Goal: Use online tool/utility: Utilize a website feature to perform a specific function

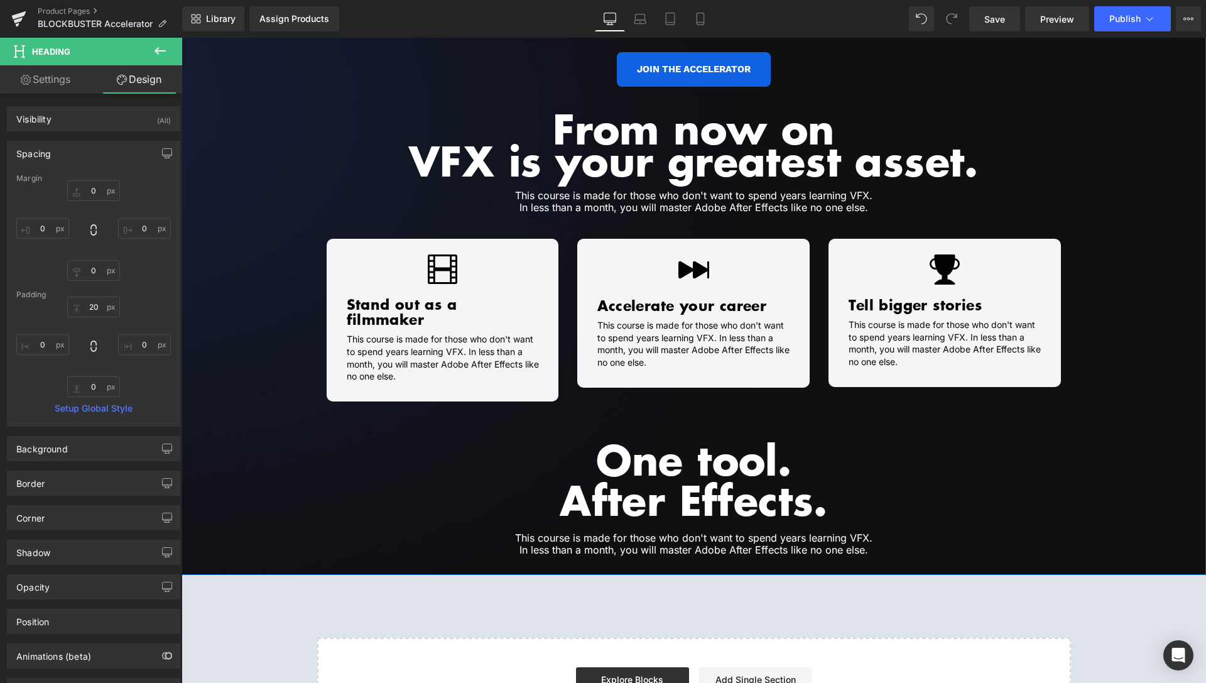
scroll to position [1017, 0]
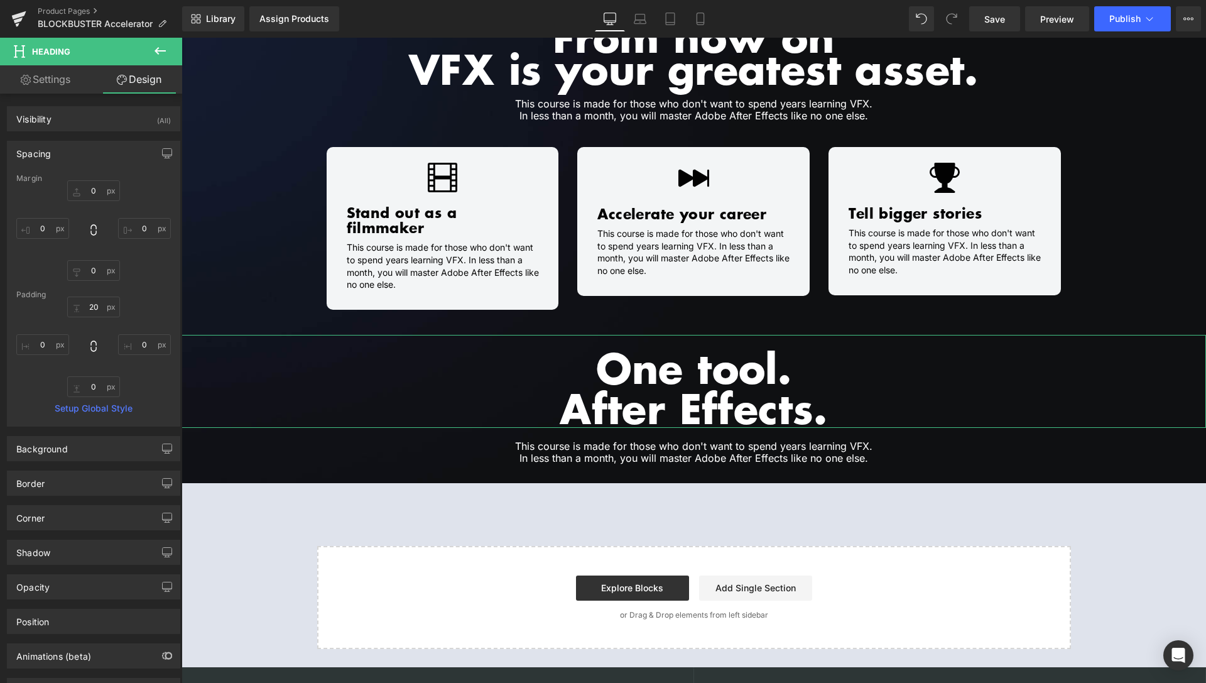
click at [163, 49] on icon at bounding box center [160, 50] width 15 height 15
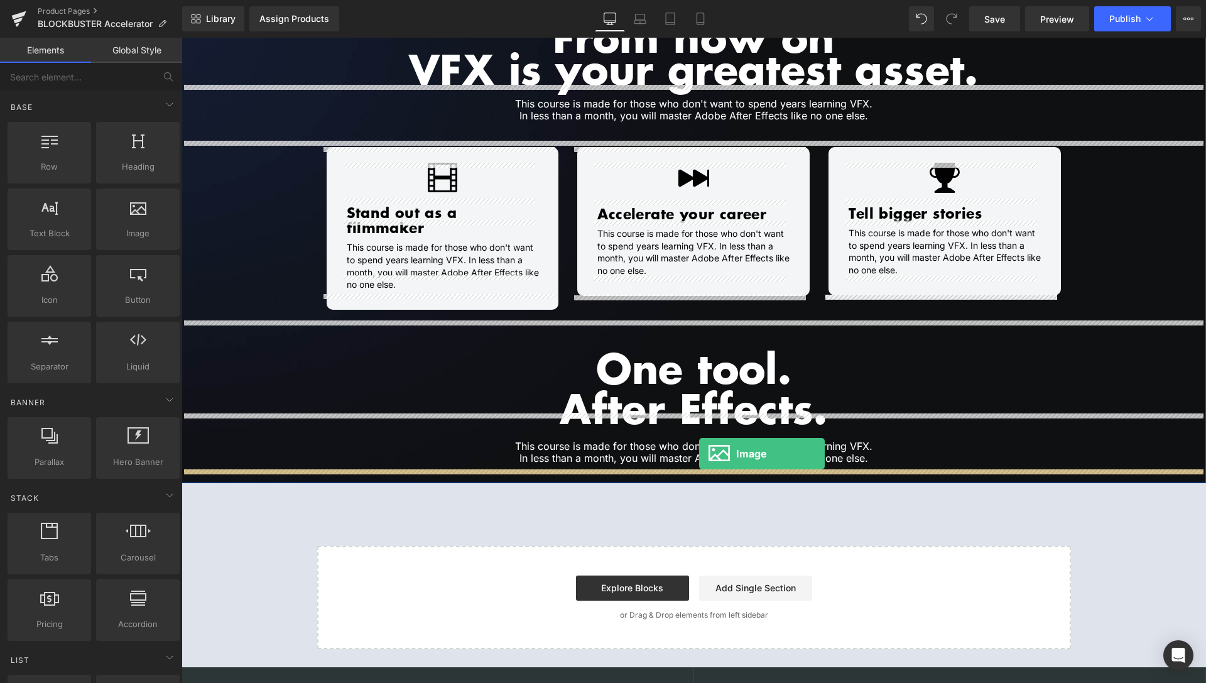
drag, startPoint x: 312, startPoint y: 251, endPoint x: 699, endPoint y: 454, distance: 437.1
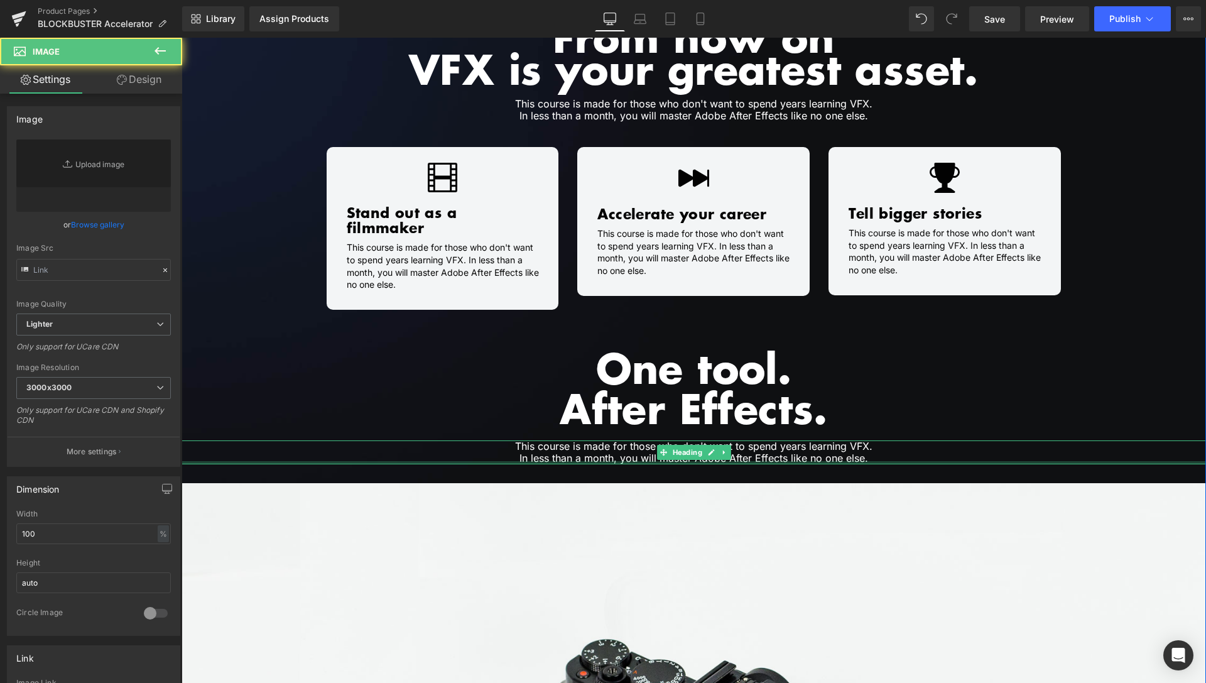
type input "//[DOMAIN_NAME][URL]"
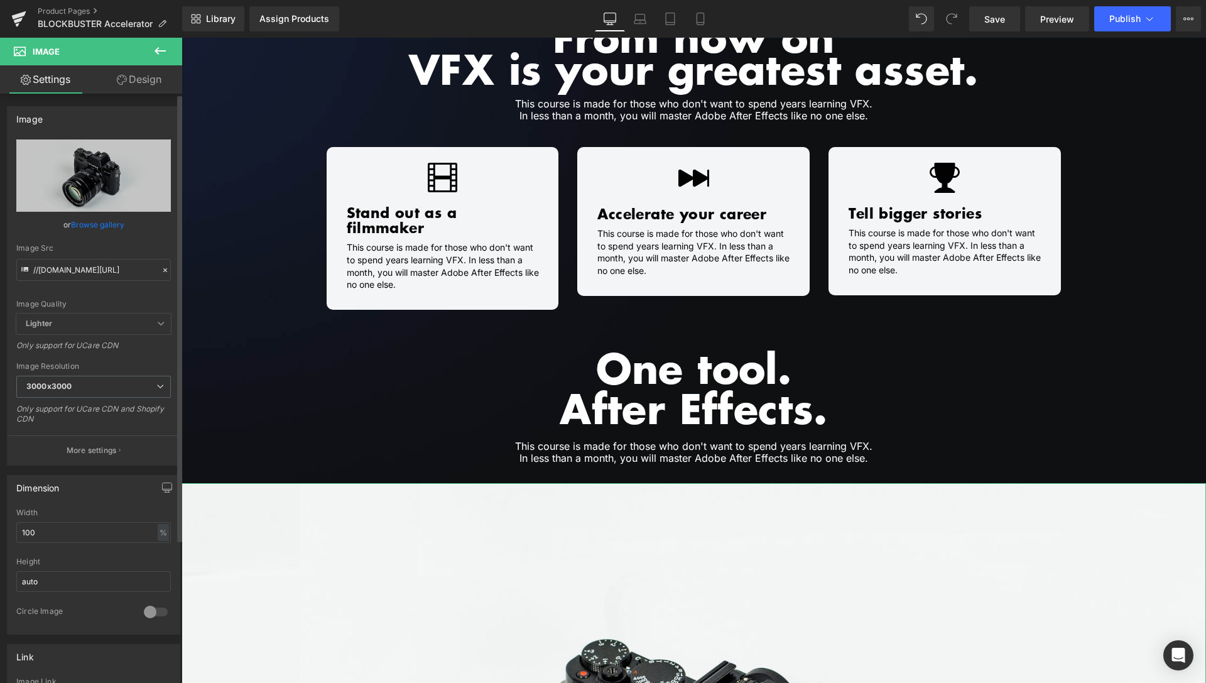
click at [101, 229] on link "Browse gallery" at bounding box center [97, 225] width 53 height 22
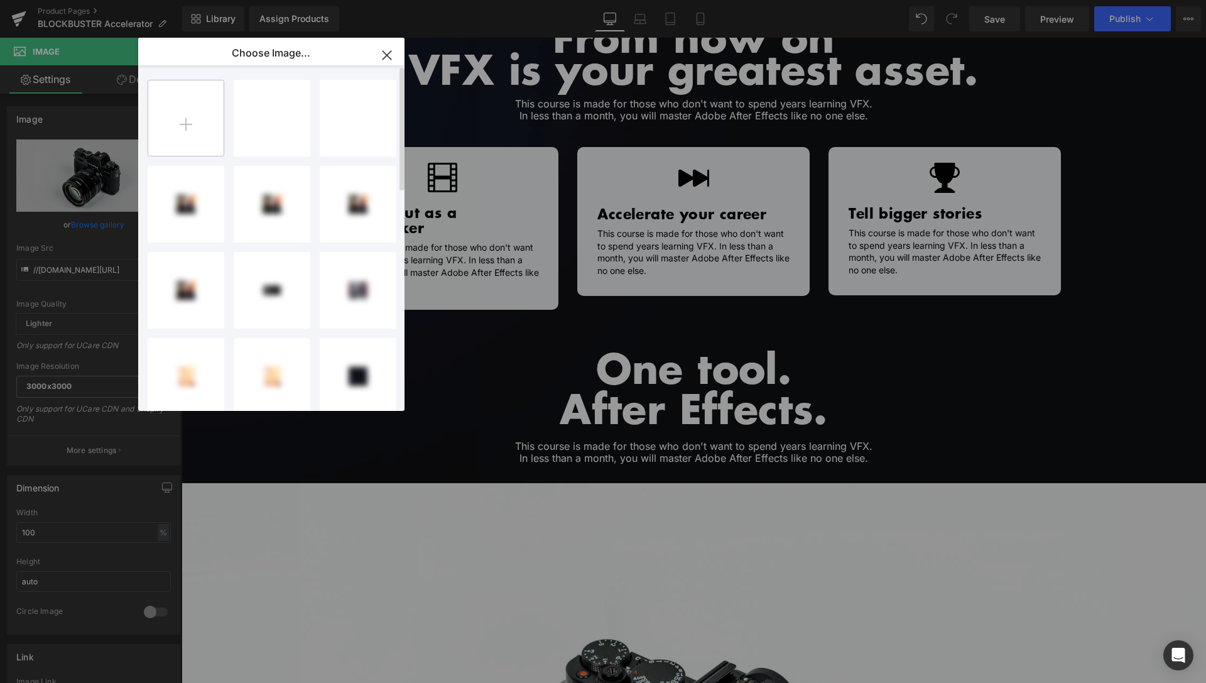
click at [194, 136] on input "file" at bounding box center [185, 117] width 75 height 75
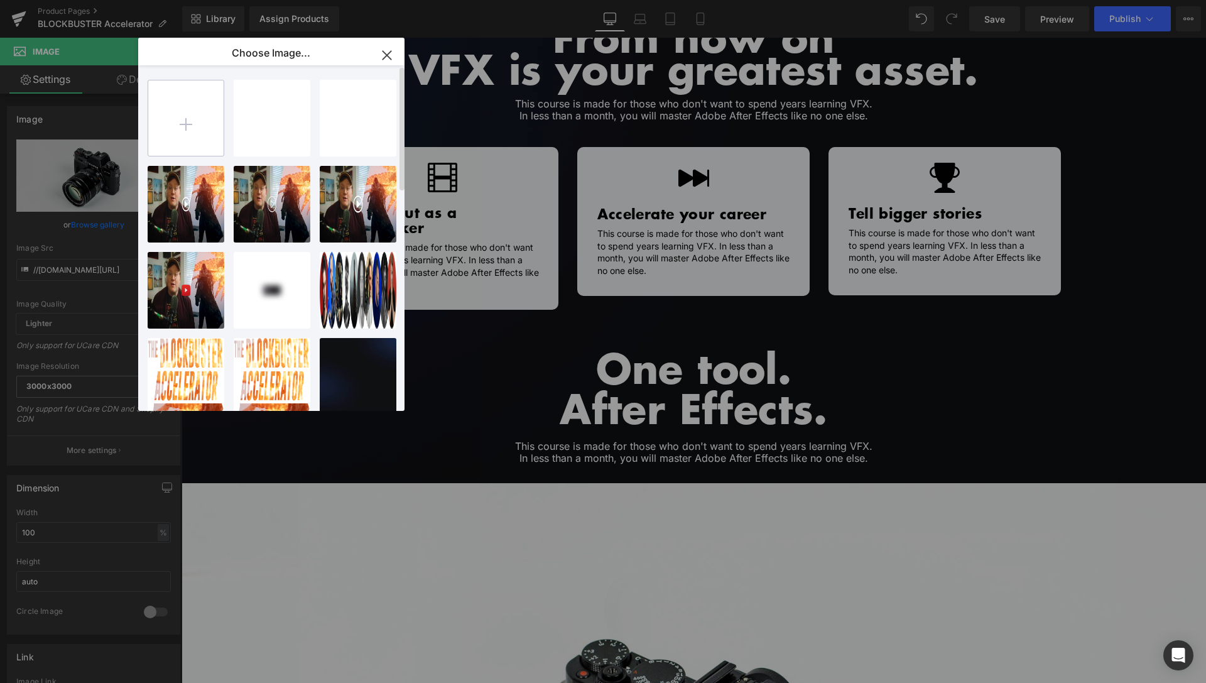
type input "C:\fakepath\Photoshop.png"
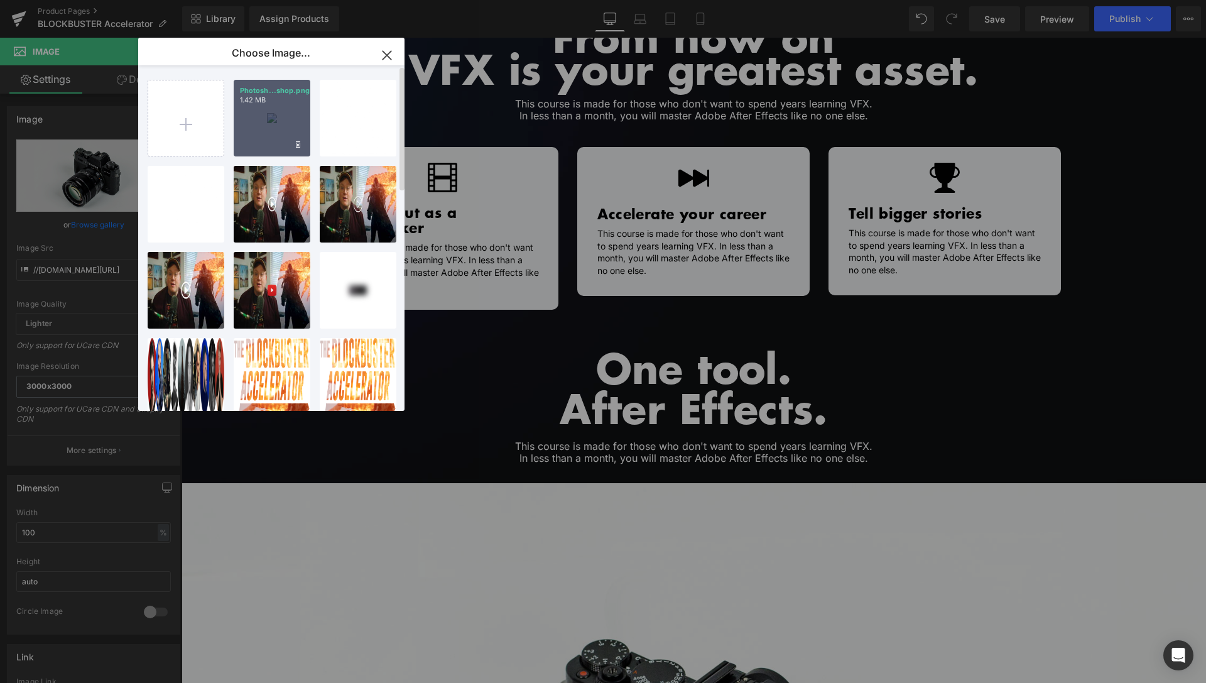
click at [262, 122] on div "Photosh...shop.png 1.42 MB" at bounding box center [272, 118] width 77 height 77
type input "[URL][DOMAIN_NAME]"
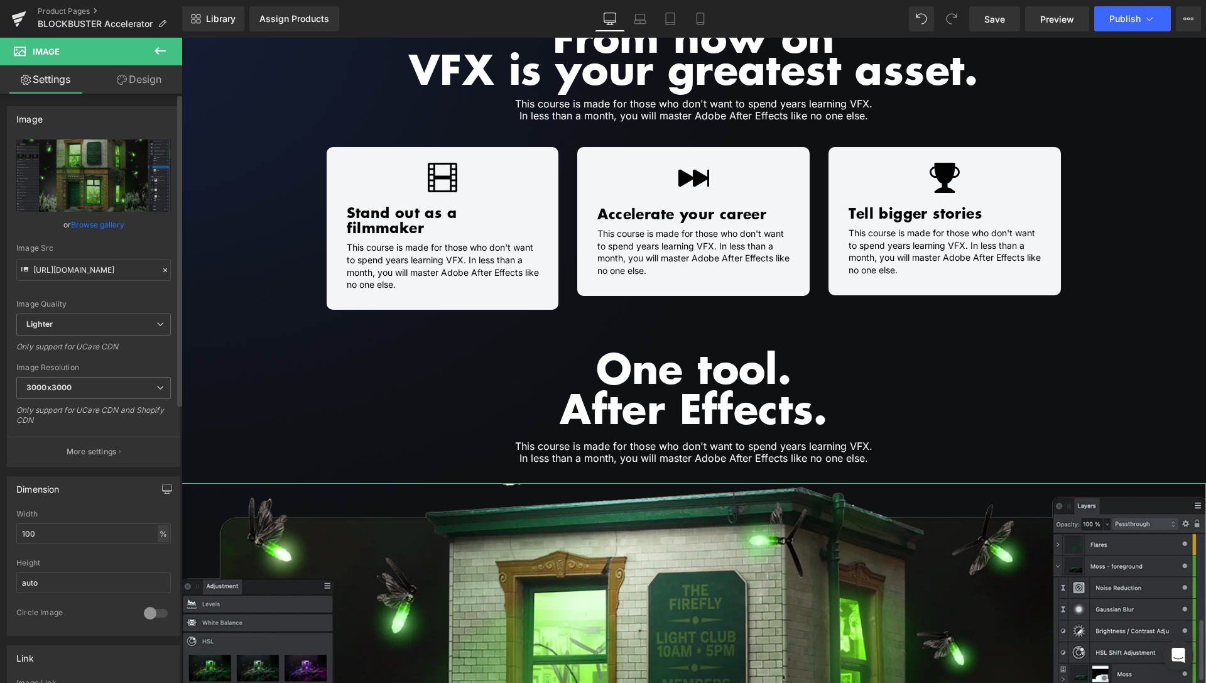
click at [158, 533] on div "%" at bounding box center [163, 533] width 11 height 17
click at [155, 569] on li "px" at bounding box center [163, 571] width 16 height 18
click at [16, 533] on input "1631" at bounding box center [93, 533] width 155 height 21
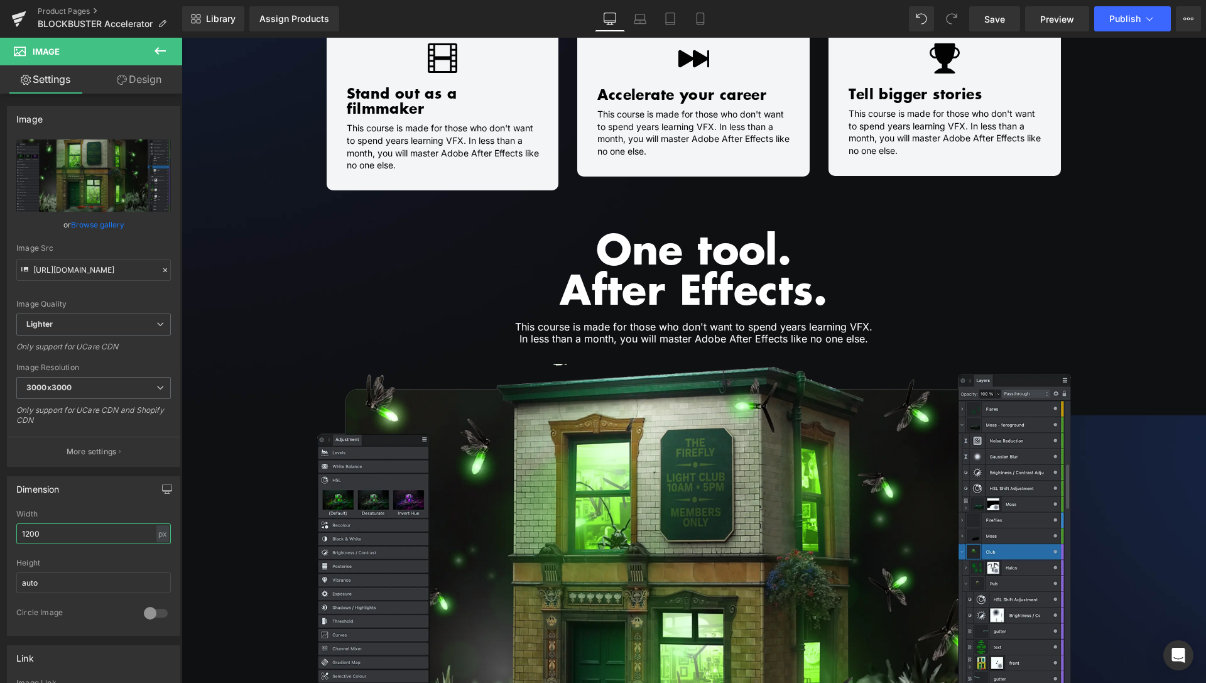
scroll to position [1139, 0]
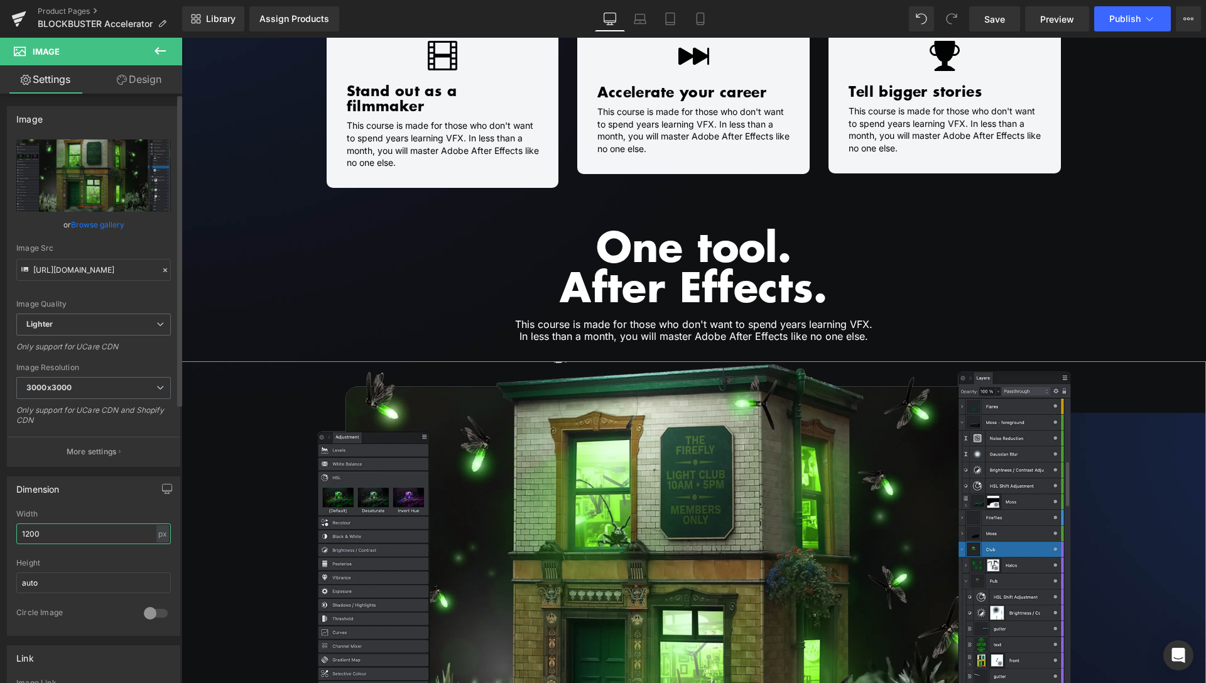
click at [28, 532] on input "1200" at bounding box center [93, 533] width 155 height 21
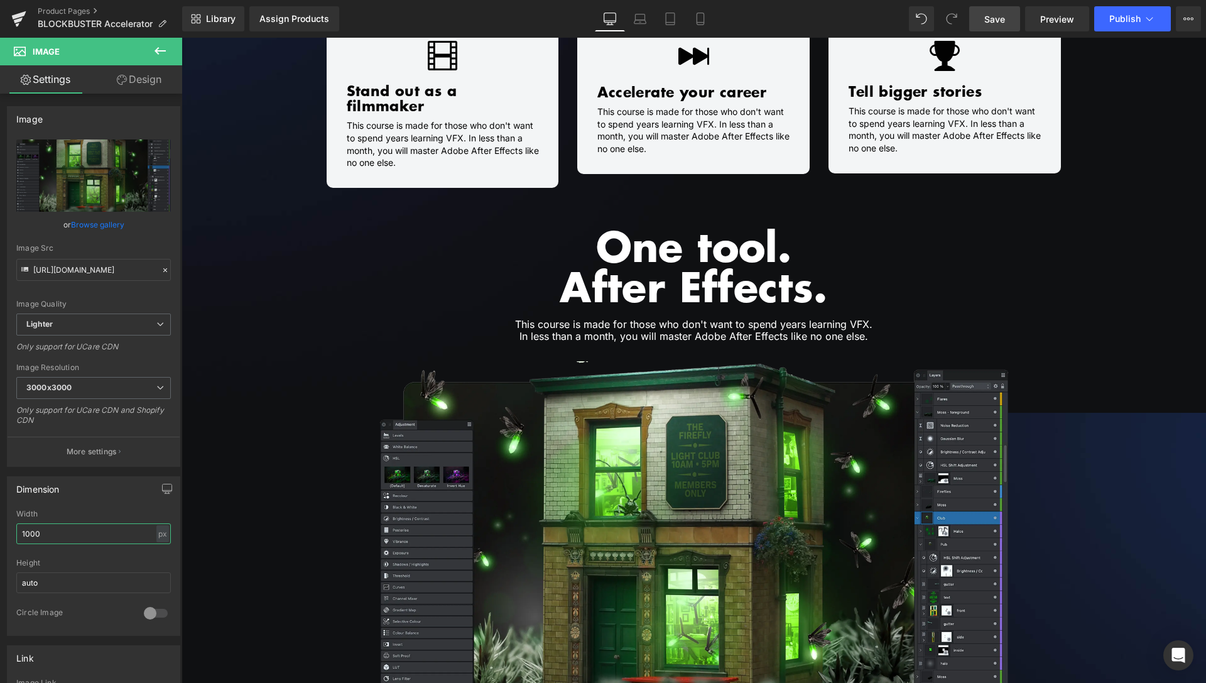
type input "1000"
drag, startPoint x: 1004, startPoint y: 23, endPoint x: 1052, endPoint y: 21, distance: 47.8
click at [1004, 22] on span "Save" at bounding box center [995, 19] width 21 height 13
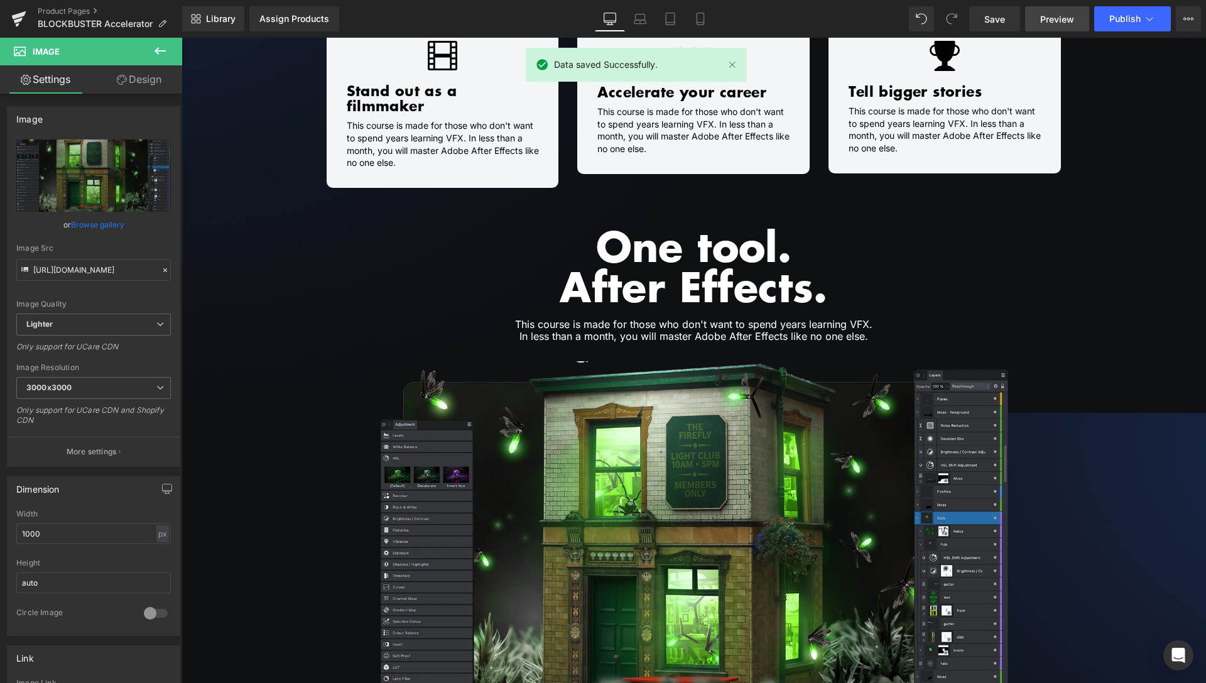
click at [1064, 19] on span "Preview" at bounding box center [1058, 19] width 34 height 13
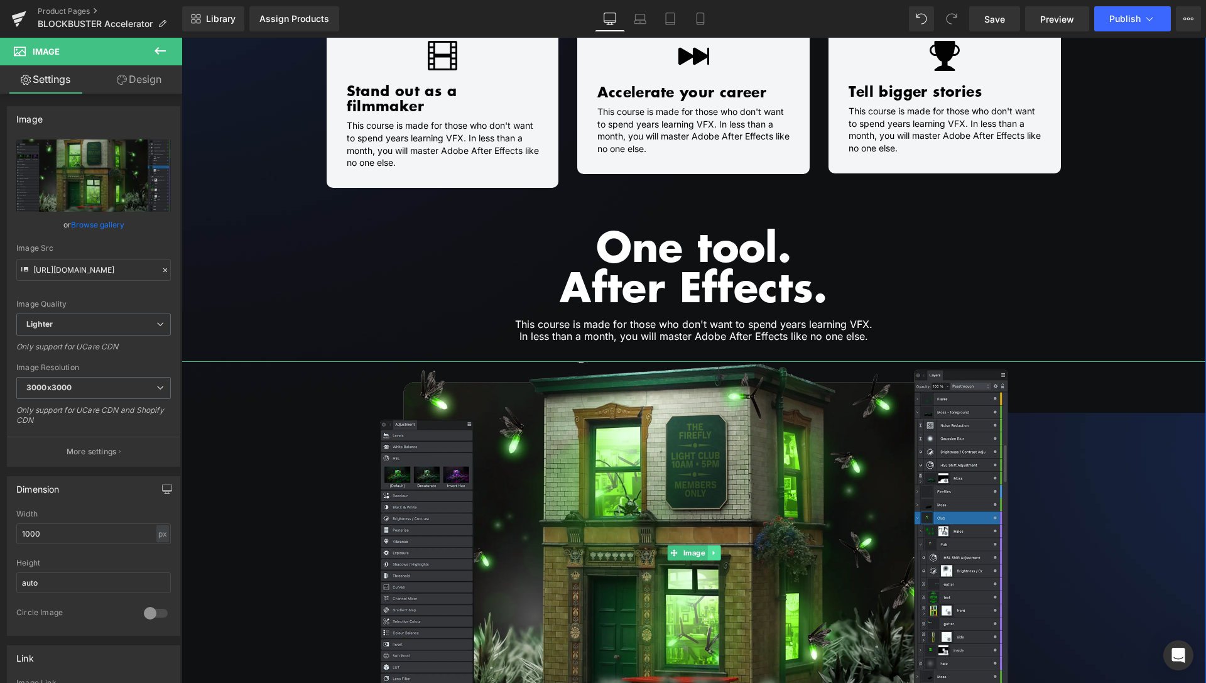
click at [711, 549] on icon at bounding box center [714, 553] width 7 height 8
click at [717, 549] on icon at bounding box center [720, 552] width 7 height 7
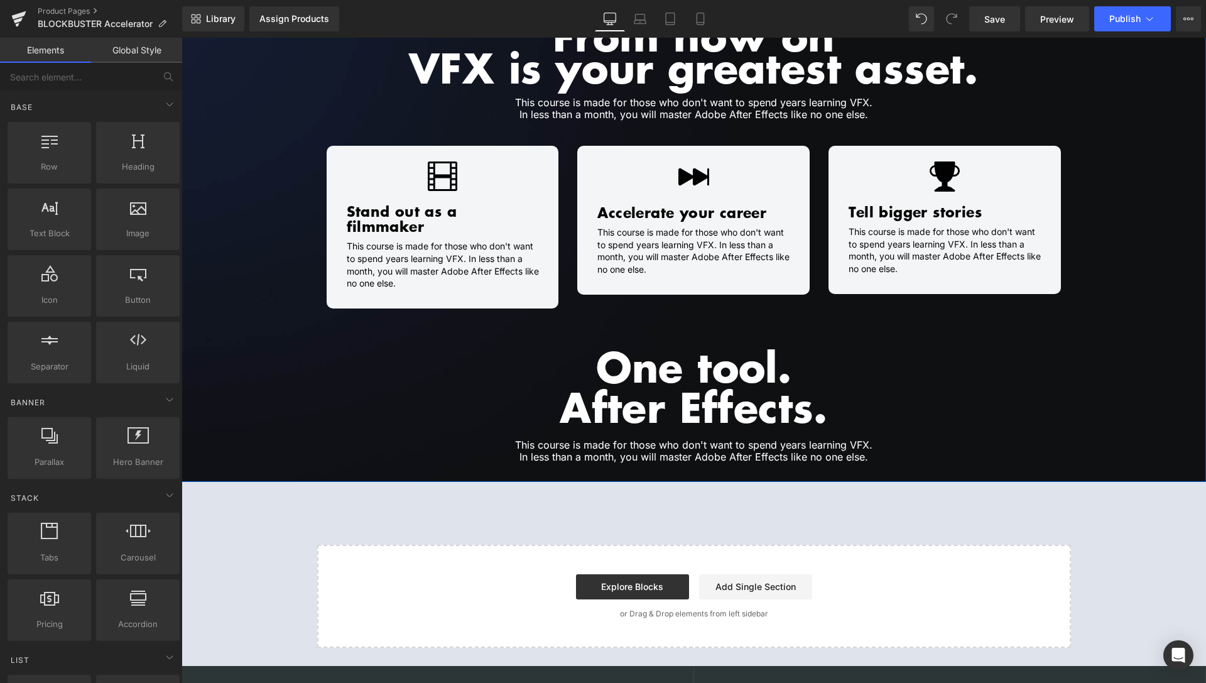
scroll to position [1011, 0]
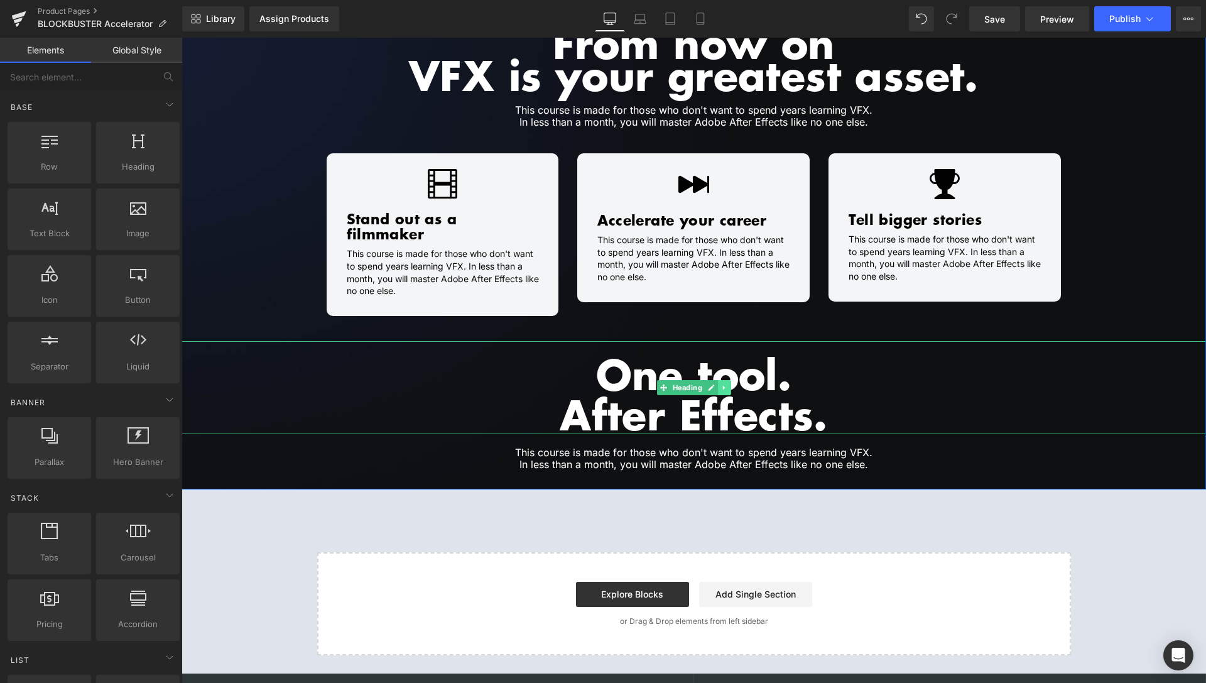
click at [721, 384] on icon at bounding box center [724, 388] width 7 height 8
click at [728, 384] on icon at bounding box center [731, 387] width 7 height 7
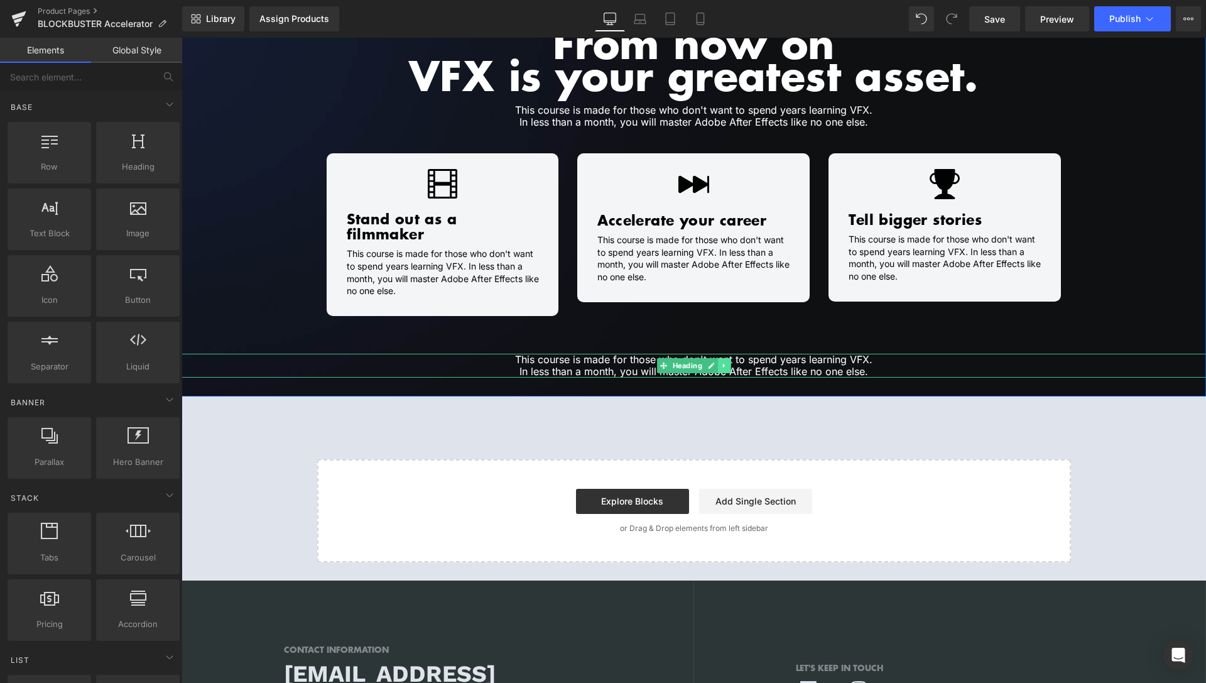
click at [722, 362] on icon at bounding box center [724, 366] width 7 height 8
click at [728, 362] on icon at bounding box center [731, 365] width 7 height 7
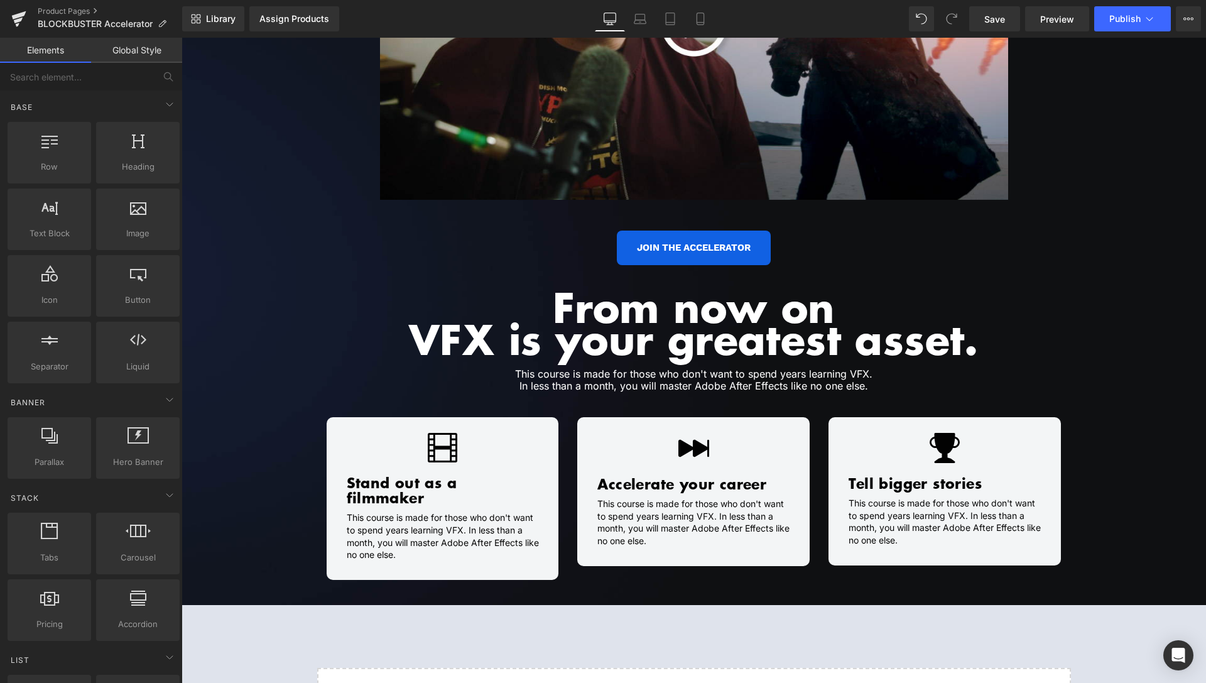
scroll to position [769, 0]
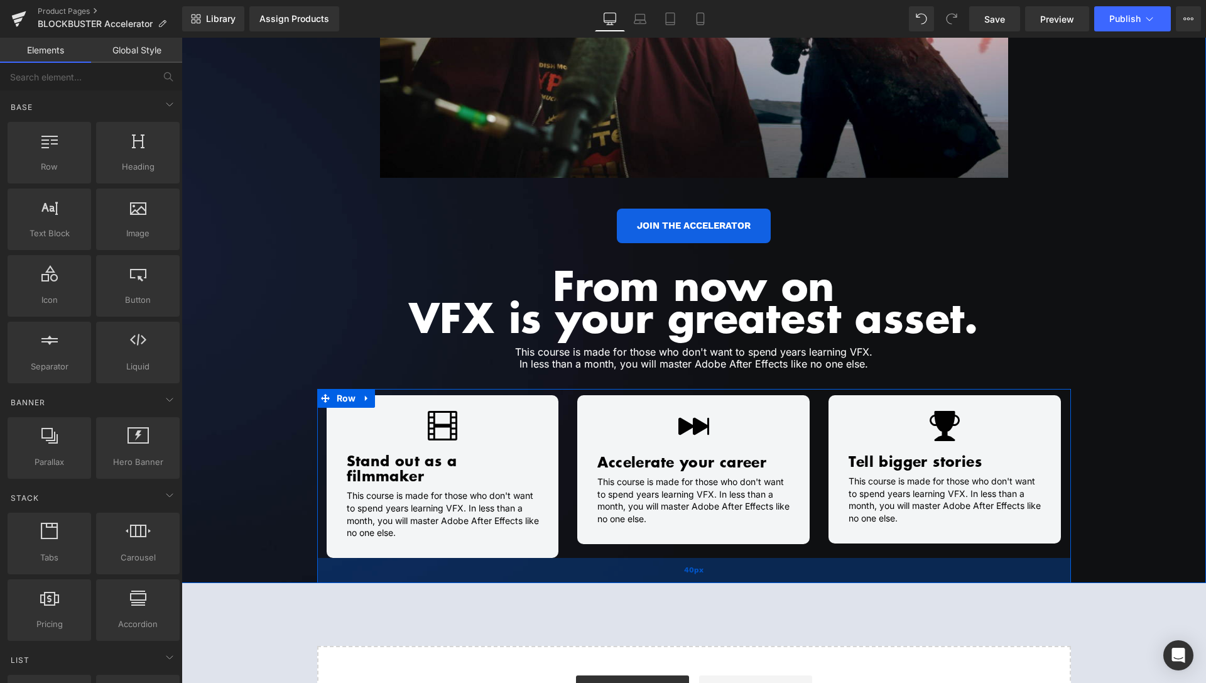
click at [663, 562] on div "40px" at bounding box center [694, 570] width 754 height 25
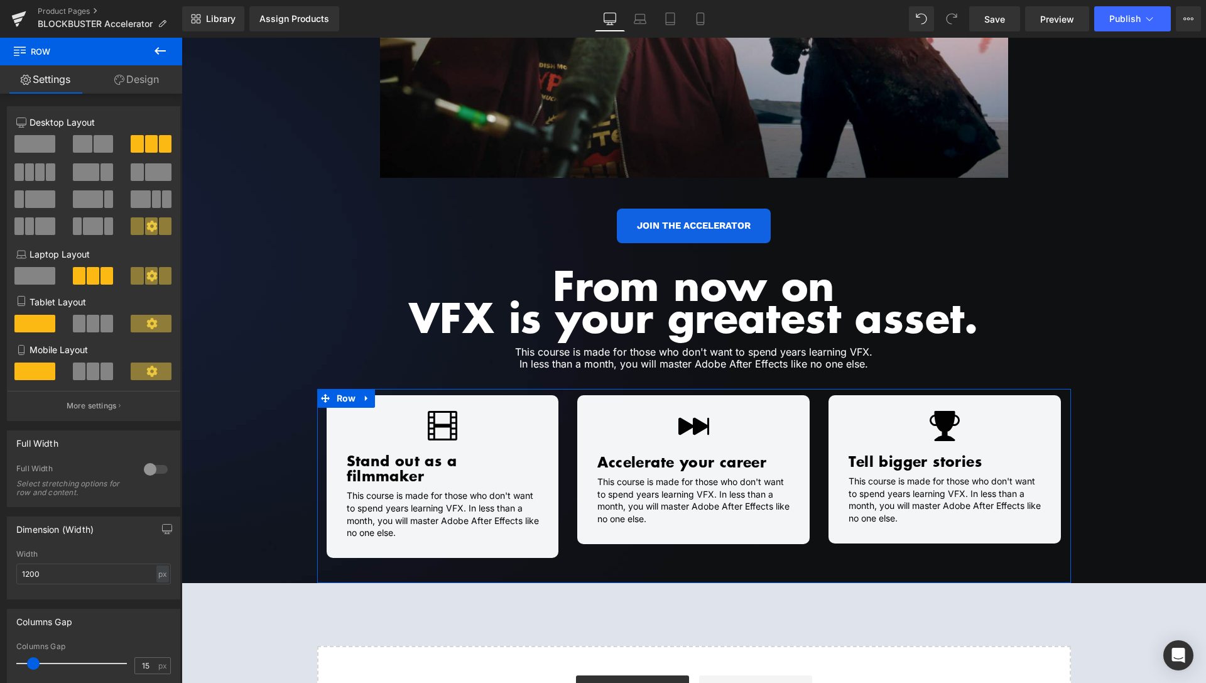
click at [152, 83] on link "Design" at bounding box center [136, 79] width 91 height 28
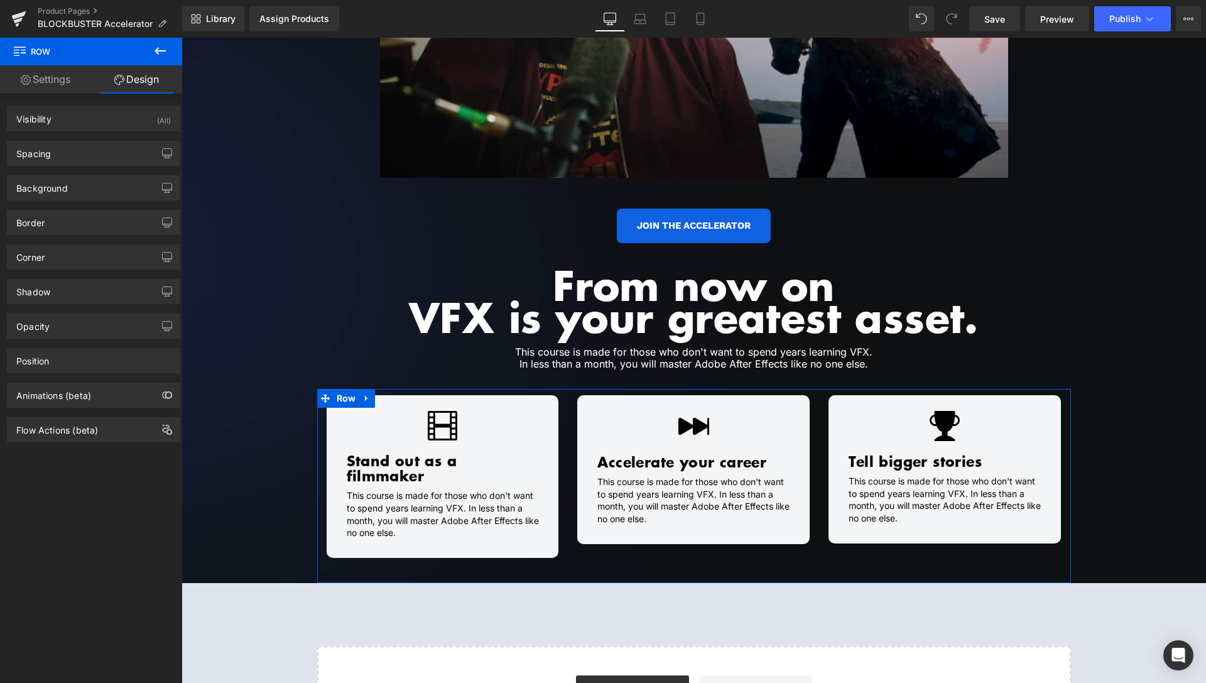
type input "0"
type input "10"
type input "0"
type input "40"
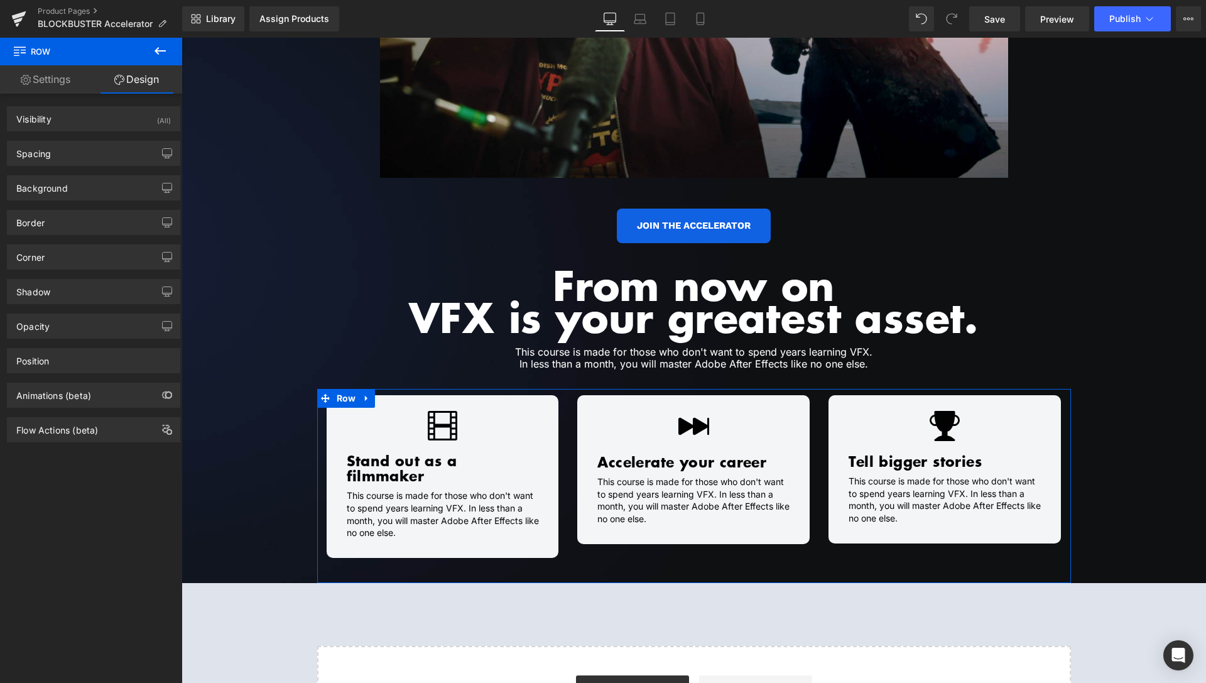
type input "0"
click at [116, 150] on div "Spacing" at bounding box center [94, 153] width 172 height 24
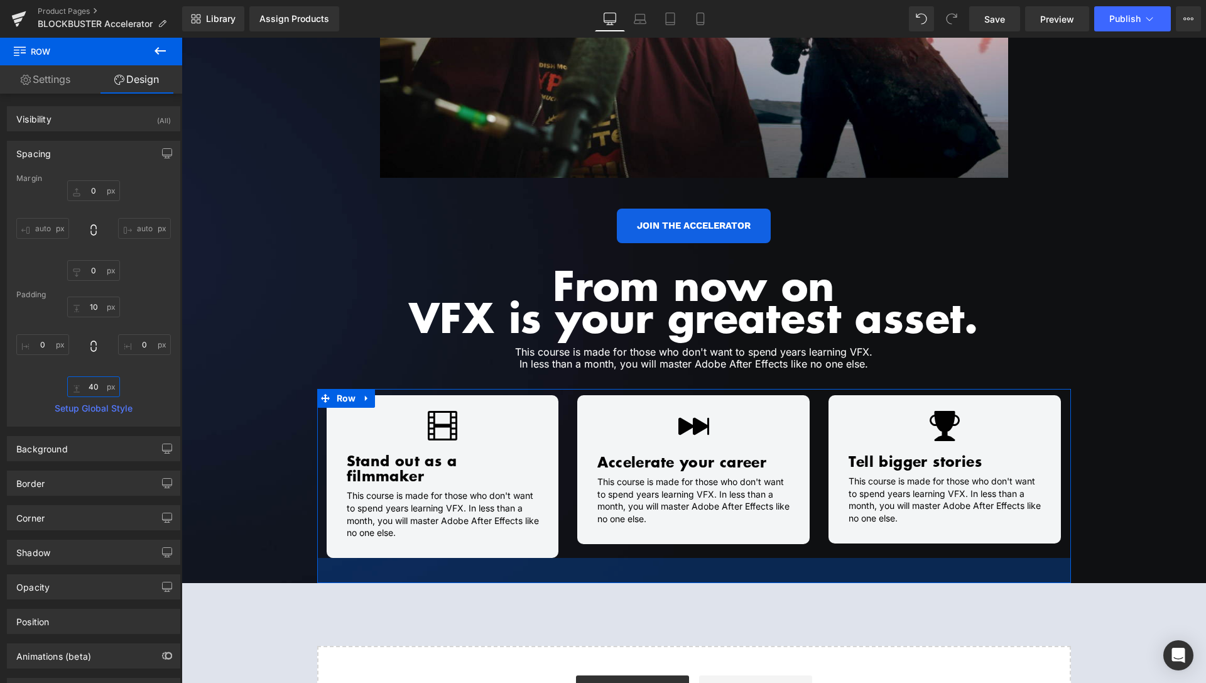
click at [94, 388] on input "40" at bounding box center [93, 386] width 53 height 21
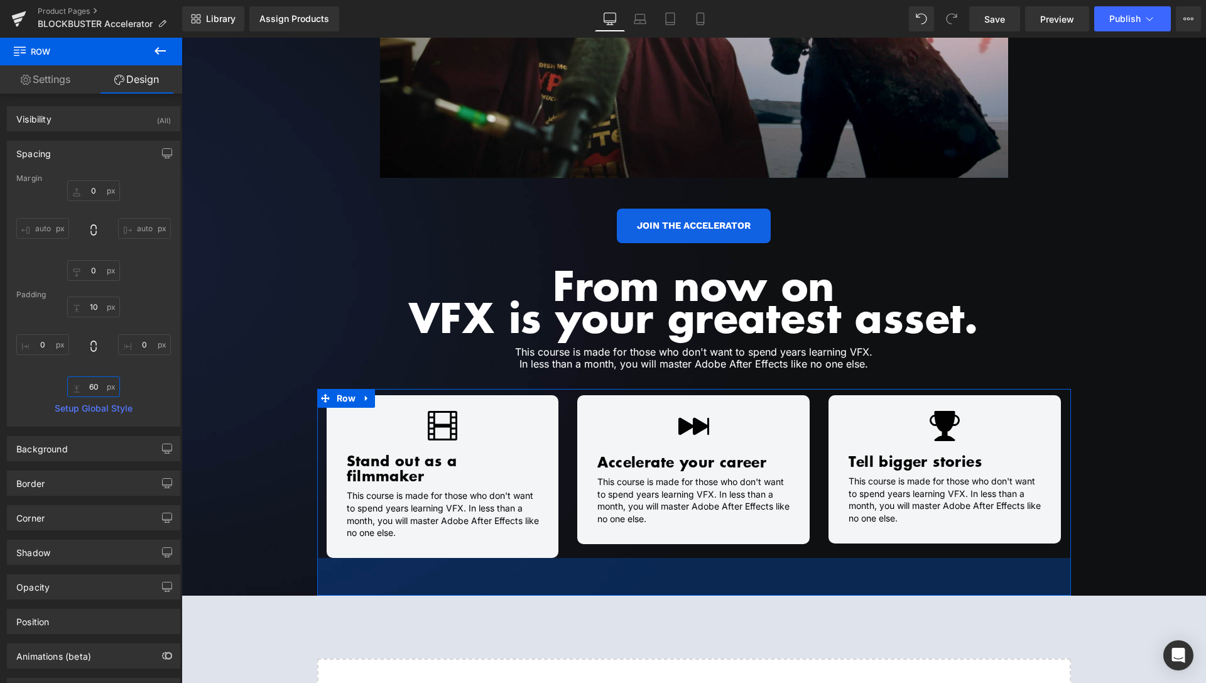
click at [87, 385] on input "60" at bounding box center [93, 386] width 53 height 21
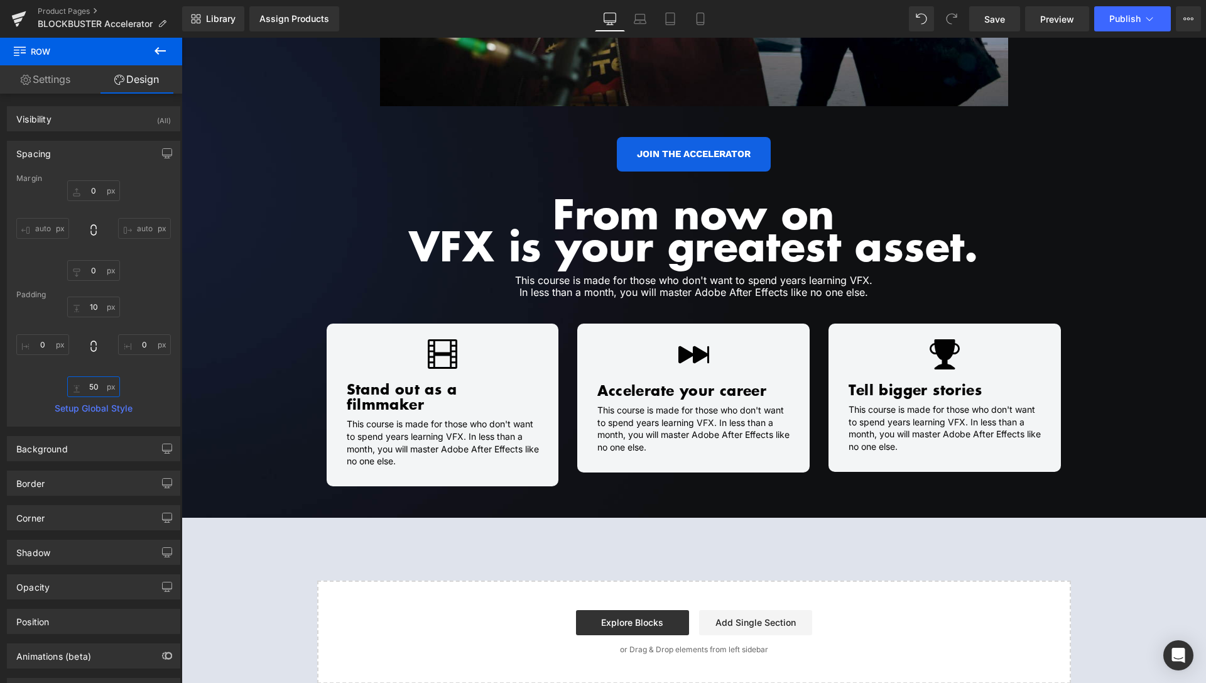
scroll to position [848, 0]
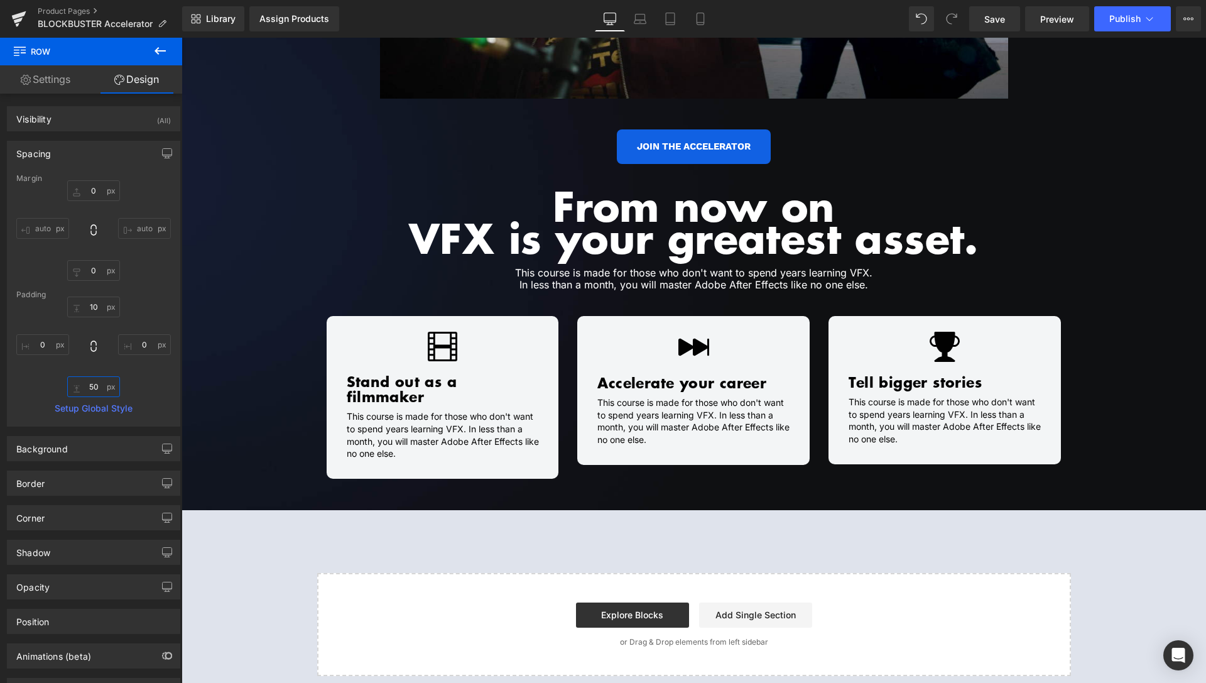
type input "50"
click at [997, 20] on span "Save" at bounding box center [995, 19] width 21 height 13
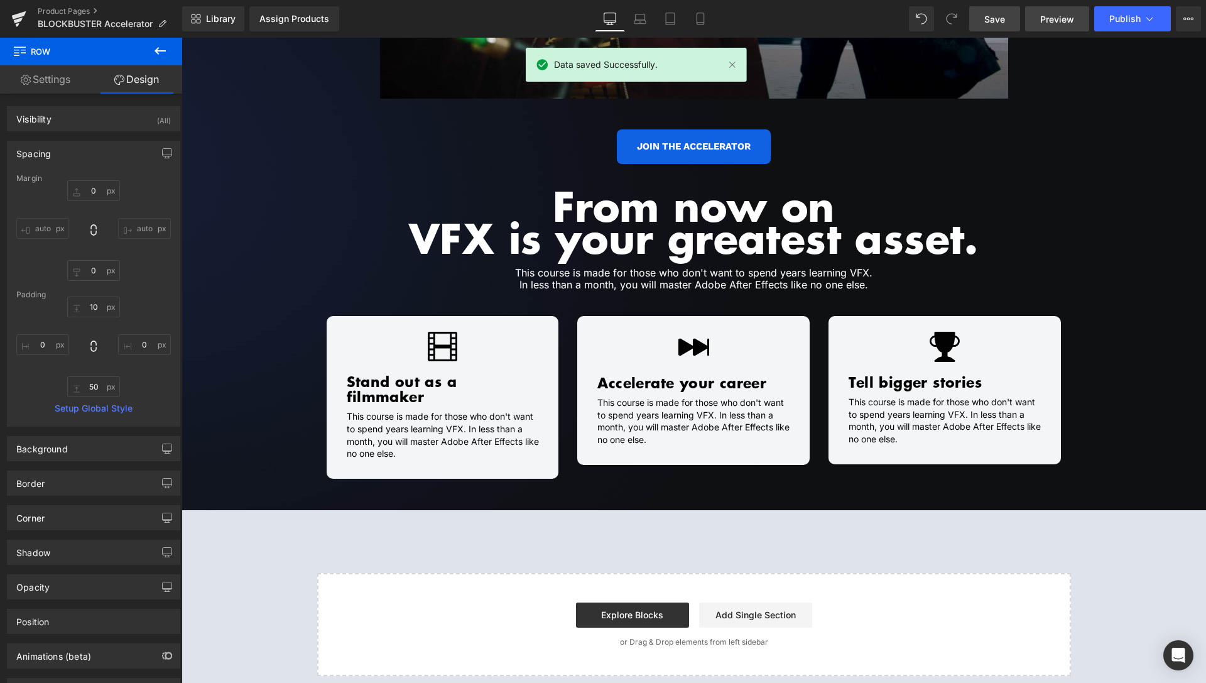
click at [1051, 17] on span "Preview" at bounding box center [1058, 19] width 34 height 13
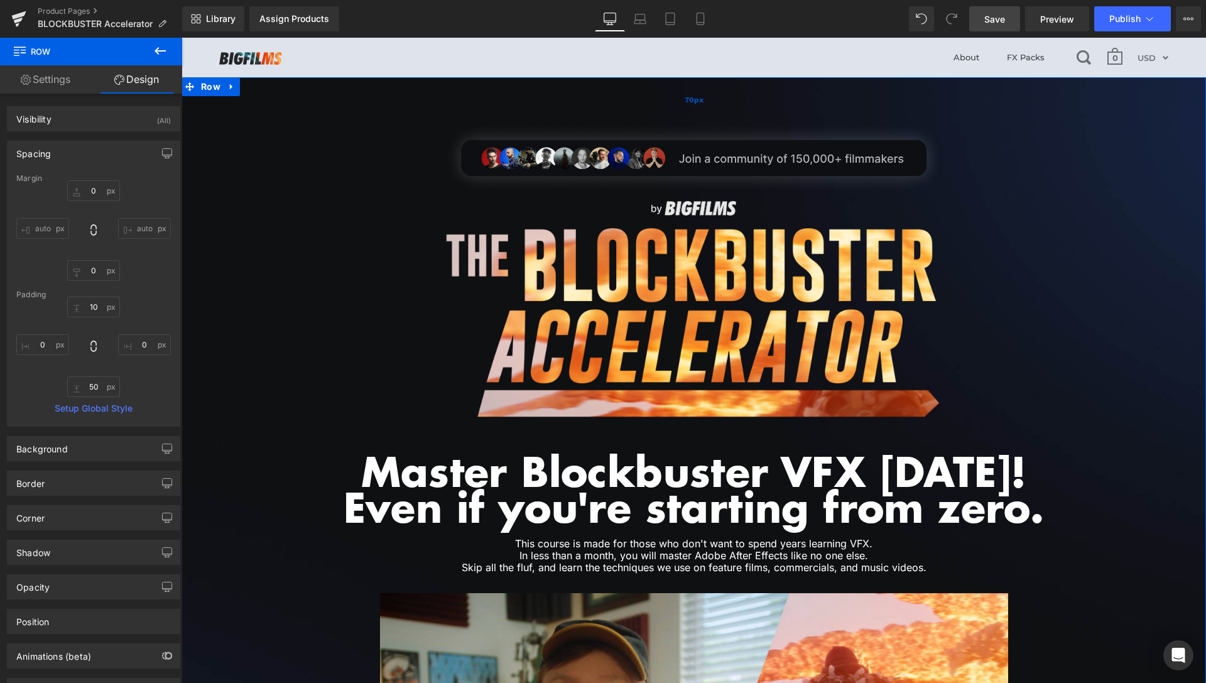
scroll to position [0, 0]
click at [203, 83] on span "Row" at bounding box center [211, 87] width 26 height 19
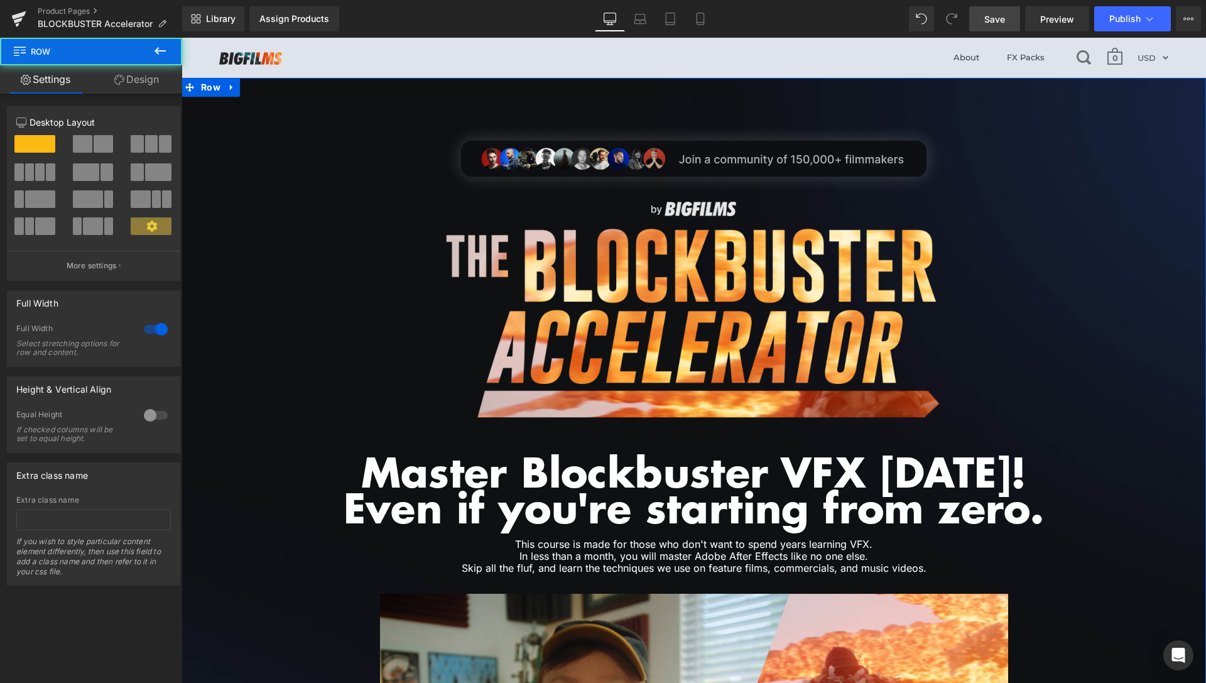
click at [150, 80] on link "Design" at bounding box center [136, 79] width 91 height 28
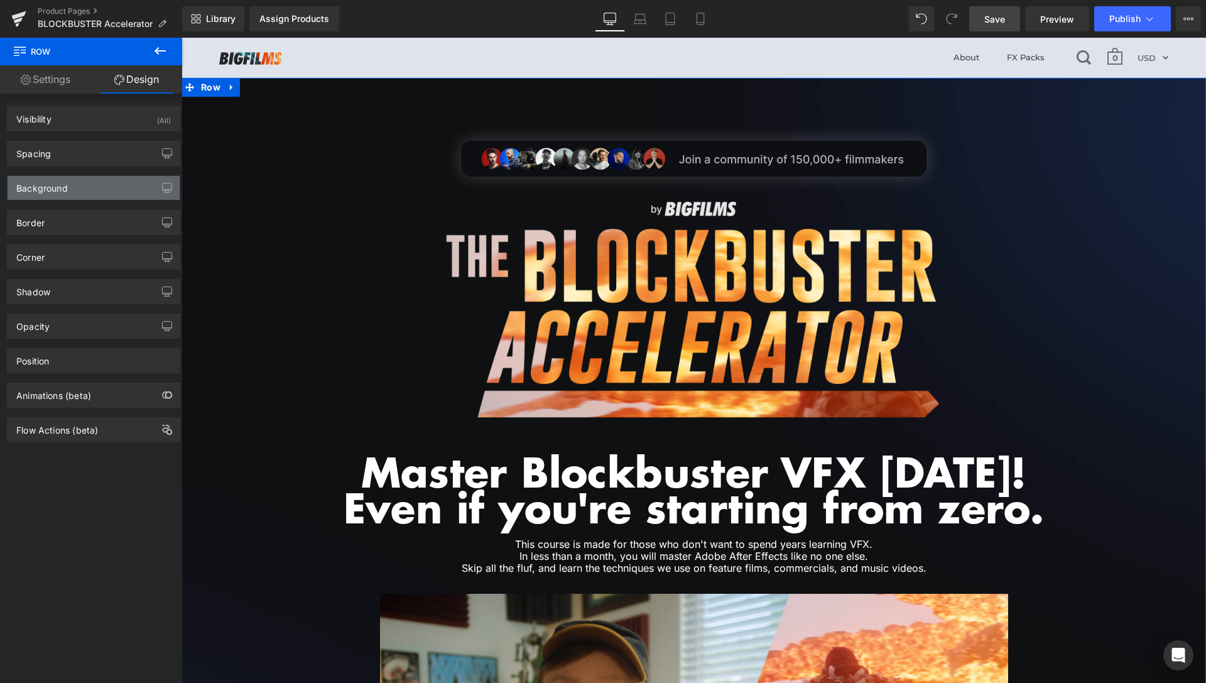
click at [72, 187] on div "Background" at bounding box center [94, 188] width 172 height 24
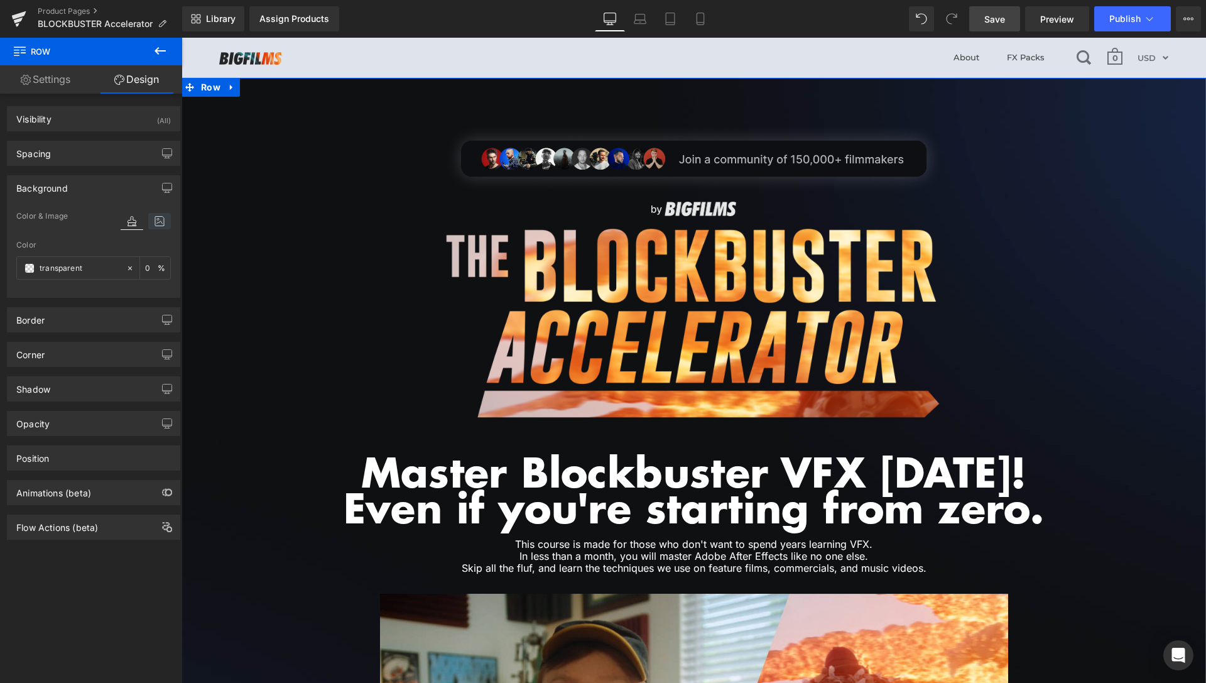
click at [148, 221] on icon at bounding box center [159, 221] width 23 height 16
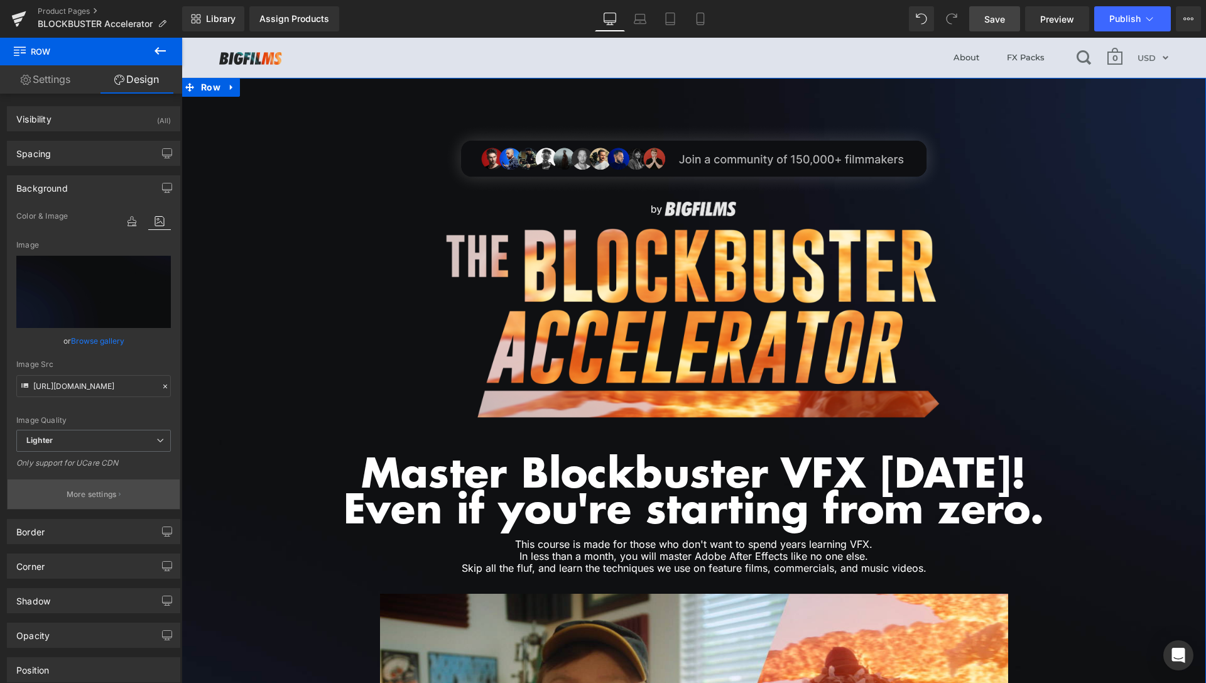
click at [79, 499] on p "More settings" at bounding box center [92, 494] width 50 height 11
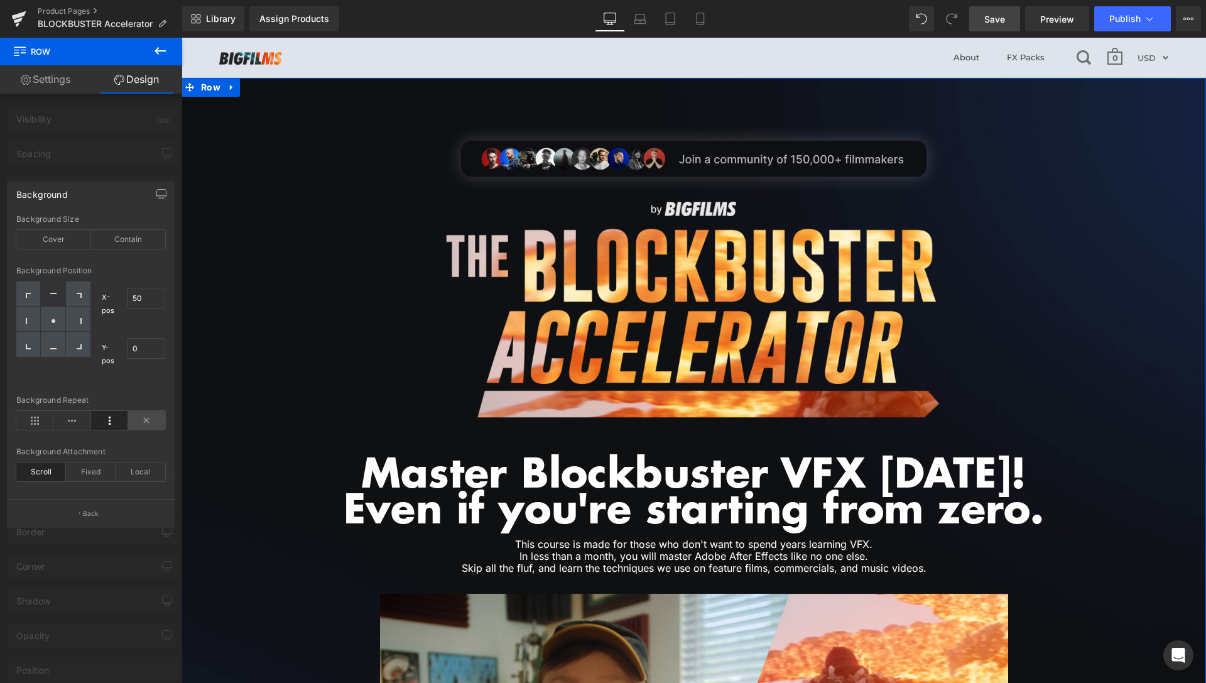
click at [144, 425] on icon at bounding box center [146, 420] width 37 height 19
click at [85, 298] on div at bounding box center [78, 294] width 25 height 25
type input "100"
type input "0"
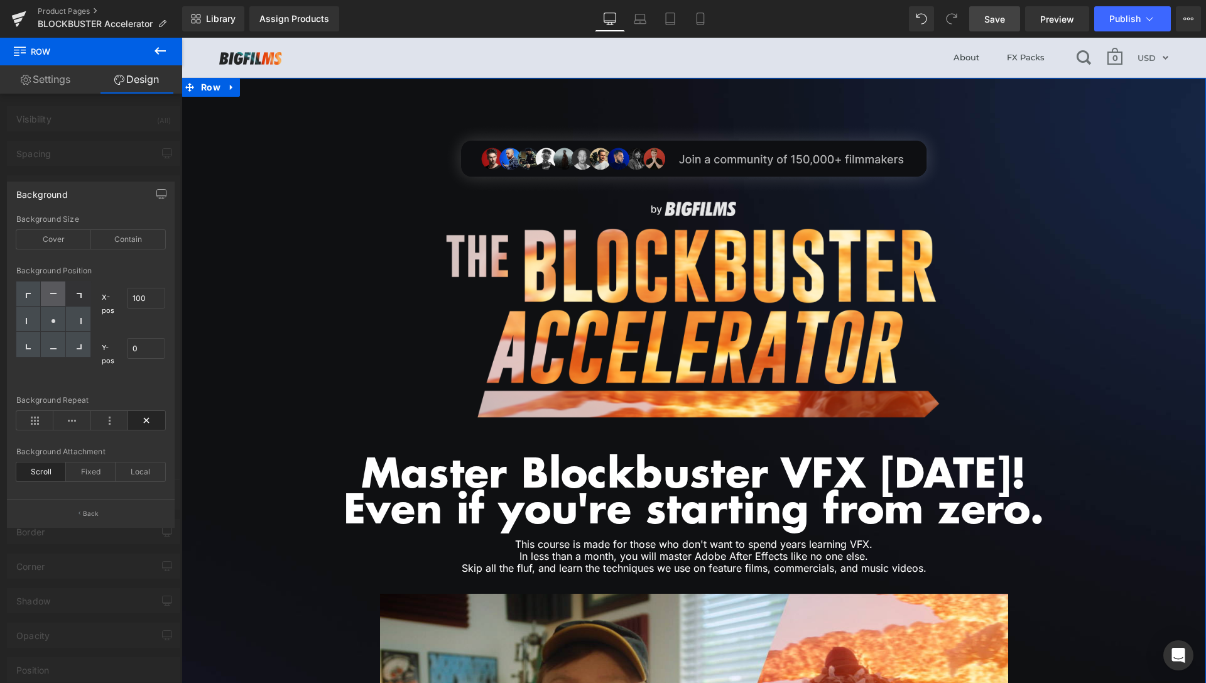
click at [52, 294] on icon at bounding box center [53, 296] width 6 height 6
type input "50"
type input "0"
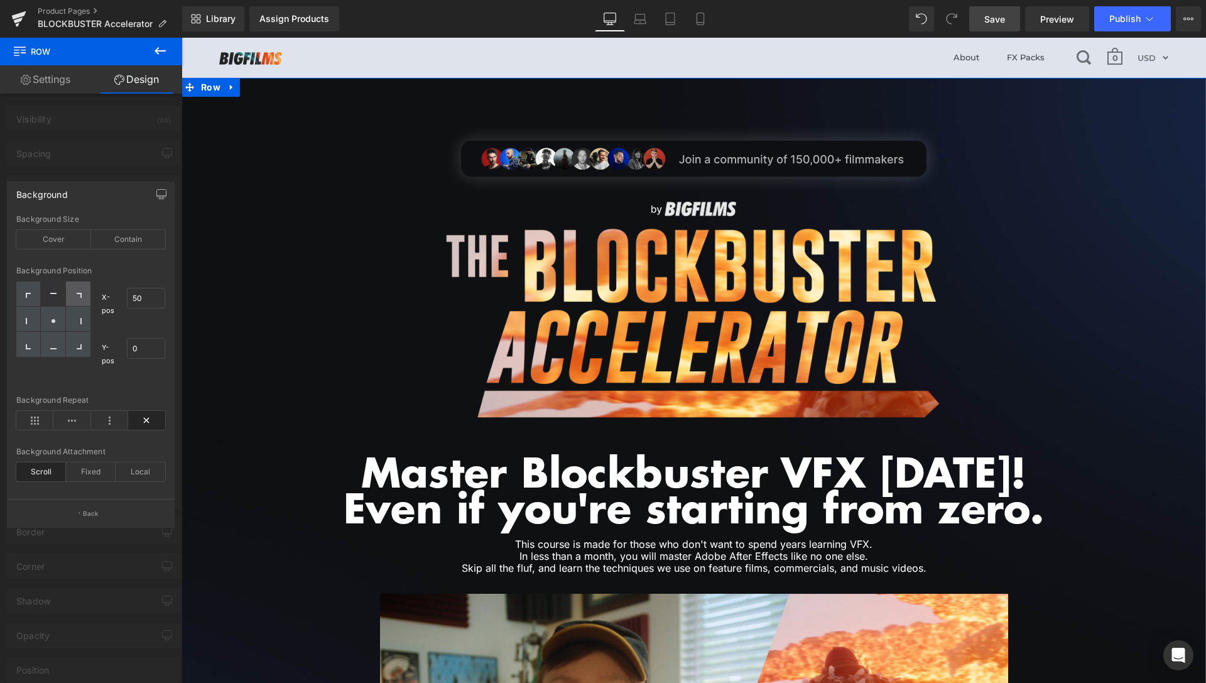
click at [75, 289] on div at bounding box center [78, 294] width 25 height 25
type input "100"
type input "0"
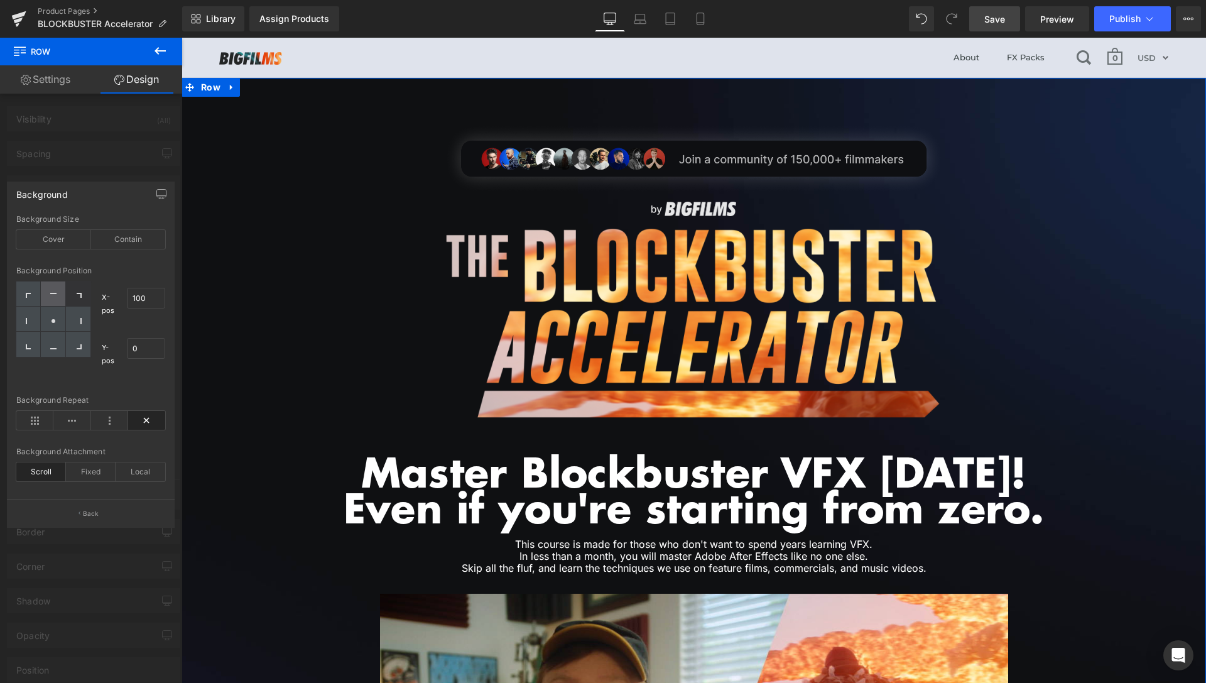
click at [52, 293] on icon at bounding box center [53, 293] width 6 height 1
type input "50"
type input "0"
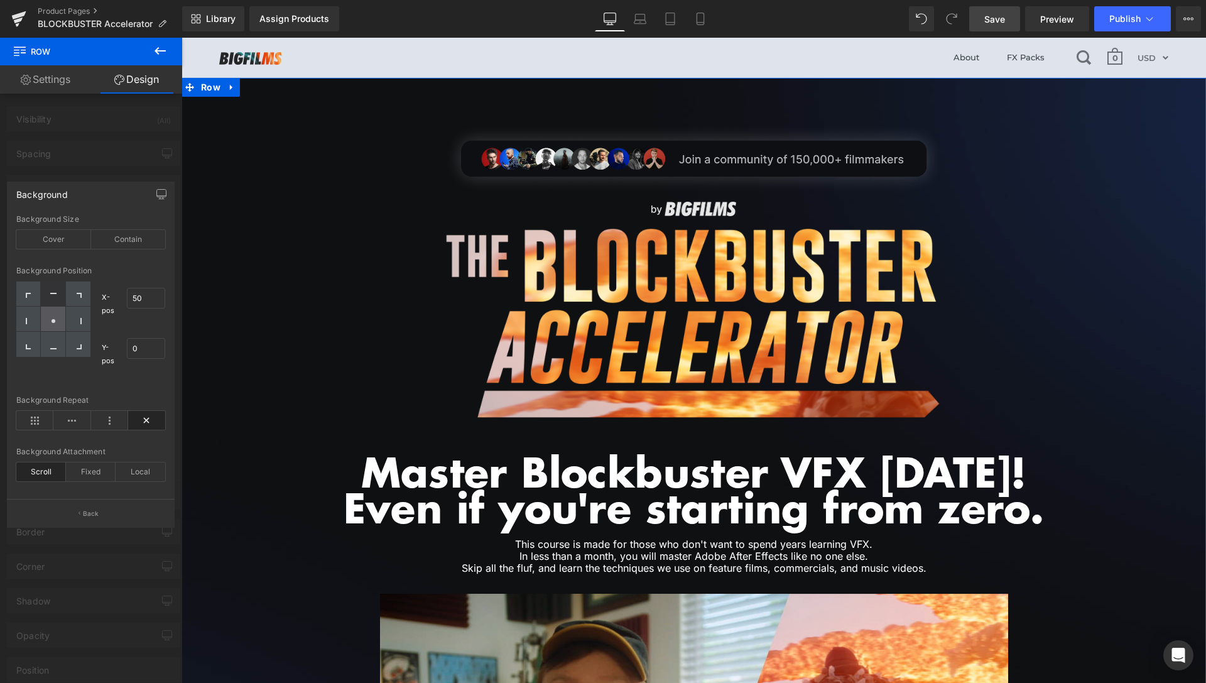
click at [52, 321] on circle at bounding box center [54, 321] width 4 height 4
type input "50"
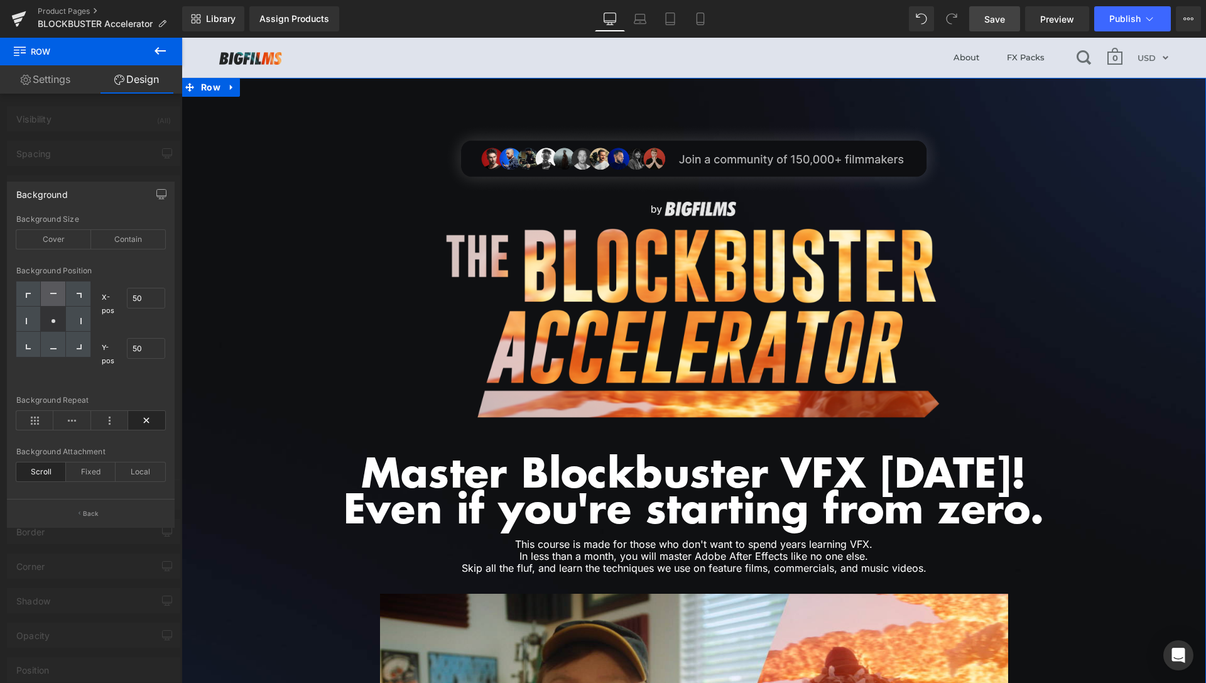
click at [57, 296] on div at bounding box center [53, 294] width 25 height 25
type input "50"
type input "0"
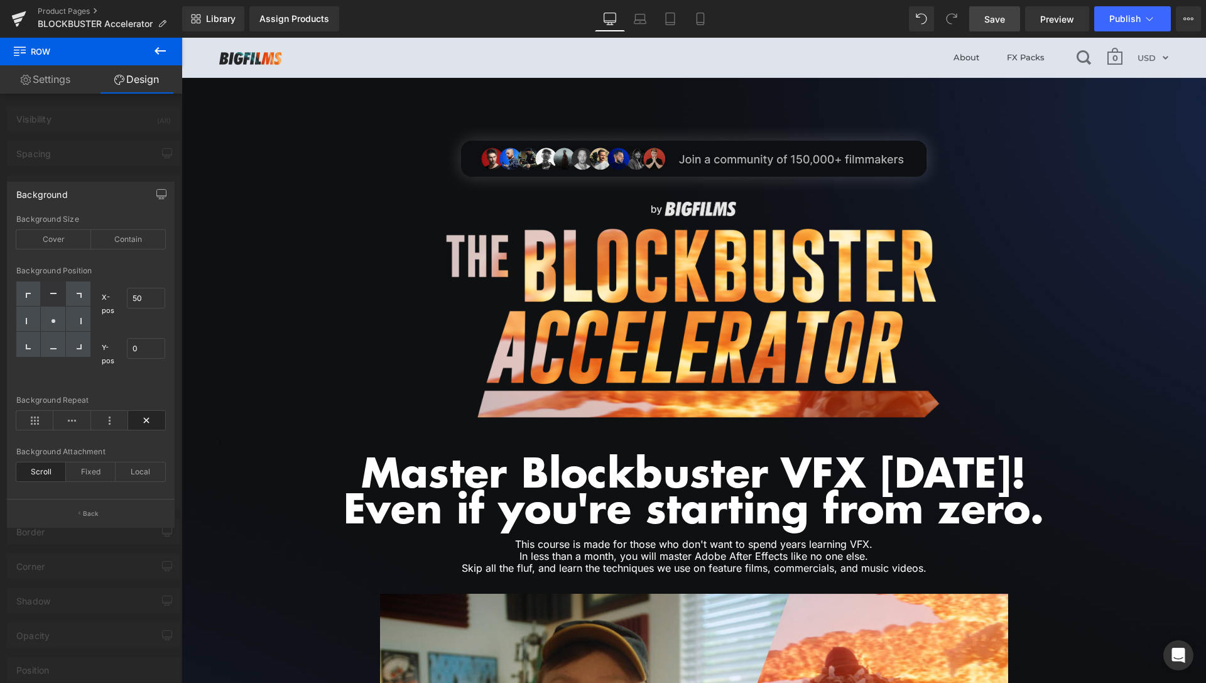
click at [995, 24] on span "Save" at bounding box center [995, 19] width 21 height 13
click at [1043, 23] on span "Preview" at bounding box center [1058, 19] width 34 height 13
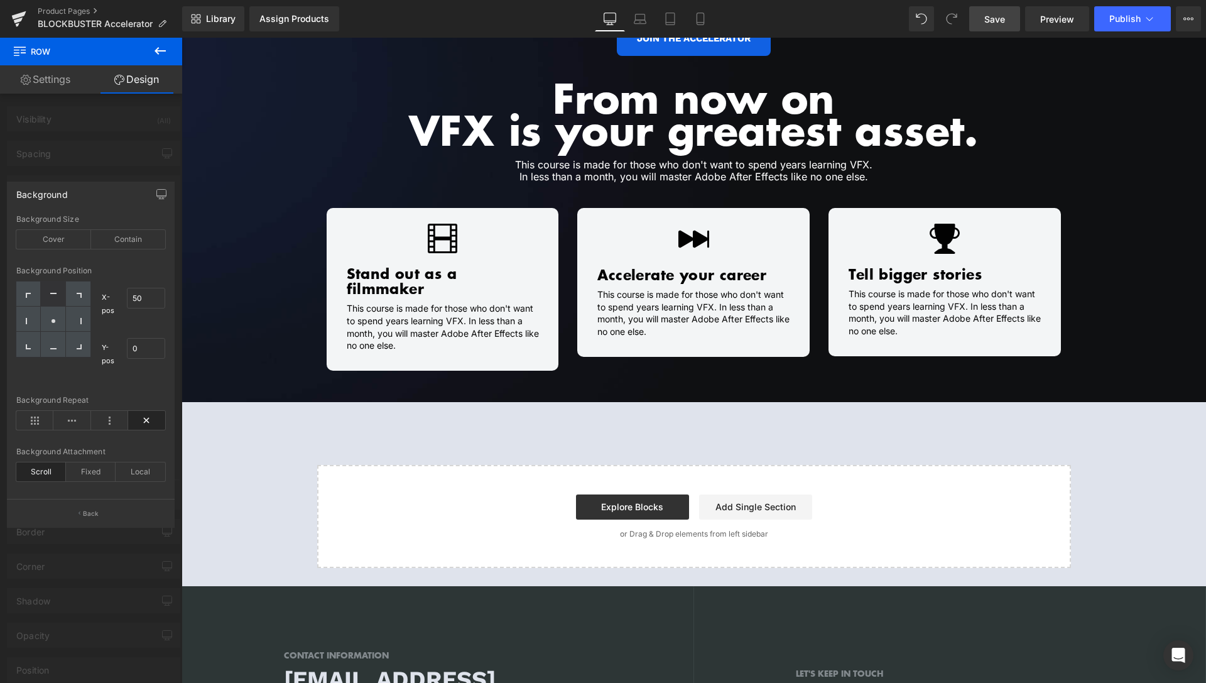
scroll to position [1090, 0]
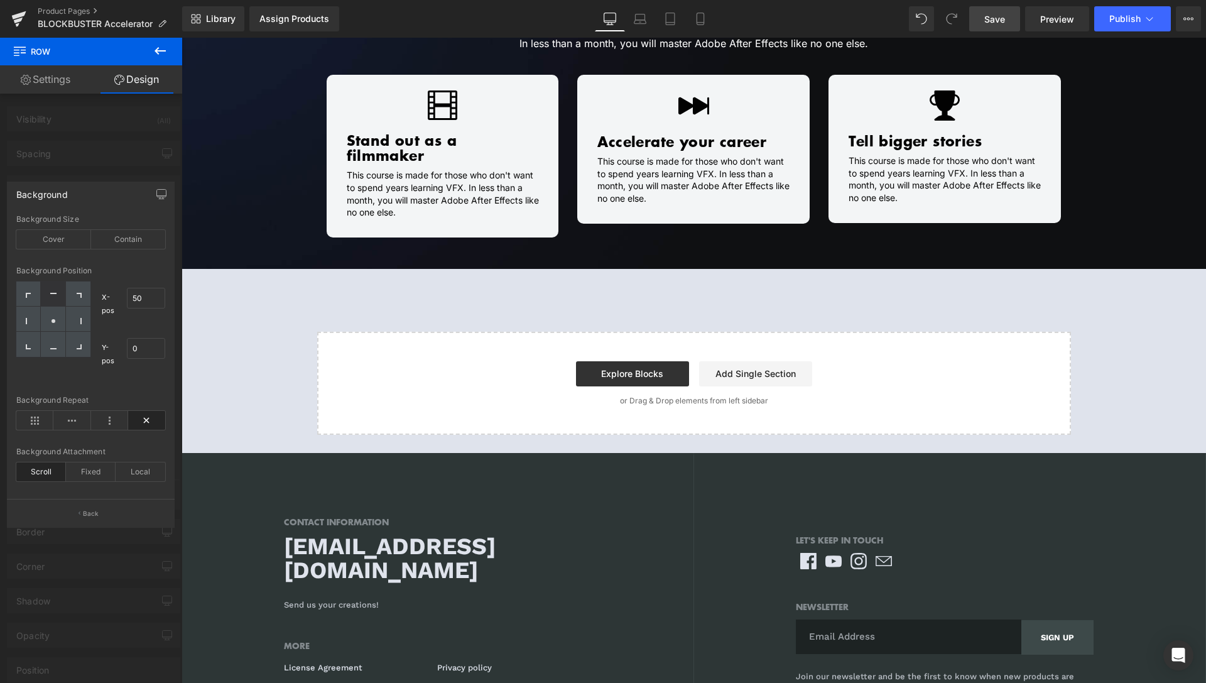
click at [157, 46] on icon at bounding box center [160, 50] width 15 height 15
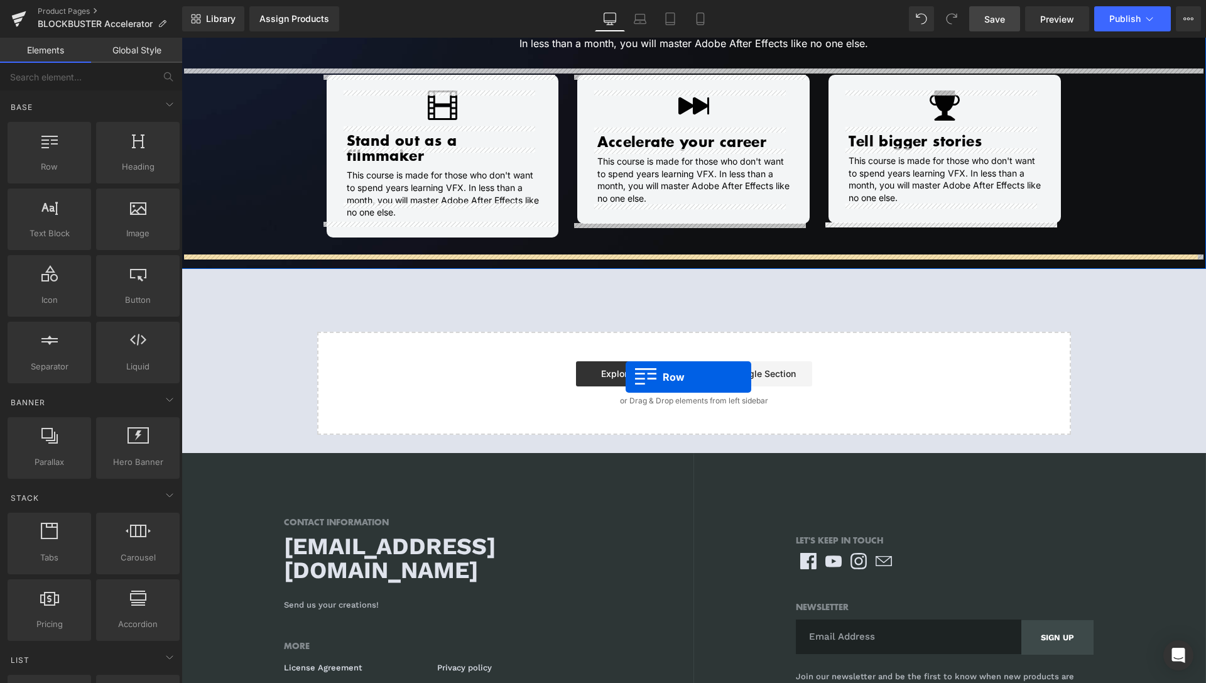
drag, startPoint x: 238, startPoint y: 204, endPoint x: 626, endPoint y: 377, distance: 424.5
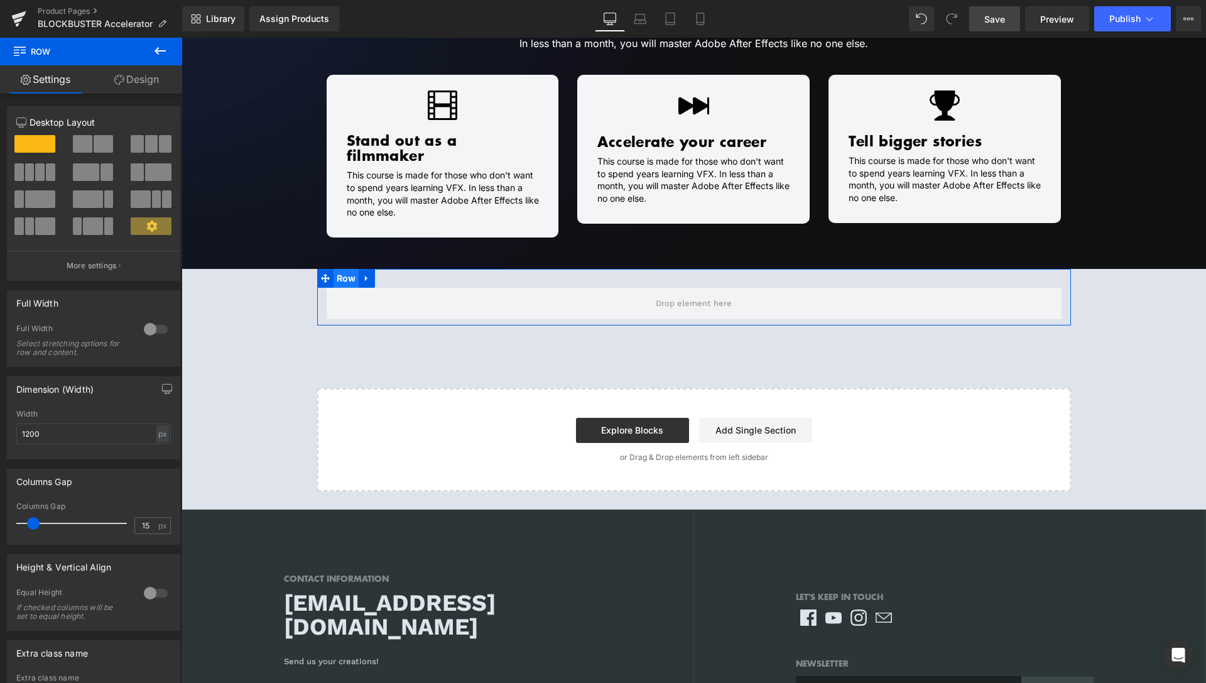
click at [345, 269] on span "Row" at bounding box center [347, 278] width 26 height 19
click at [141, 330] on div at bounding box center [156, 329] width 30 height 20
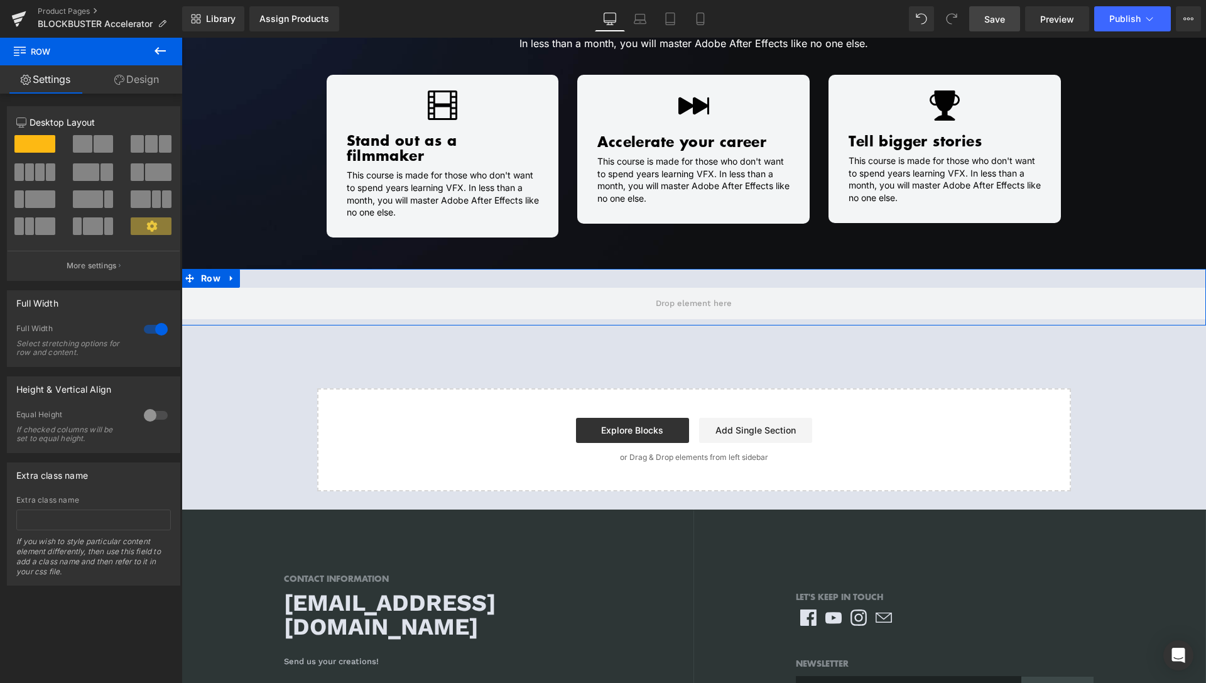
click at [147, 82] on link "Design" at bounding box center [136, 79] width 91 height 28
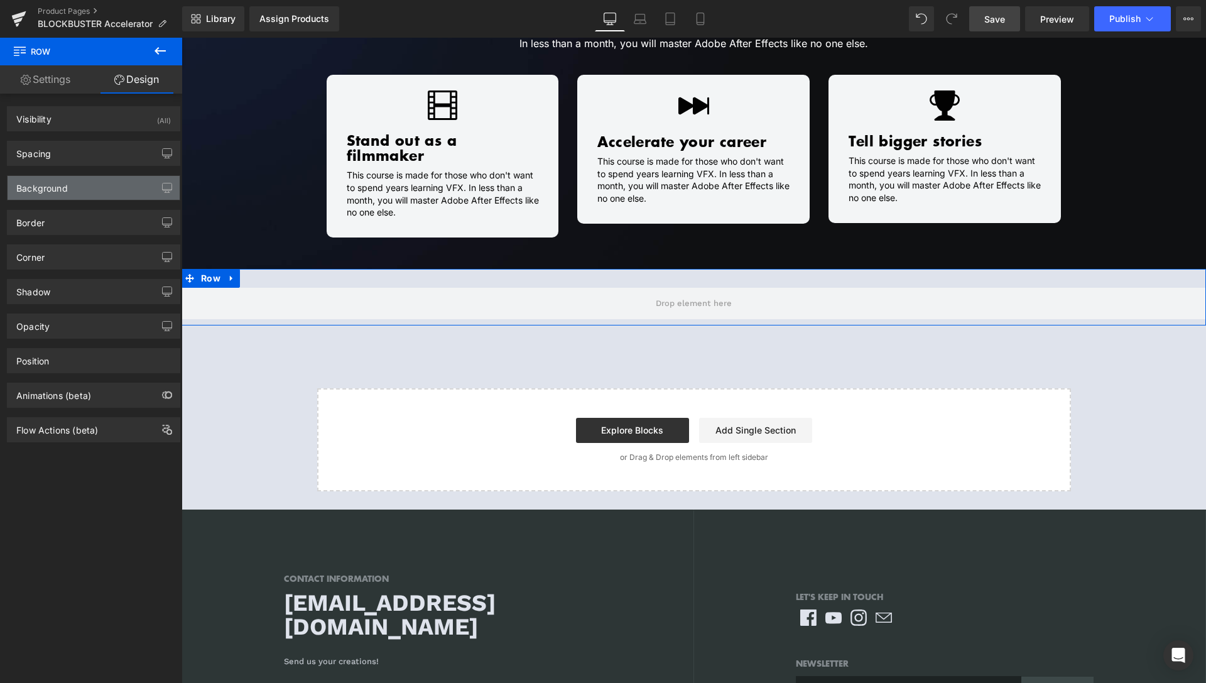
click at [60, 185] on div "Background" at bounding box center [42, 185] width 52 height 18
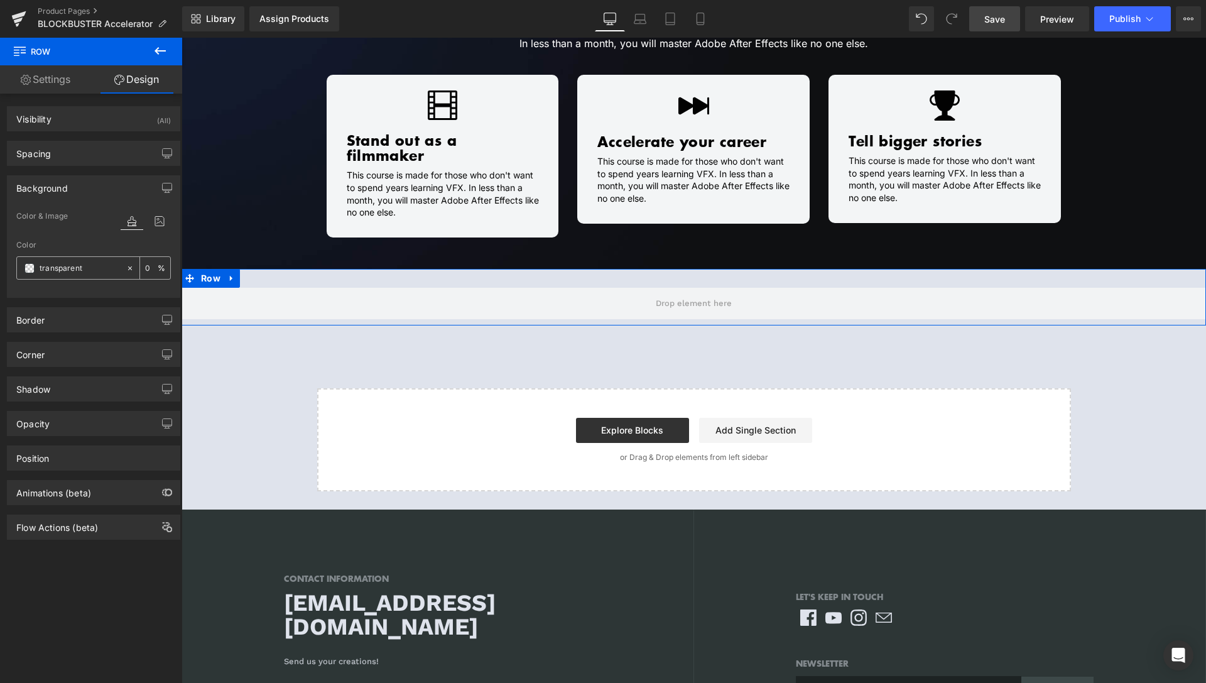
click at [32, 266] on span at bounding box center [30, 268] width 10 height 10
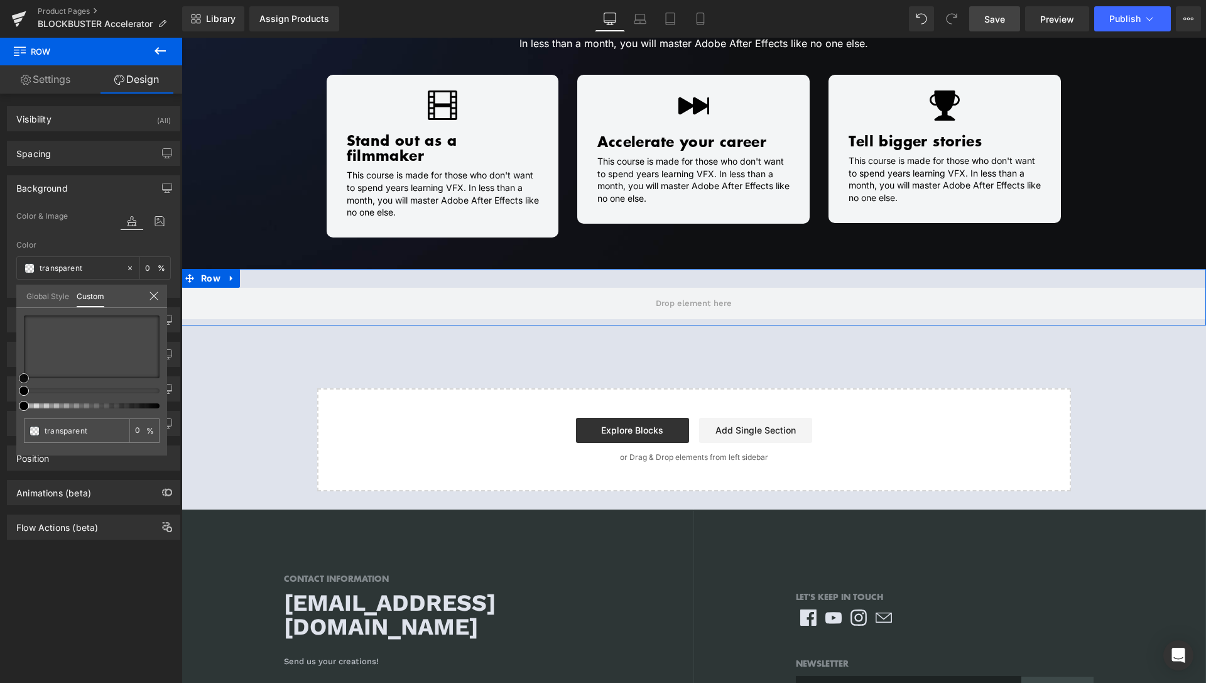
type input "#3d2e2e"
type input "100"
type input "#3d2e2e"
type input "100"
type input "#302525"
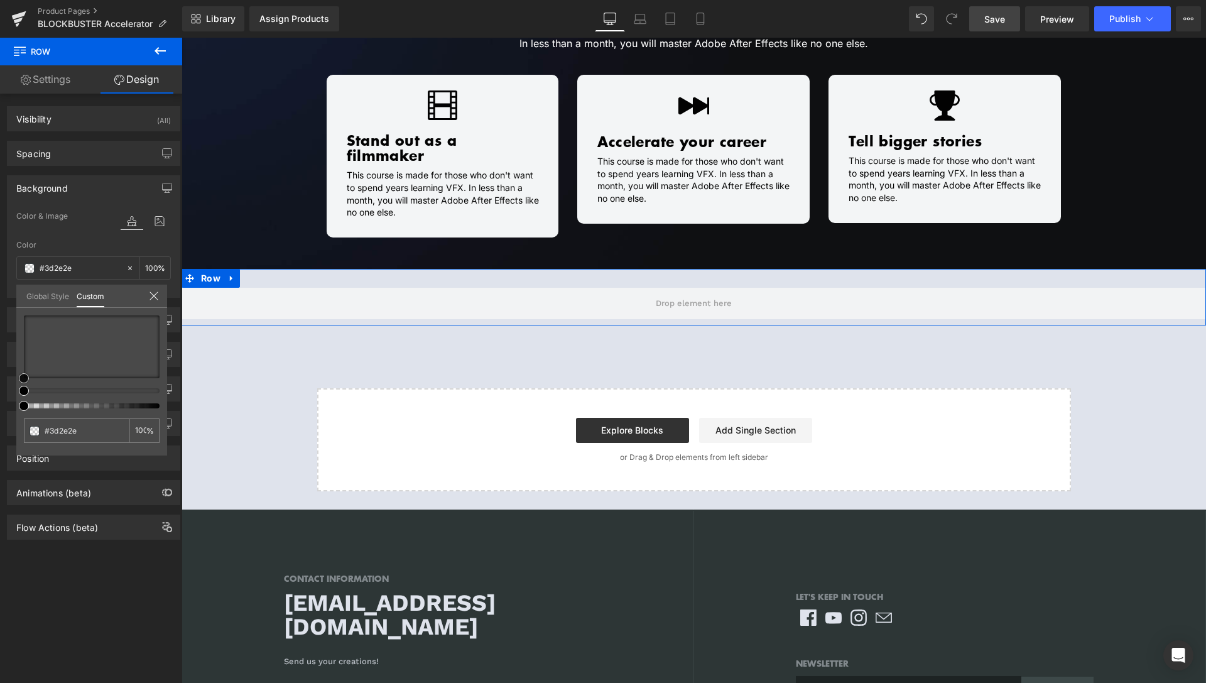
type input "#302525"
type input "#100d0d"
type input "#020202"
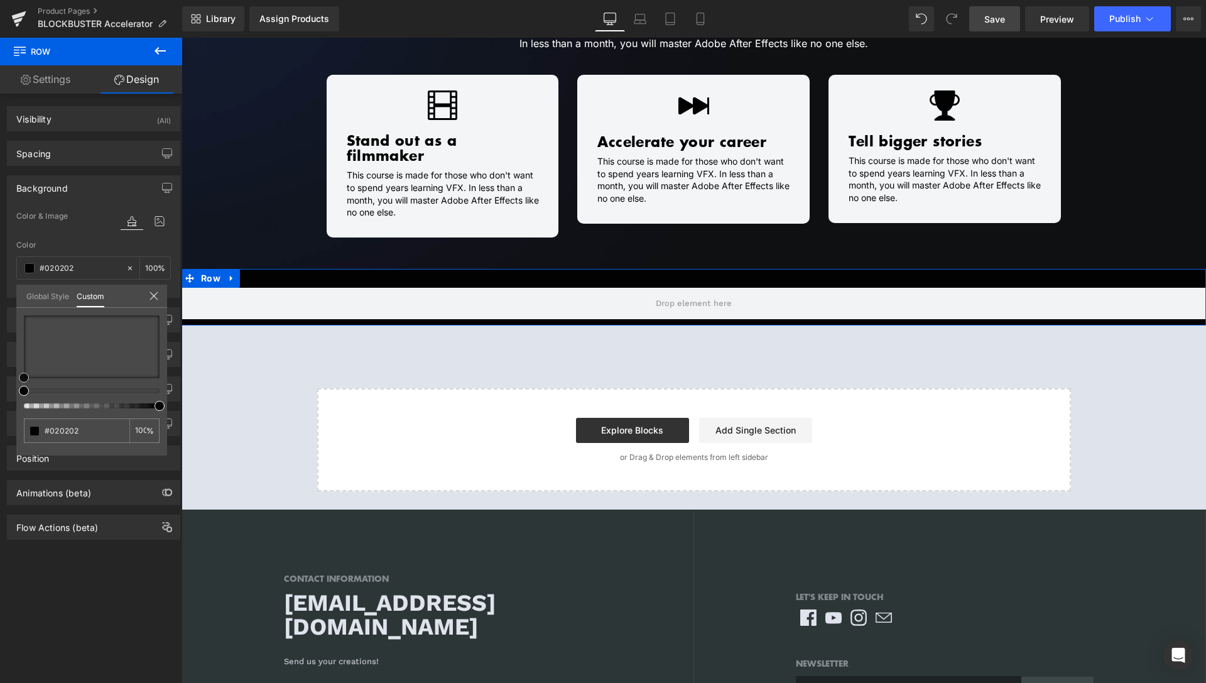
drag, startPoint x: 22, startPoint y: 390, endPoint x: 0, endPoint y: 434, distance: 49.7
click at [0, 298] on div "Background Color & Image color rgba(2, 2, 2, 1) Color #020202 100 % Image Repla…" at bounding box center [94, 232] width 188 height 132
drag, startPoint x: 52, startPoint y: 429, endPoint x: 100, endPoint y: 427, distance: 47.8
click at [100, 427] on input "#020202" at bounding box center [78, 430] width 67 height 13
type input "#00"
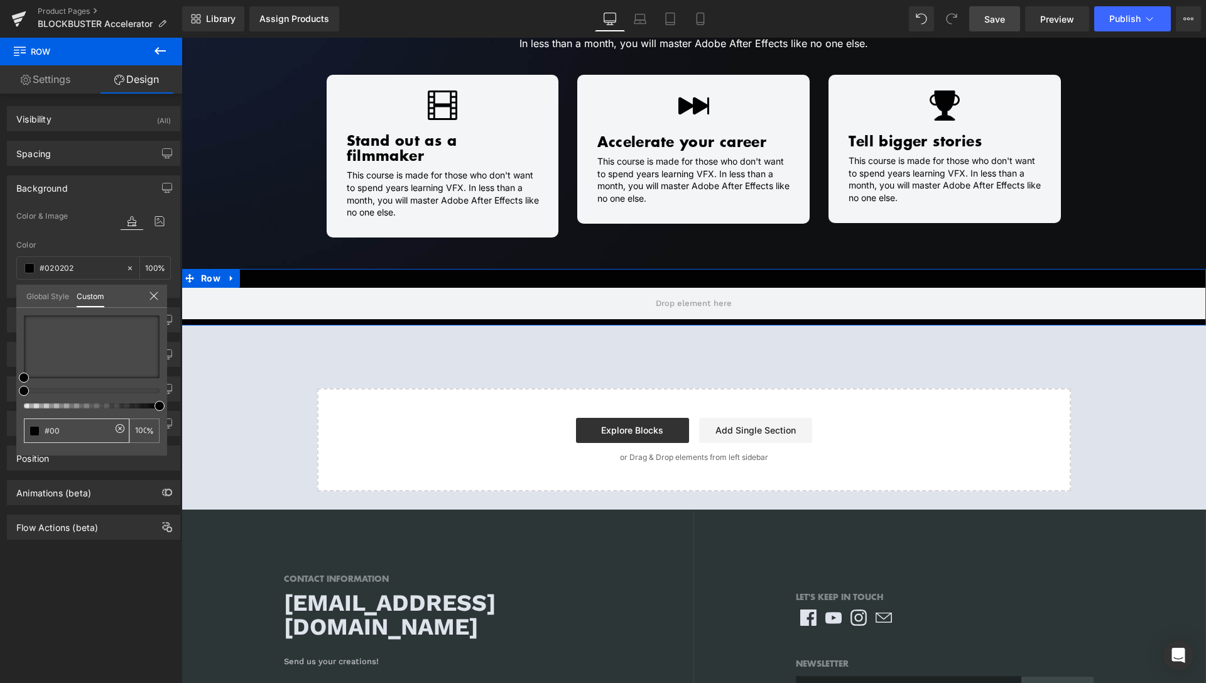
type input "#00"
type input "0"
type input "#000"
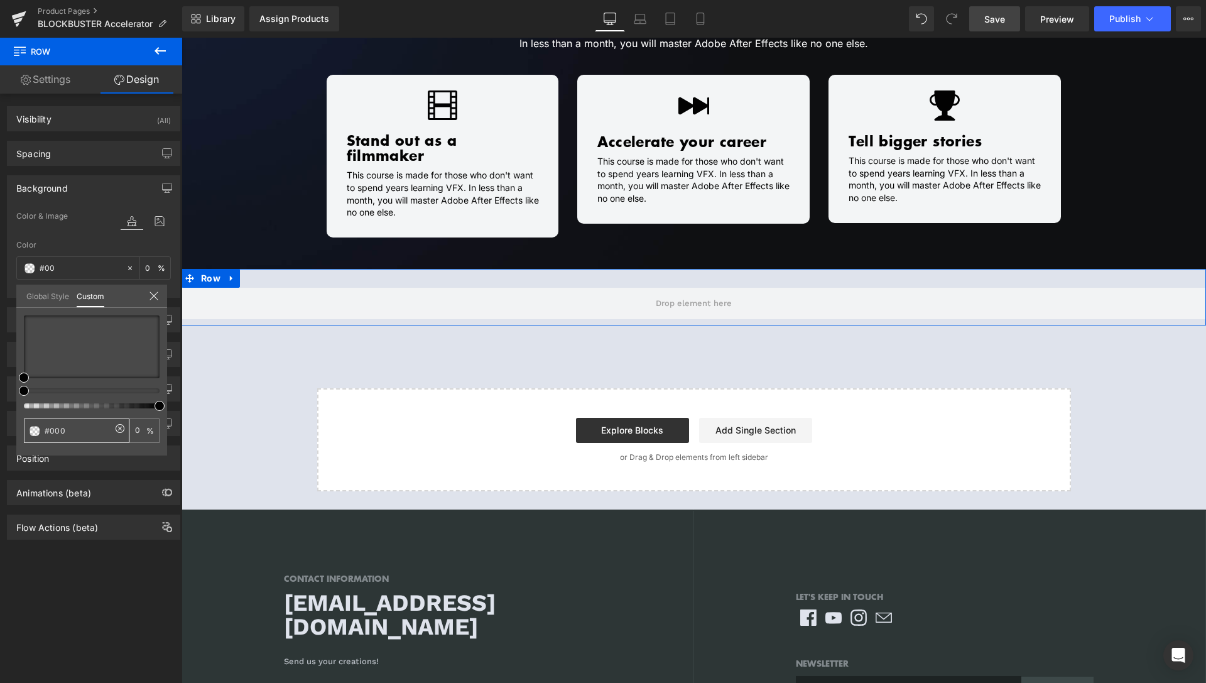
type input "#000"
type input "100"
type input "#0000"
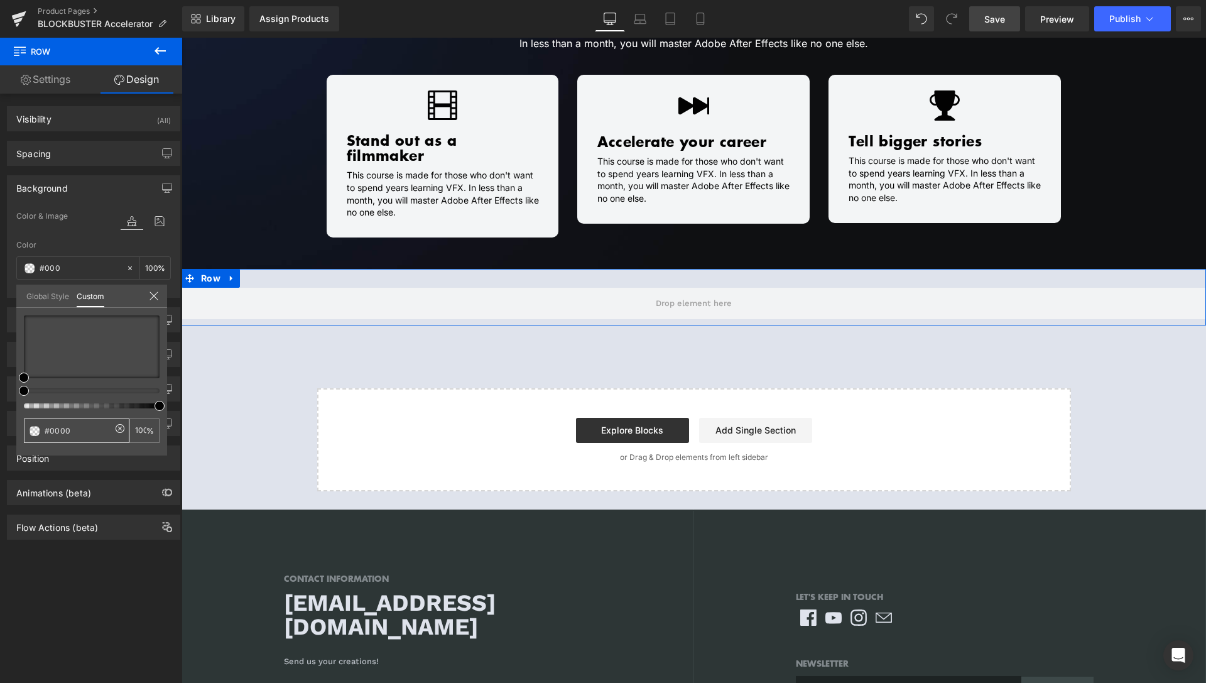
type input "0"
type input "#00000"
type input "#000000"
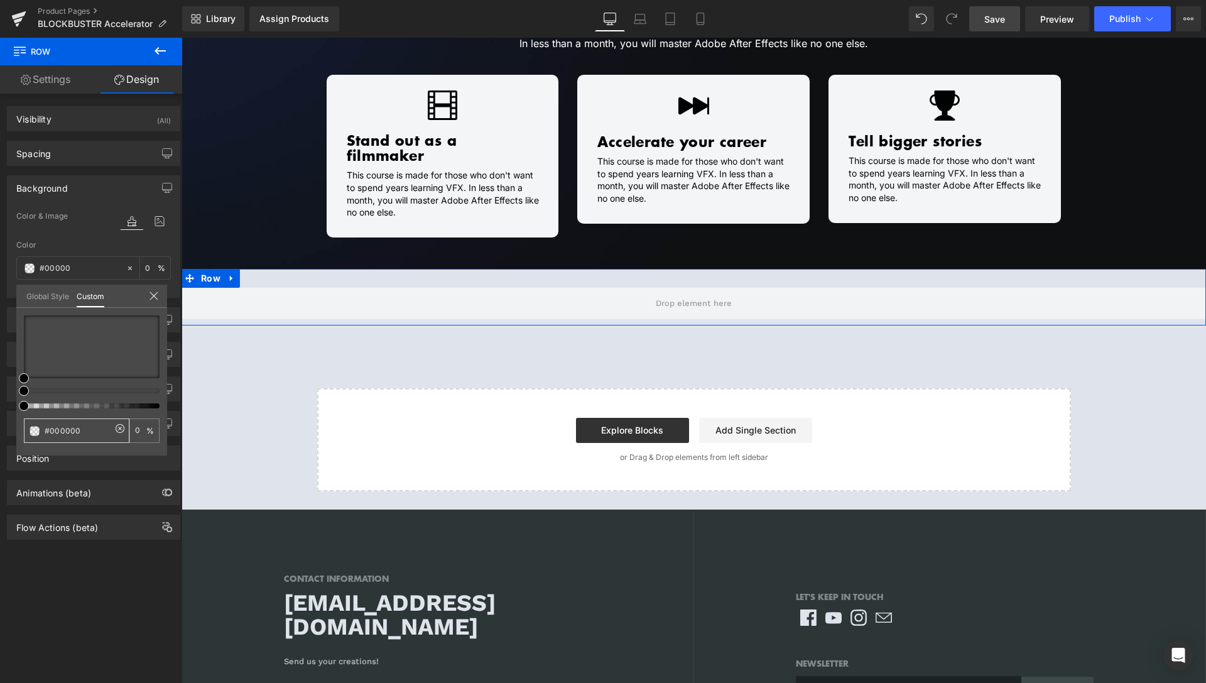
type input "#000000"
type input "100"
type input "#0000000"
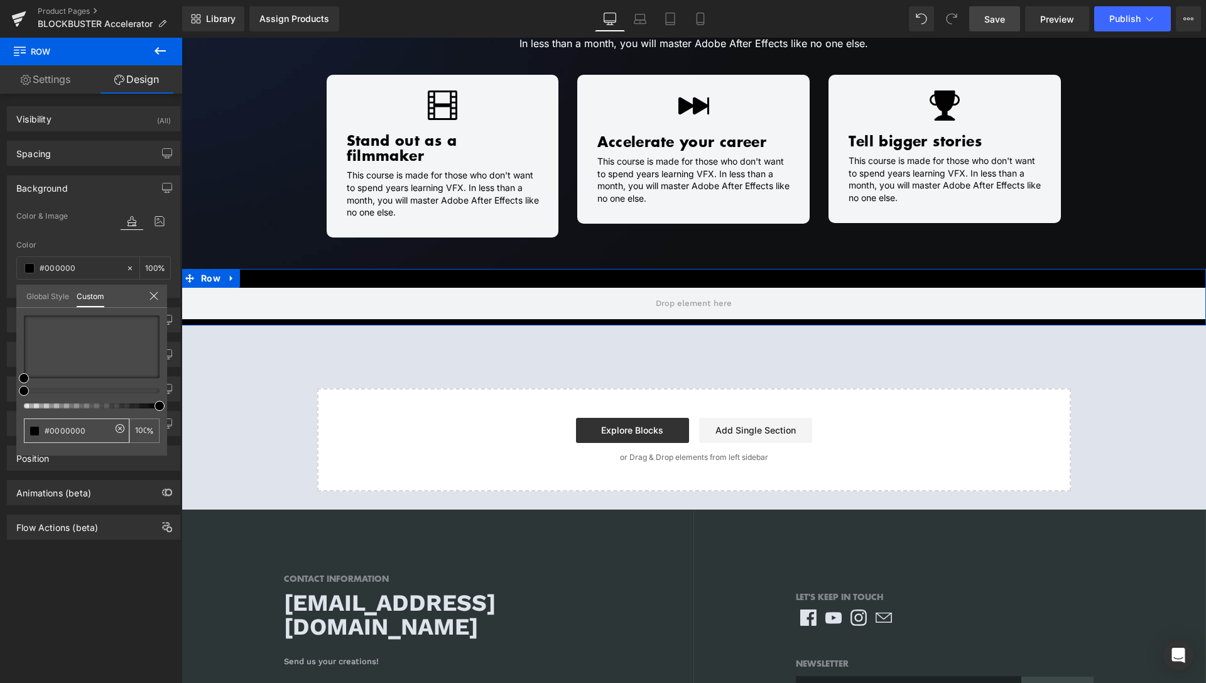
type input "#0000000"
type input "0"
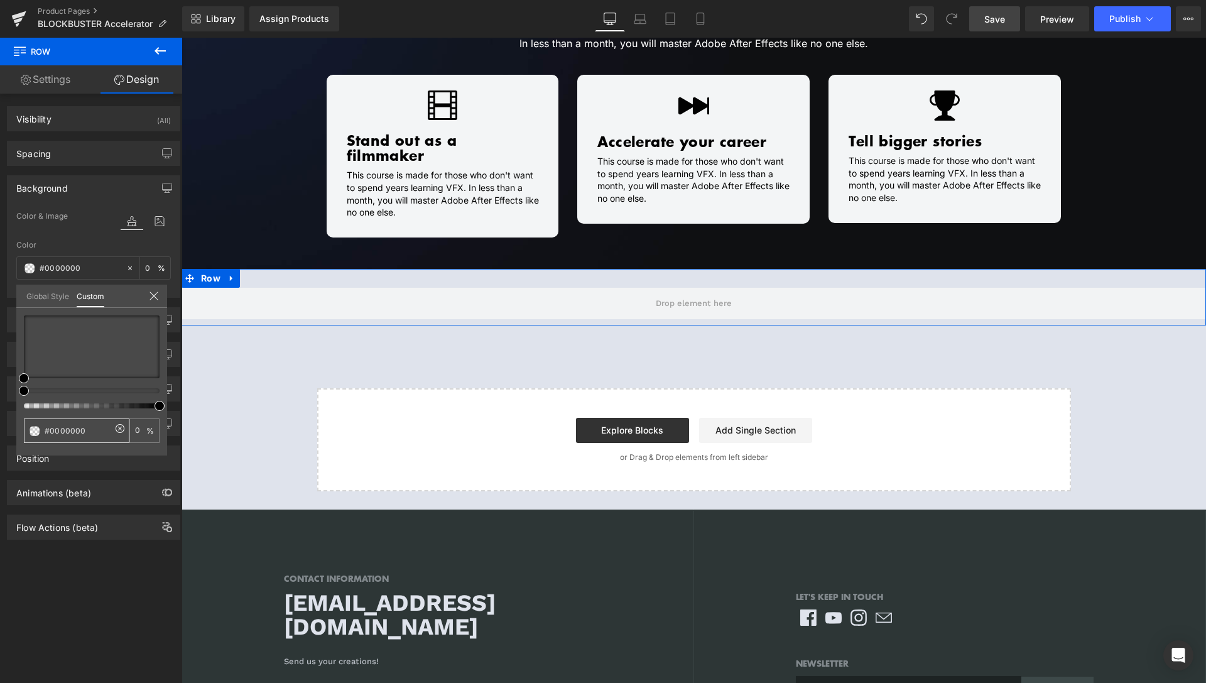
type input "#000000"
type input "100"
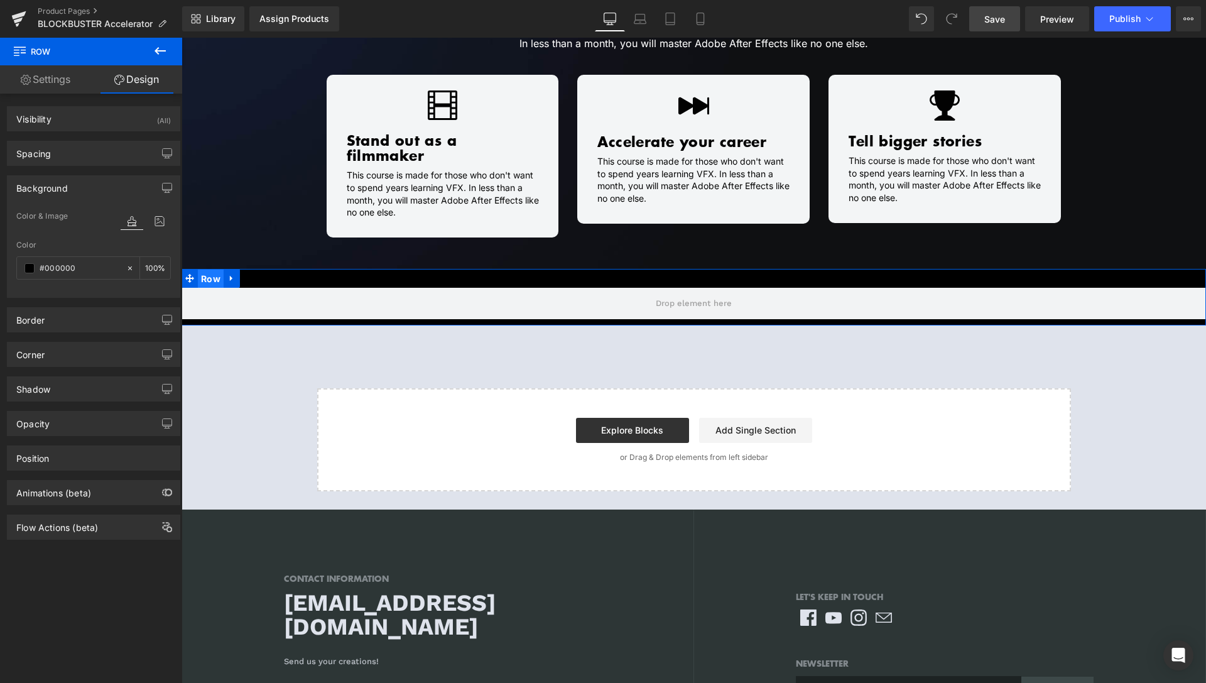
click at [201, 270] on span "Row" at bounding box center [211, 279] width 26 height 19
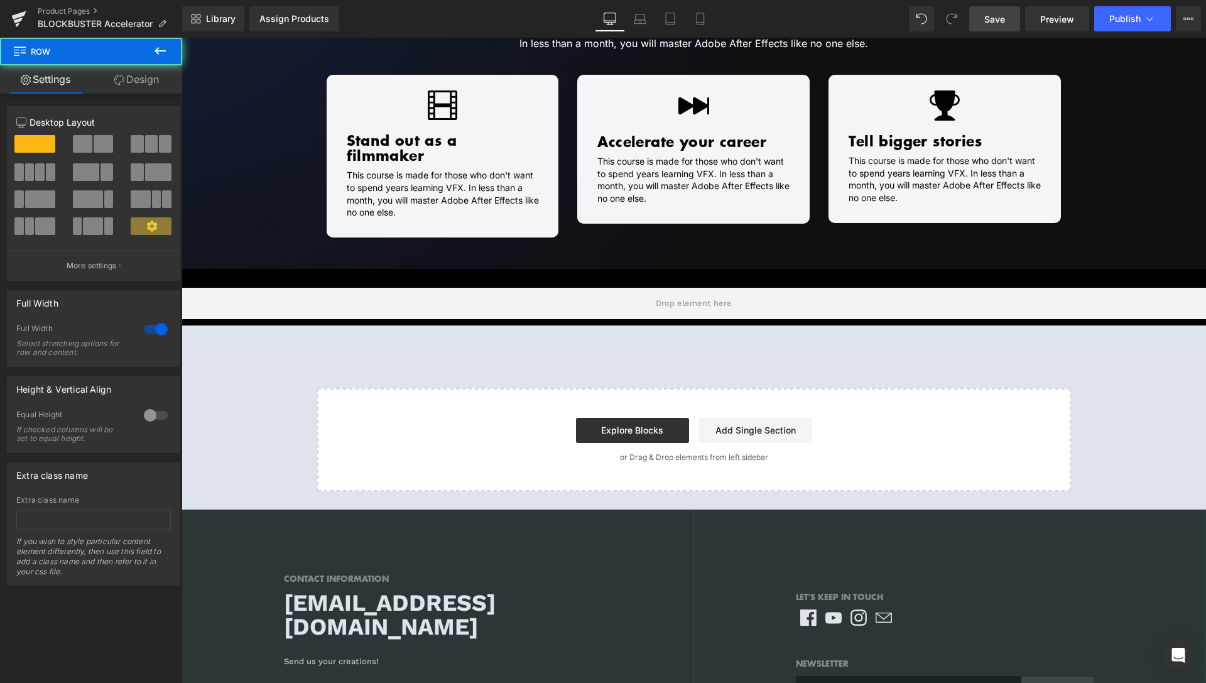
click at [155, 55] on icon at bounding box center [160, 50] width 15 height 15
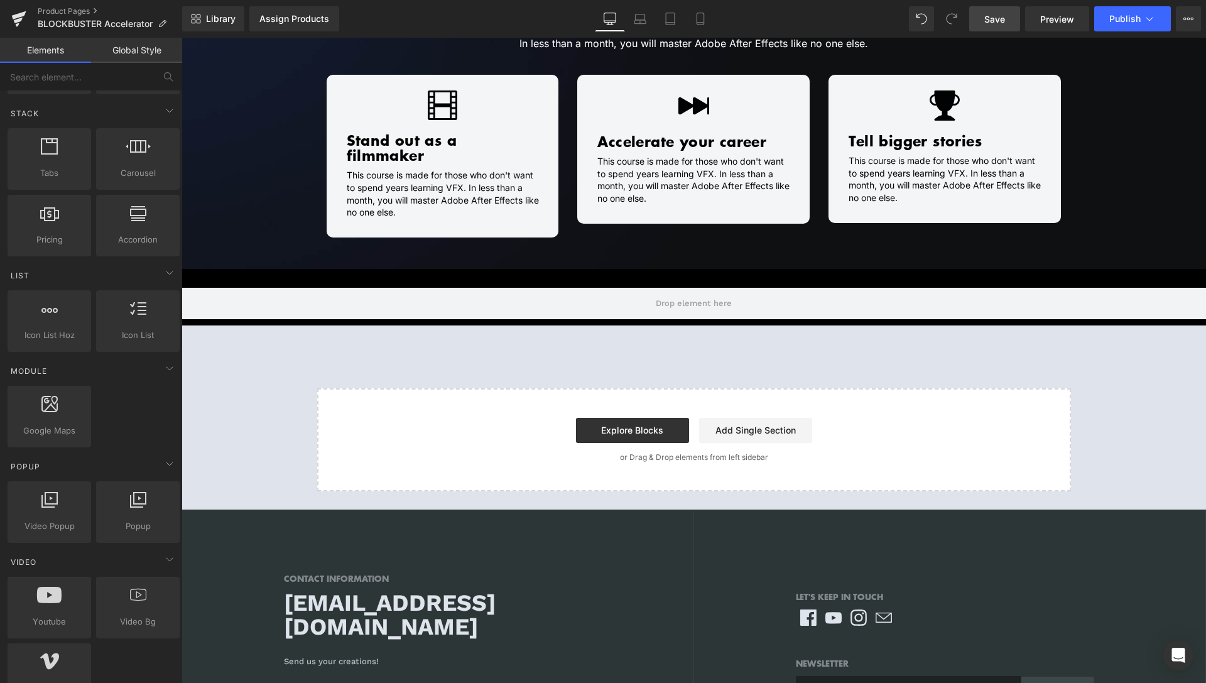
scroll to position [449, 0]
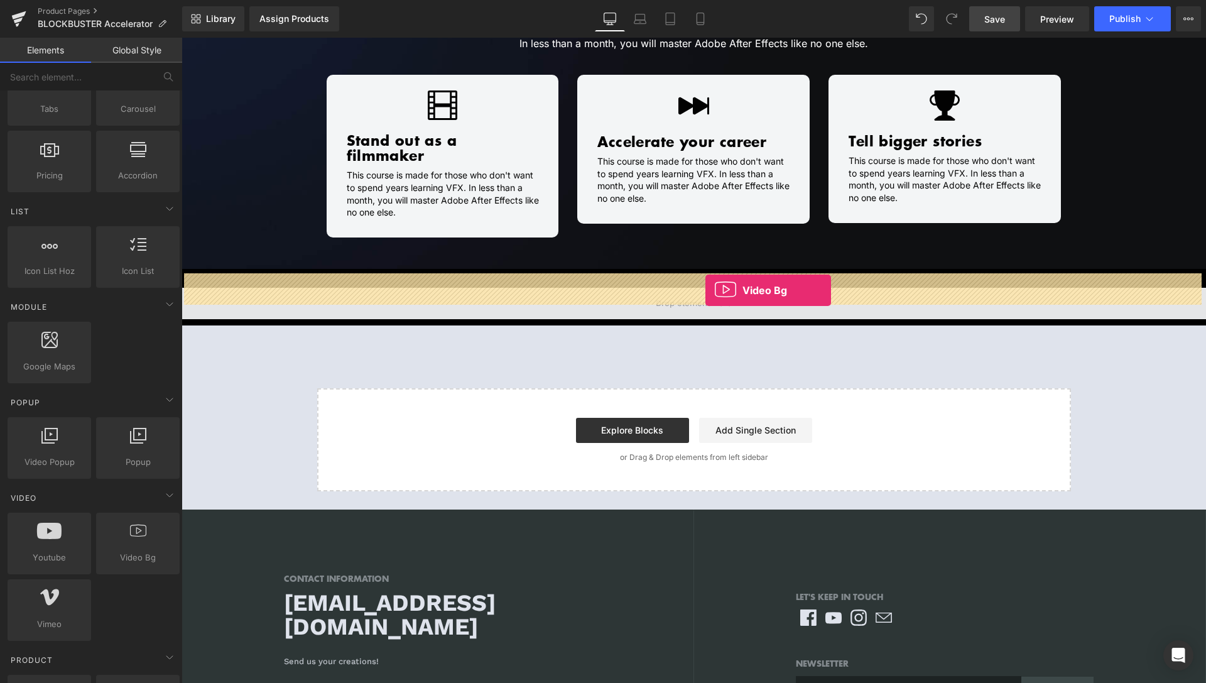
drag, startPoint x: 299, startPoint y: 586, endPoint x: 706, endPoint y: 290, distance: 502.9
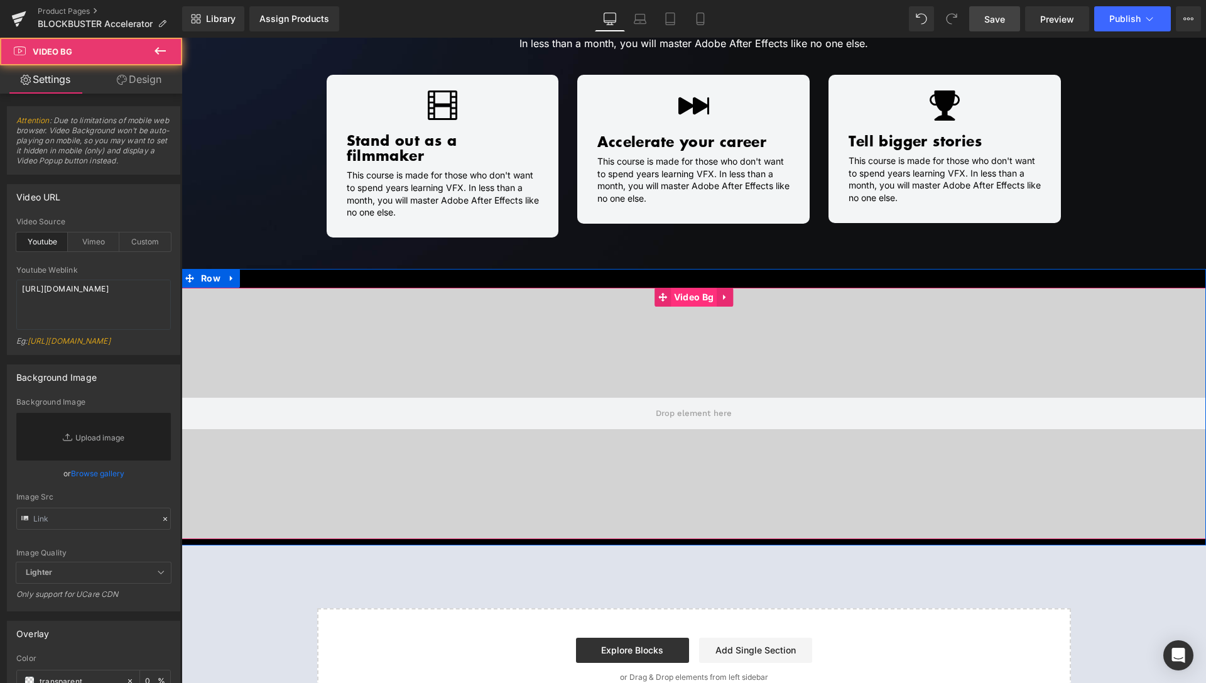
click at [695, 288] on span "Video Bg" at bounding box center [694, 297] width 46 height 19
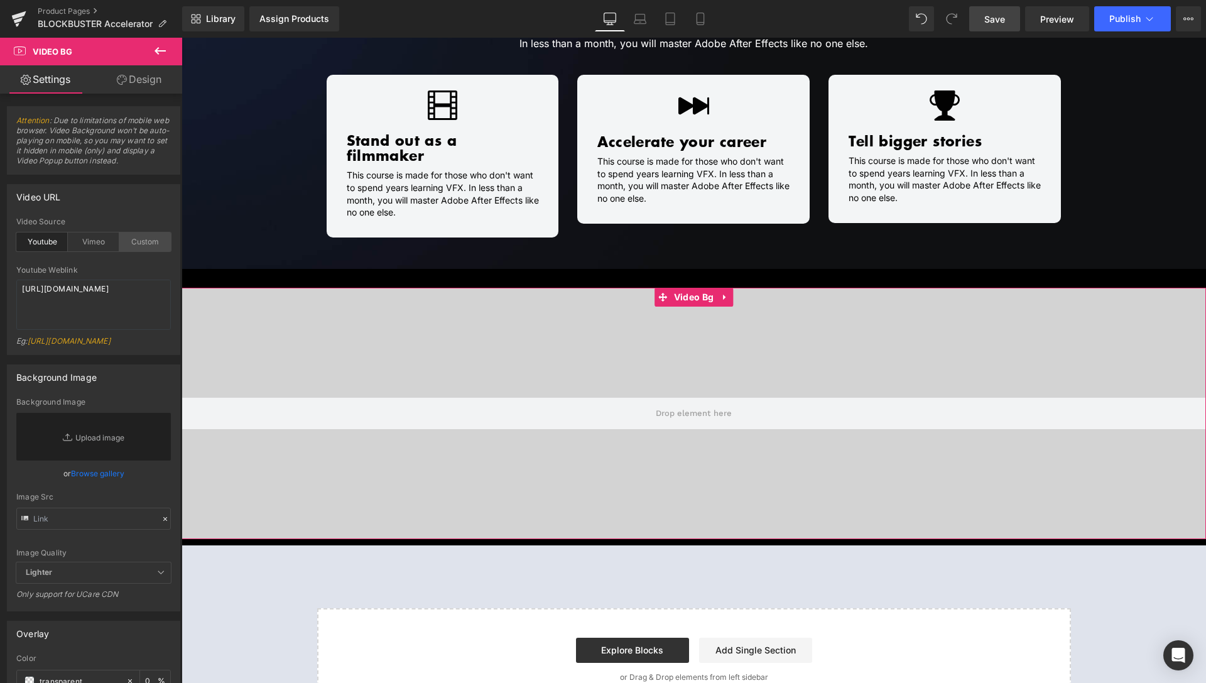
click at [134, 251] on div "Custom" at bounding box center [145, 241] width 52 height 19
click at [690, 288] on span "Video Bg" at bounding box center [694, 297] width 46 height 19
drag, startPoint x: 97, startPoint y: 334, endPoint x: 0, endPoint y: 270, distance: 115.7
click at [16, 280] on textarea "[URL][DOMAIN_NAME]" at bounding box center [93, 305] width 155 height 50
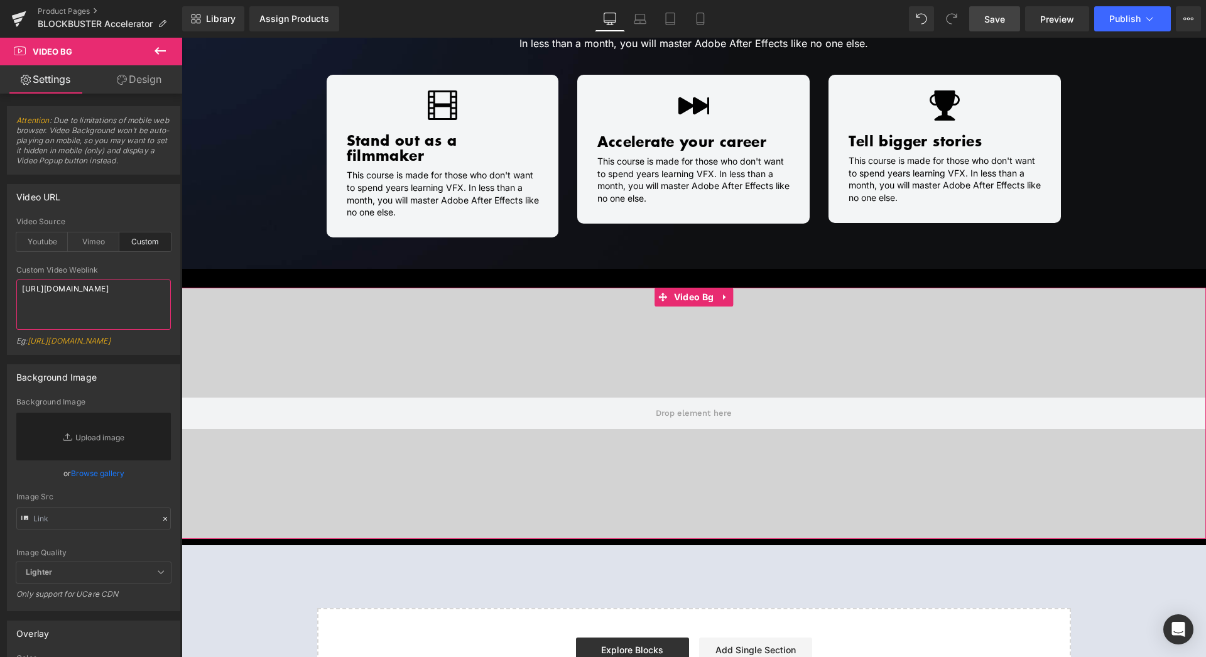
click at [92, 330] on textarea "[URL][DOMAIN_NAME]" at bounding box center [93, 305] width 155 height 50
drag, startPoint x: 15, startPoint y: 309, endPoint x: 0, endPoint y: 270, distance: 41.8
click at [16, 280] on textarea "[URL][DOMAIN_NAME]" at bounding box center [93, 305] width 155 height 50
paste textarea "videos/c/o/v/72a2e69bdf024696a917bac4886fffc6.mp4"
type textarea "[URL][DOMAIN_NAME]"
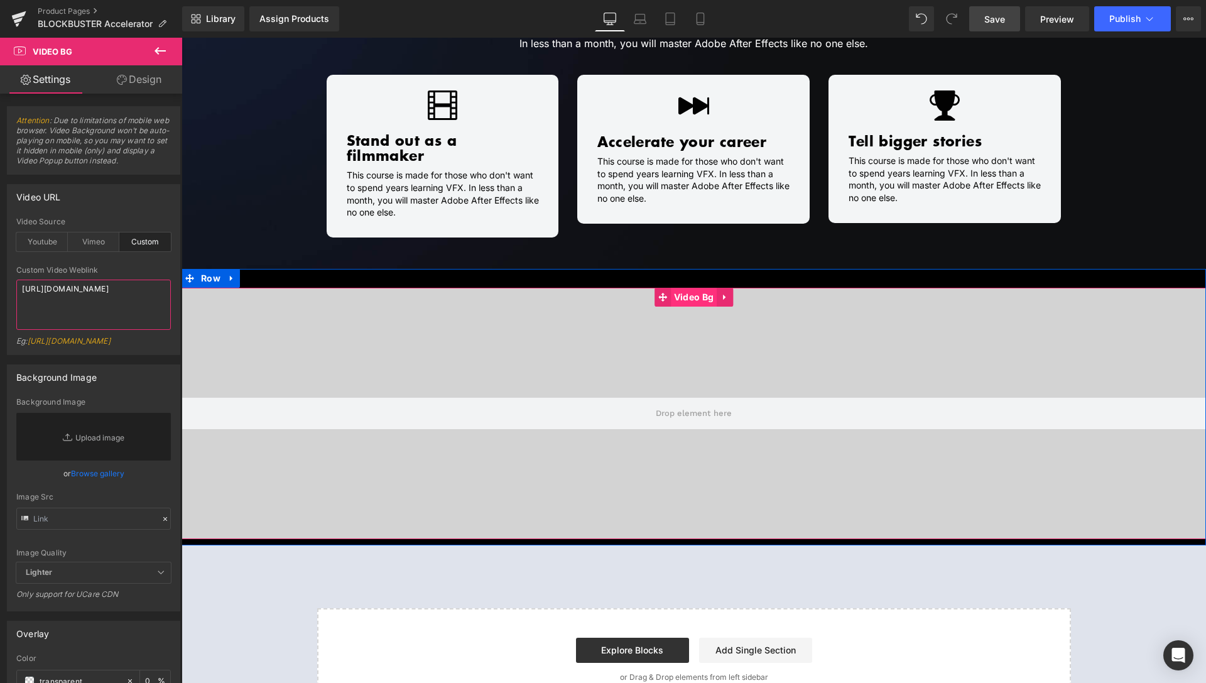
click at [695, 288] on span "Video Bg" at bounding box center [694, 297] width 46 height 19
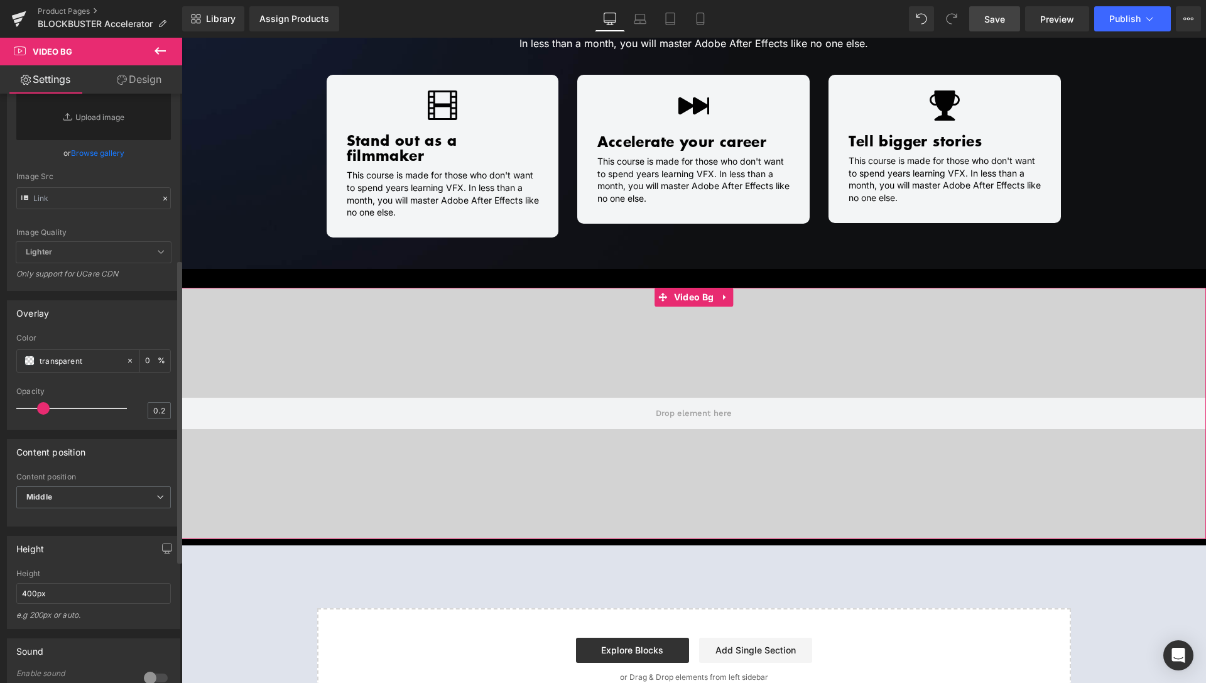
scroll to position [385, 0]
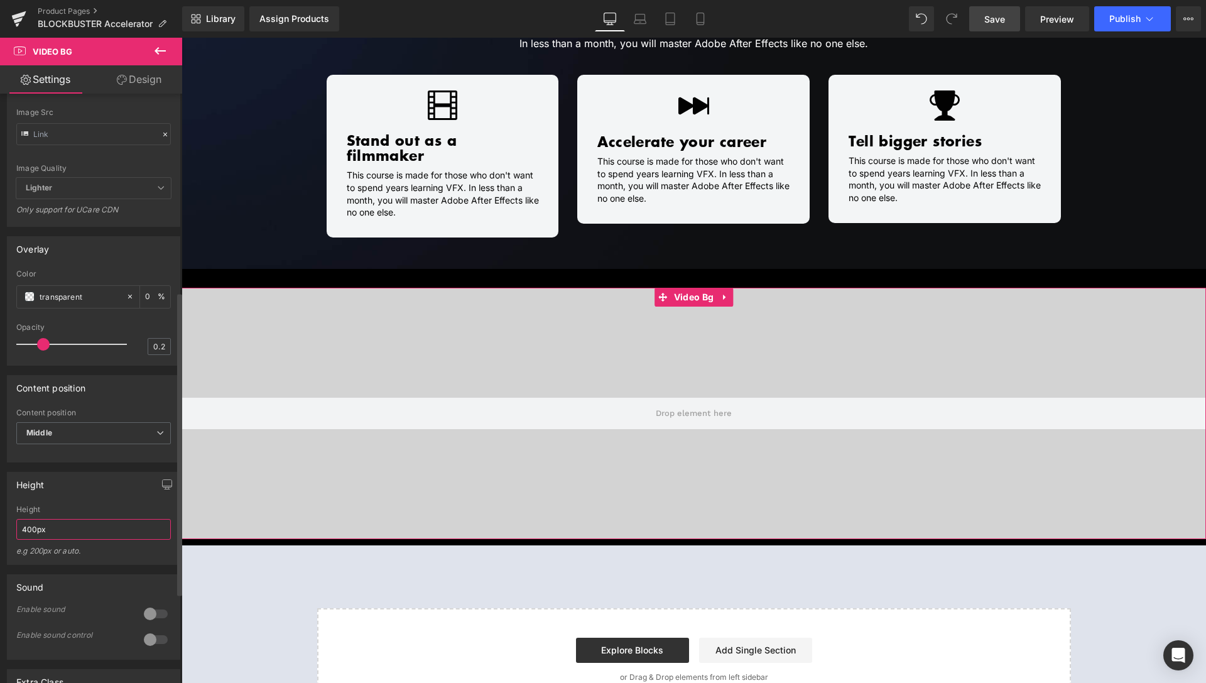
click at [60, 540] on input "400px" at bounding box center [93, 529] width 155 height 21
drag, startPoint x: 36, startPoint y: 557, endPoint x: 7, endPoint y: 560, distance: 29.0
click at [16, 540] on input "400px" at bounding box center [93, 529] width 155 height 21
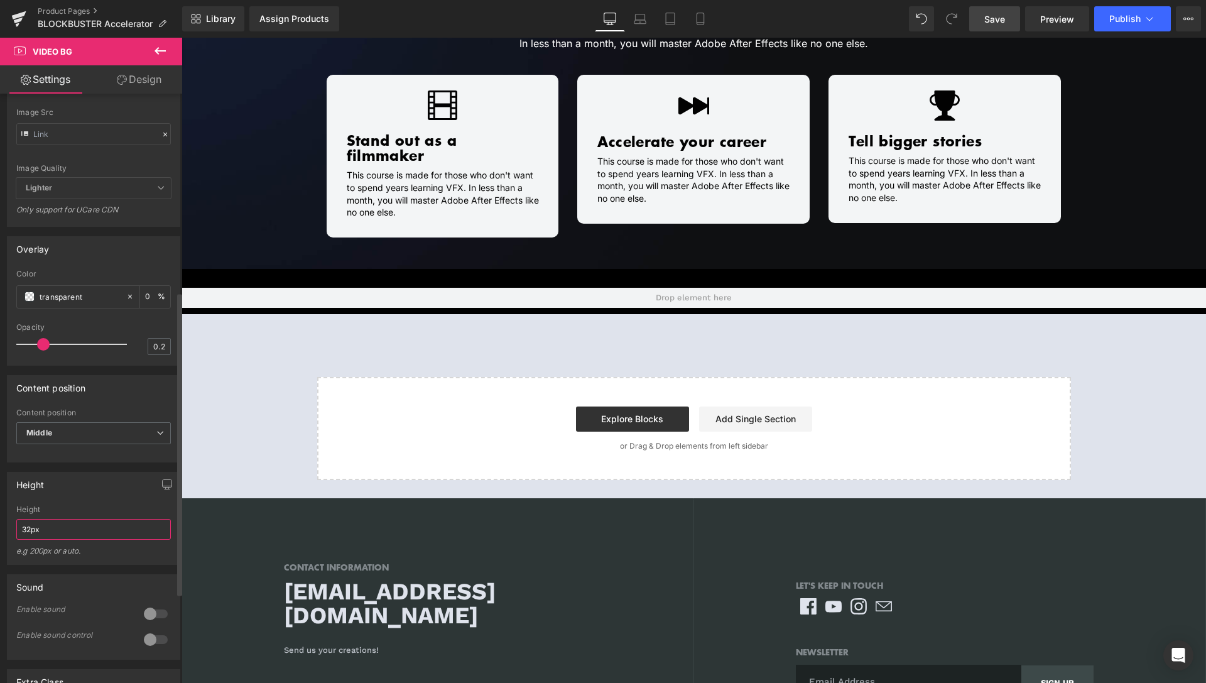
type input "320px"
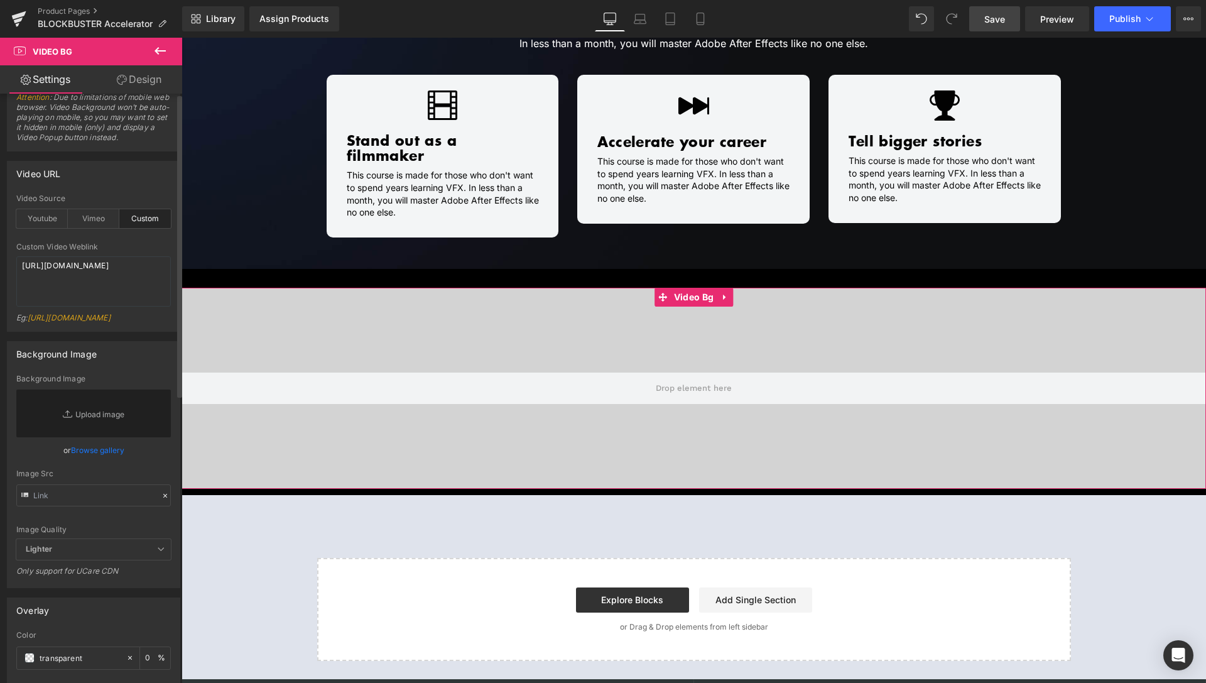
scroll to position [0, 0]
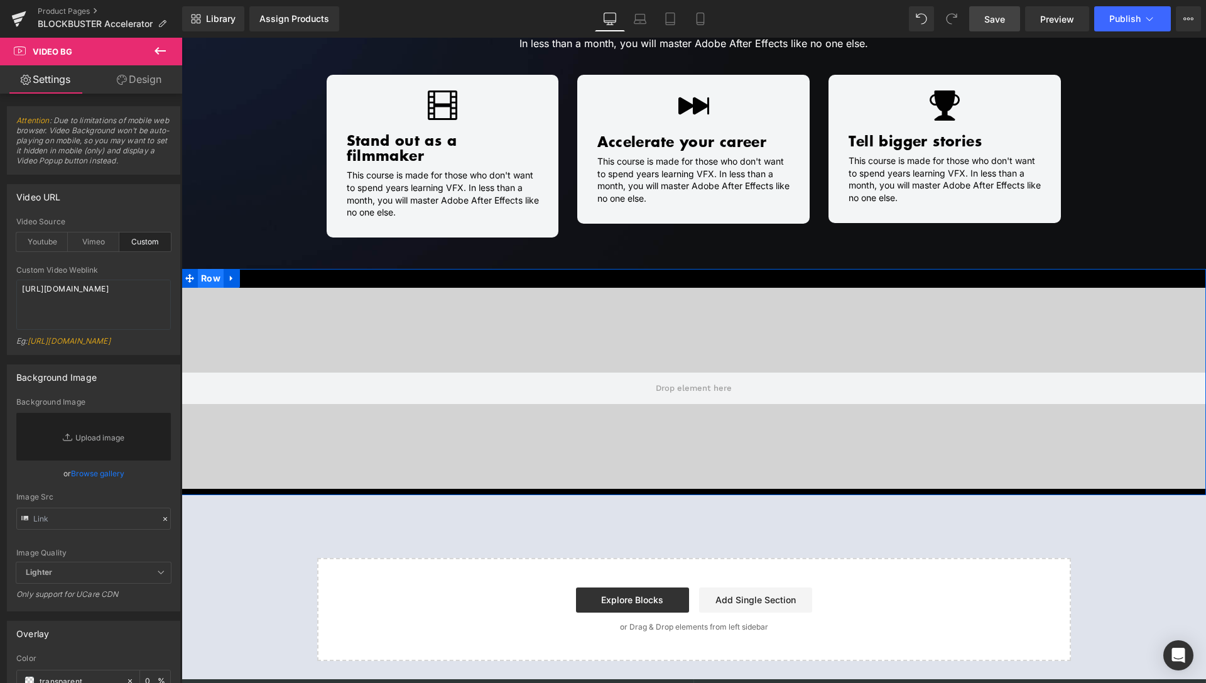
click at [205, 269] on span "Row" at bounding box center [211, 278] width 26 height 19
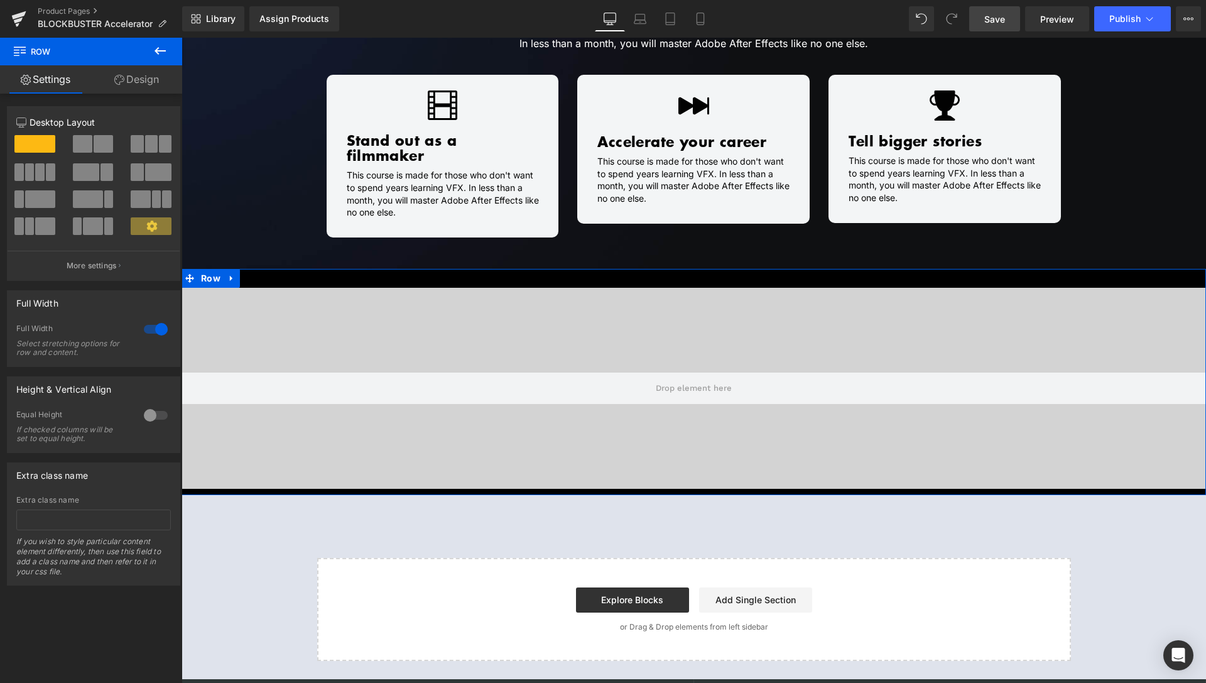
click at [145, 327] on div at bounding box center [156, 329] width 30 height 20
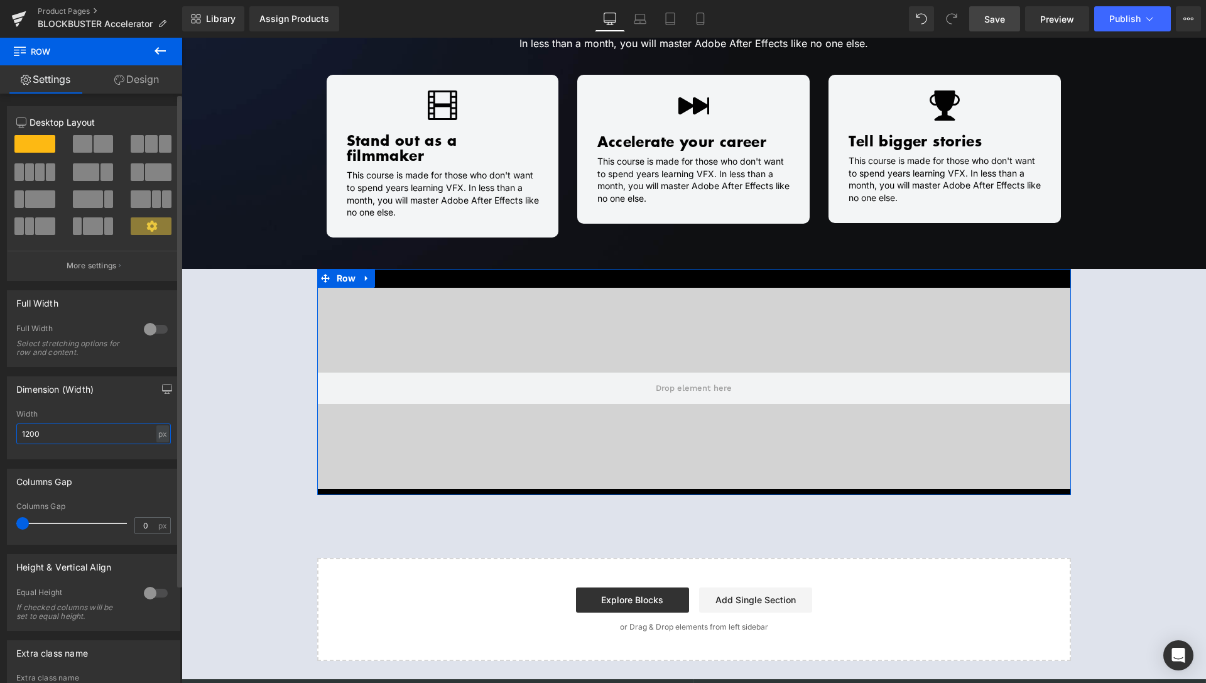
click at [16, 434] on input "1200" at bounding box center [93, 434] width 155 height 21
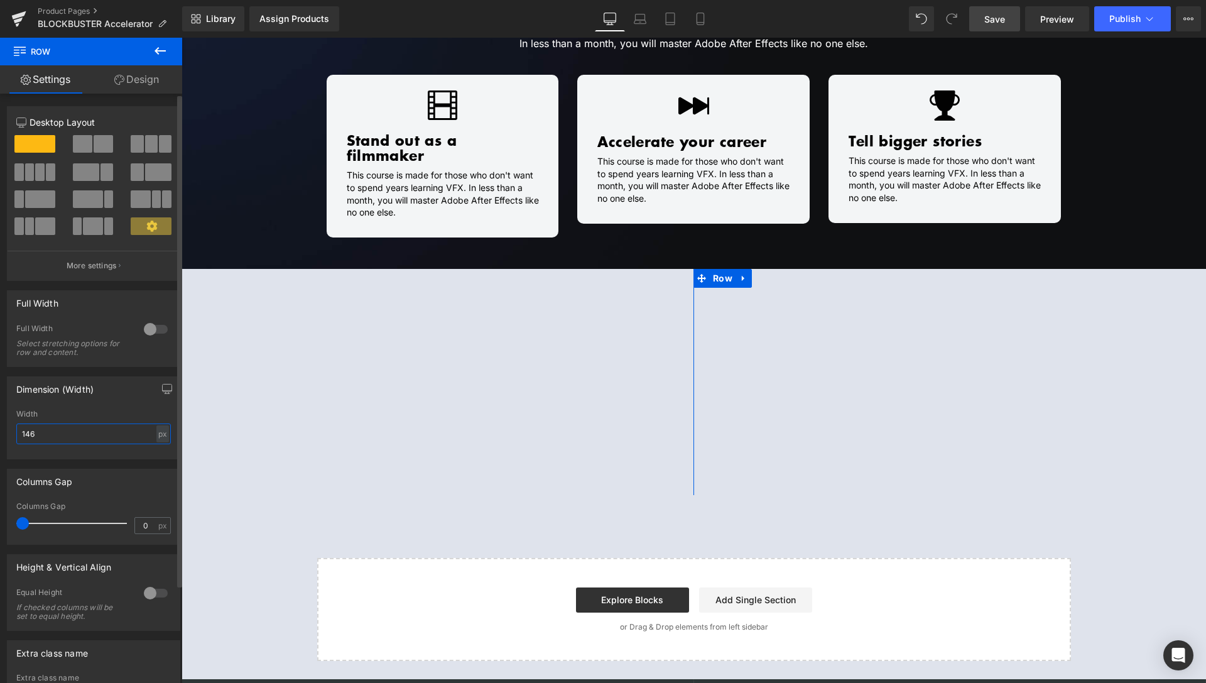
type input "1460"
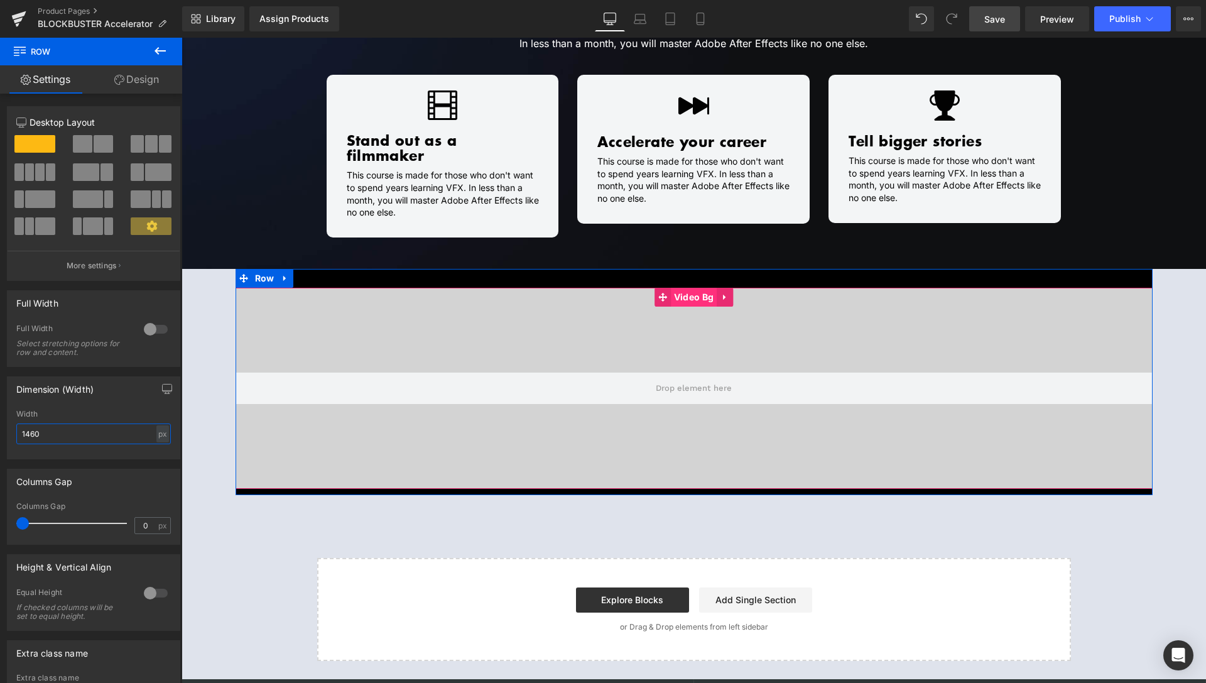
click at [681, 288] on span "Video Bg" at bounding box center [694, 297] width 46 height 19
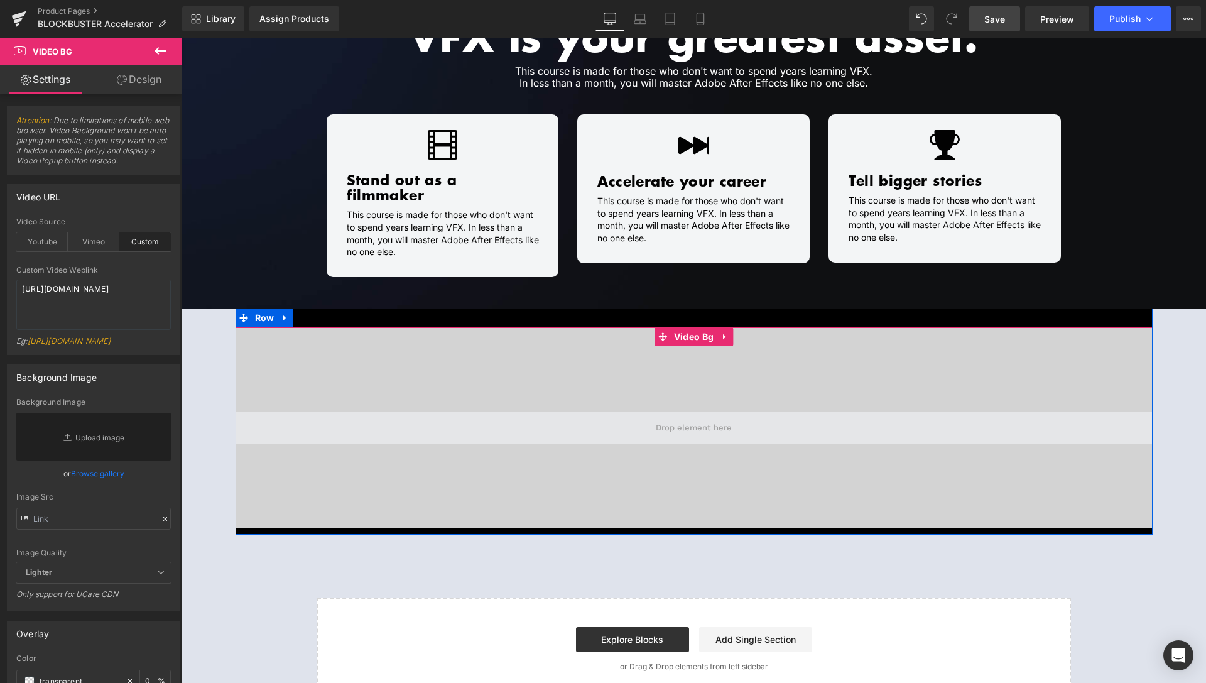
scroll to position [1025, 0]
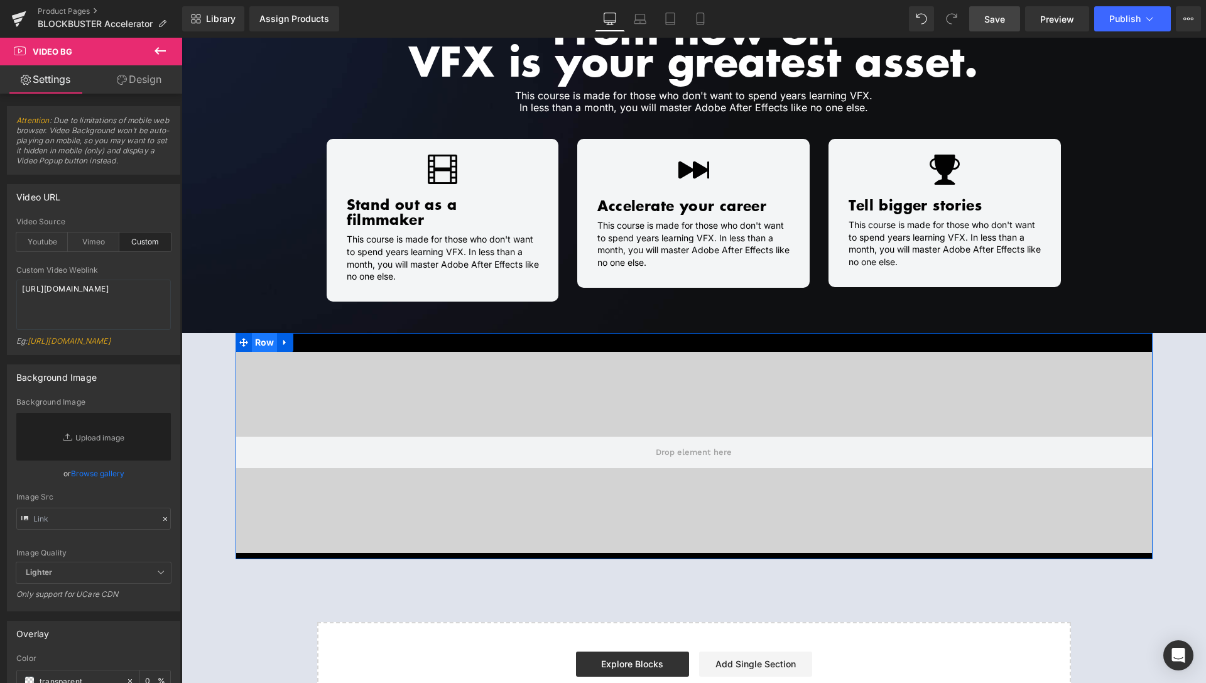
click at [266, 333] on span "Row" at bounding box center [265, 342] width 26 height 19
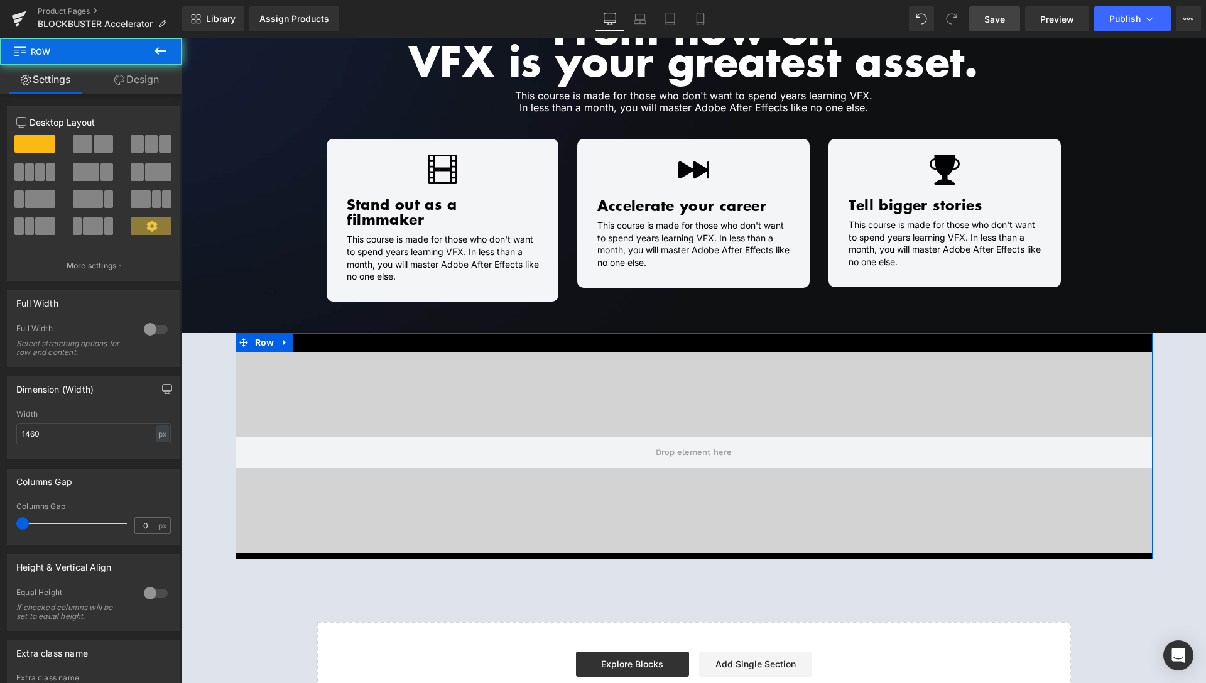
click at [131, 76] on link "Design" at bounding box center [136, 79] width 91 height 28
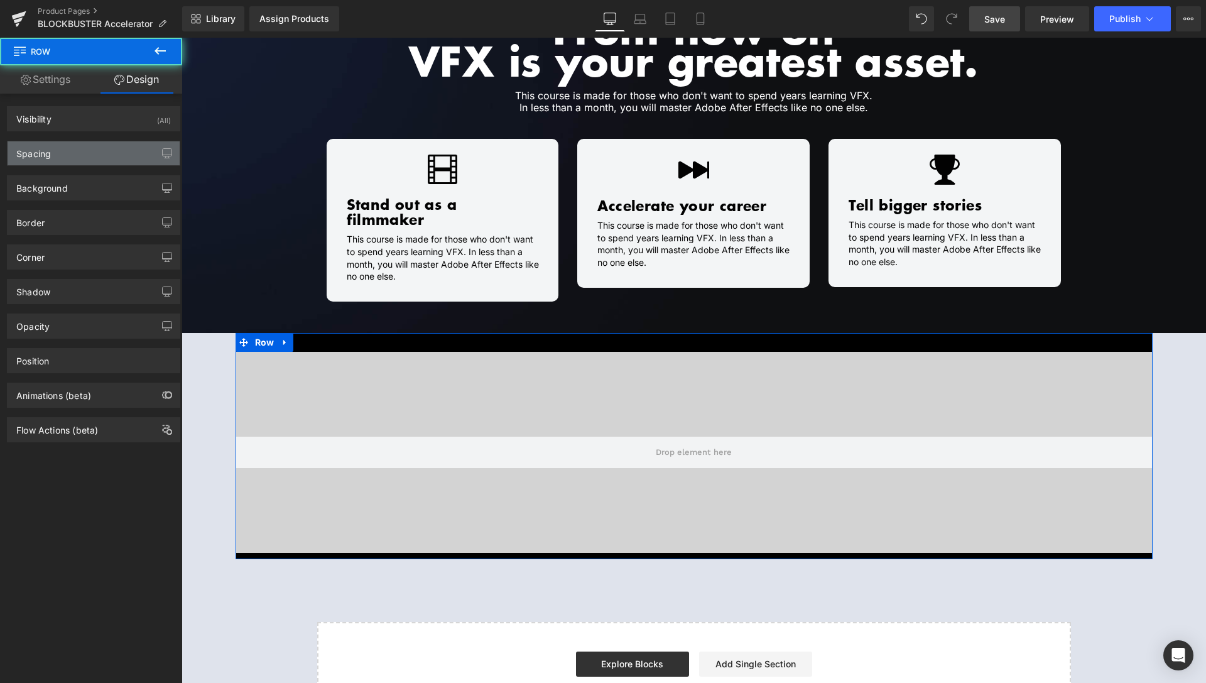
click at [57, 155] on div "Spacing" at bounding box center [94, 153] width 172 height 24
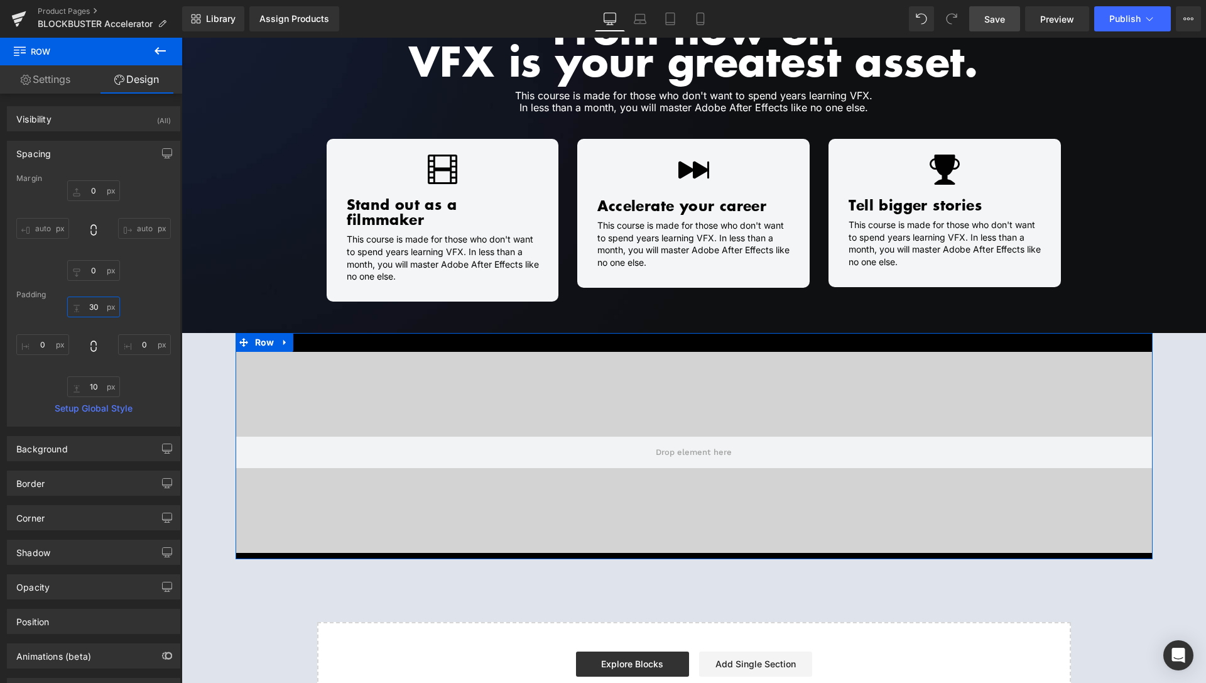
click at [95, 303] on input "30" at bounding box center [93, 307] width 53 height 21
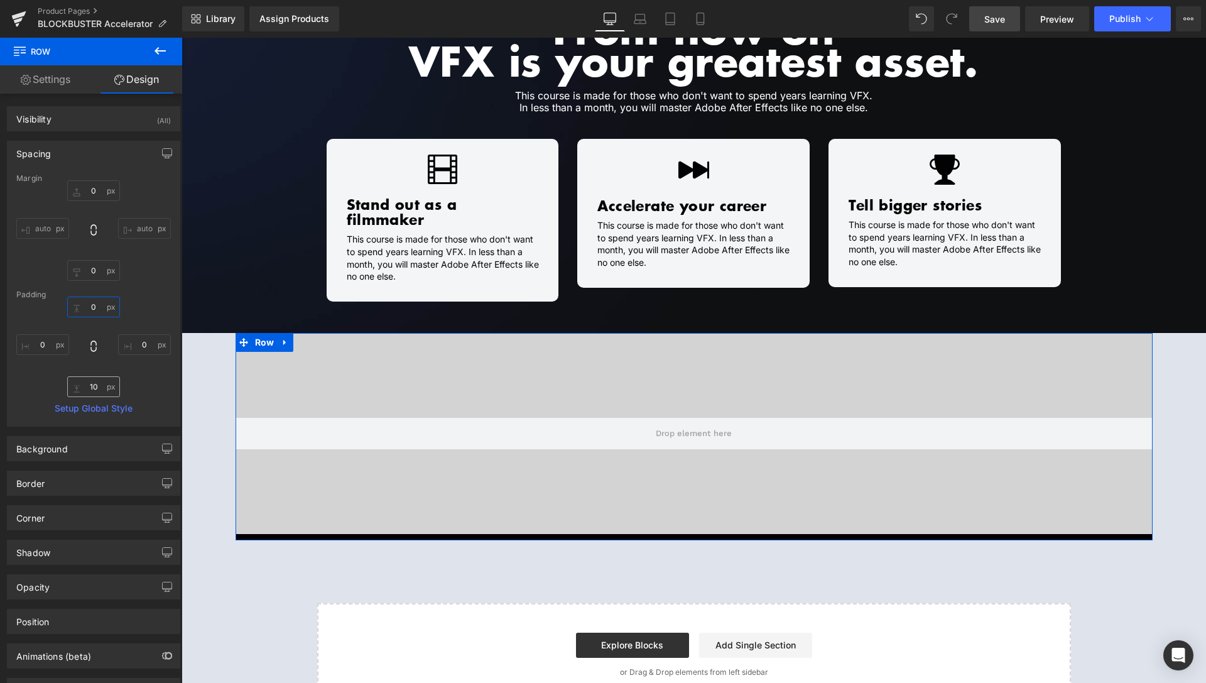
type input "0"
click at [94, 381] on input "10" at bounding box center [93, 386] width 53 height 21
type input "0"
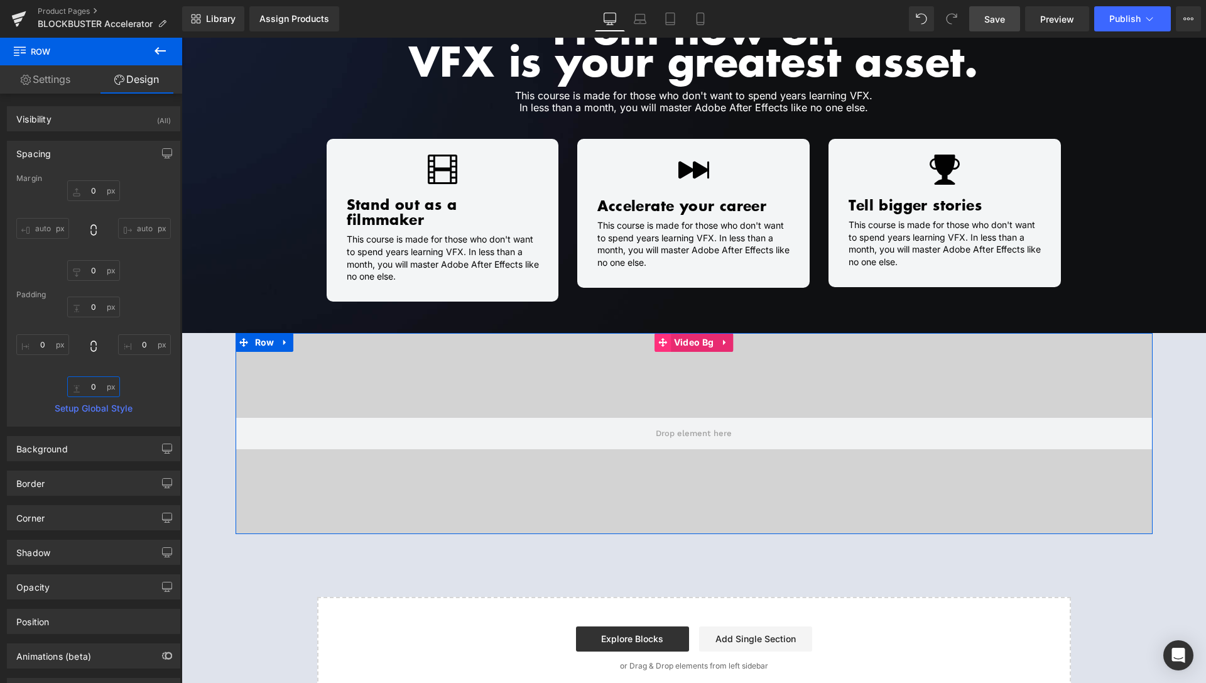
click at [687, 333] on span "Video Bg" at bounding box center [694, 342] width 46 height 19
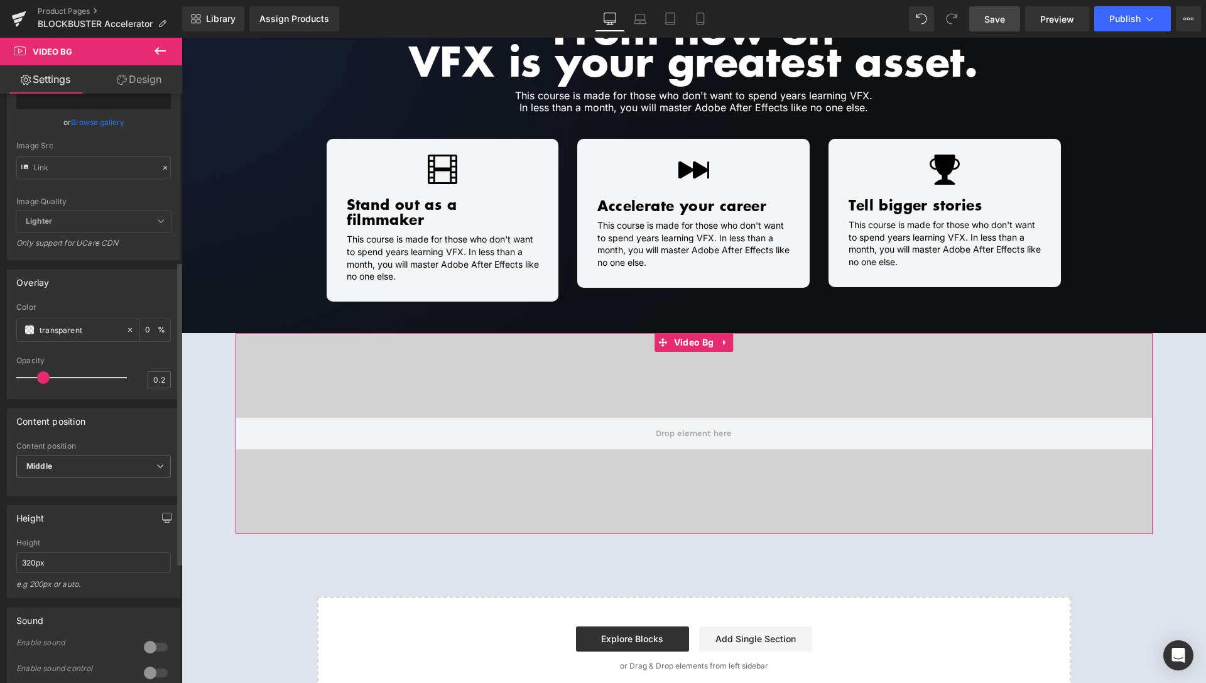
scroll to position [385, 0]
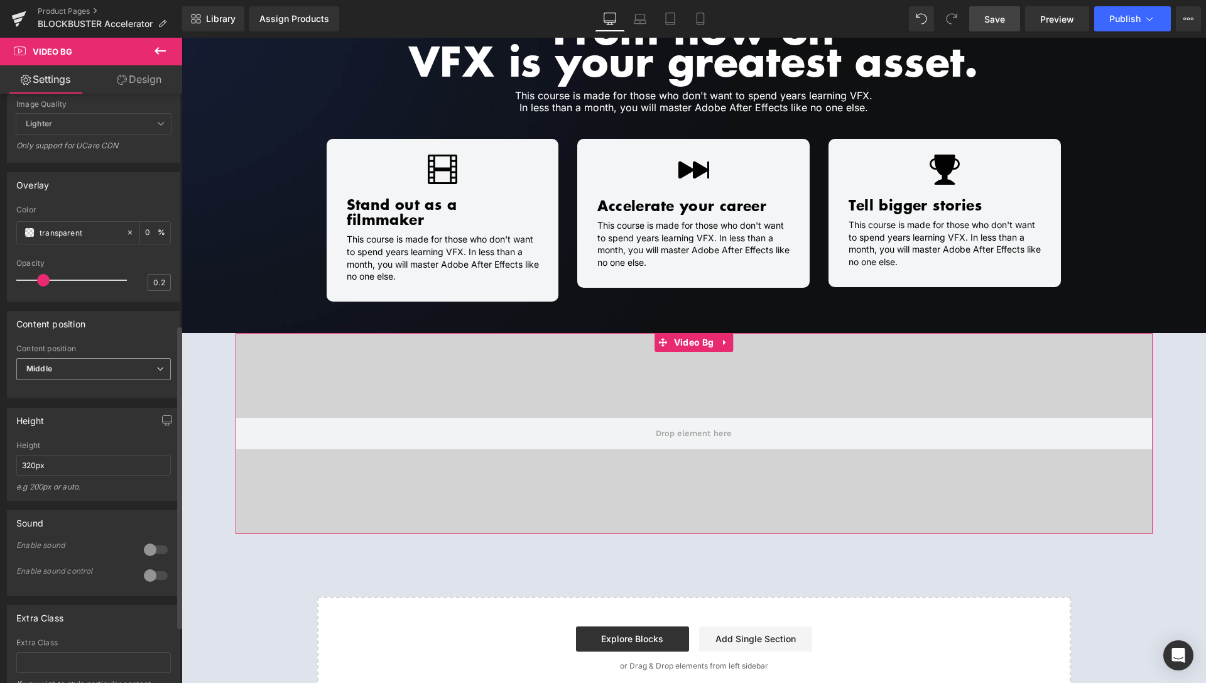
click at [48, 373] on b "Middle" at bounding box center [39, 368] width 26 height 9
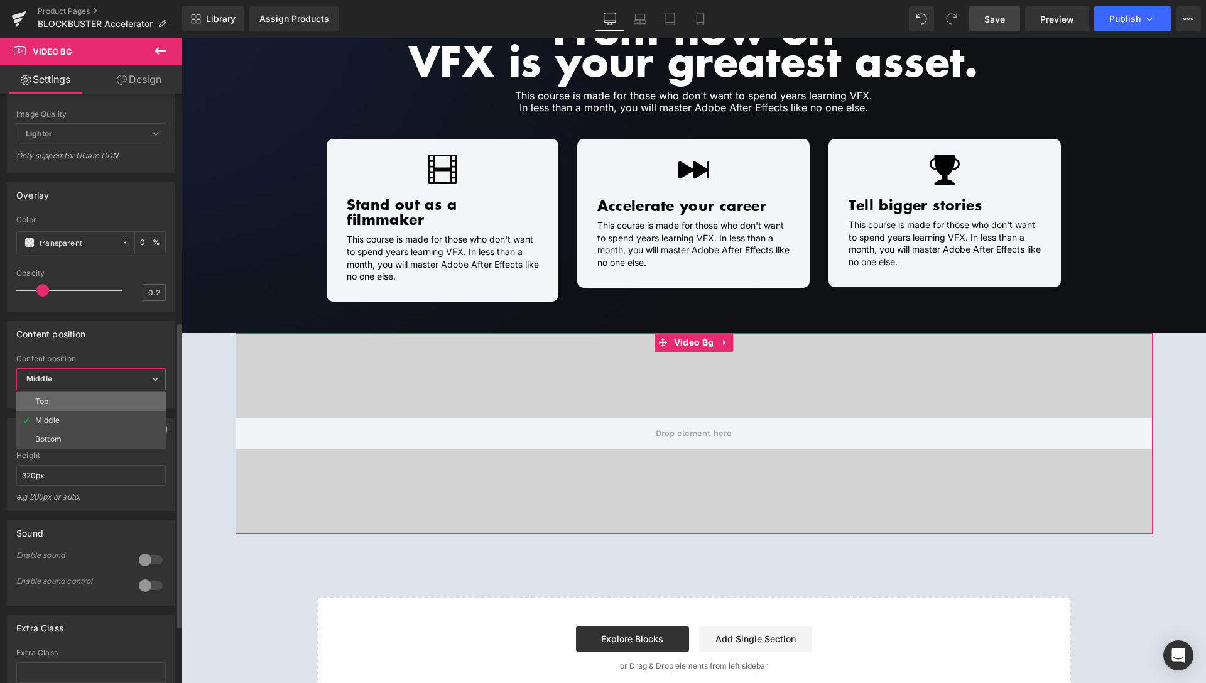
click at [57, 411] on li "Top" at bounding box center [91, 401] width 150 height 19
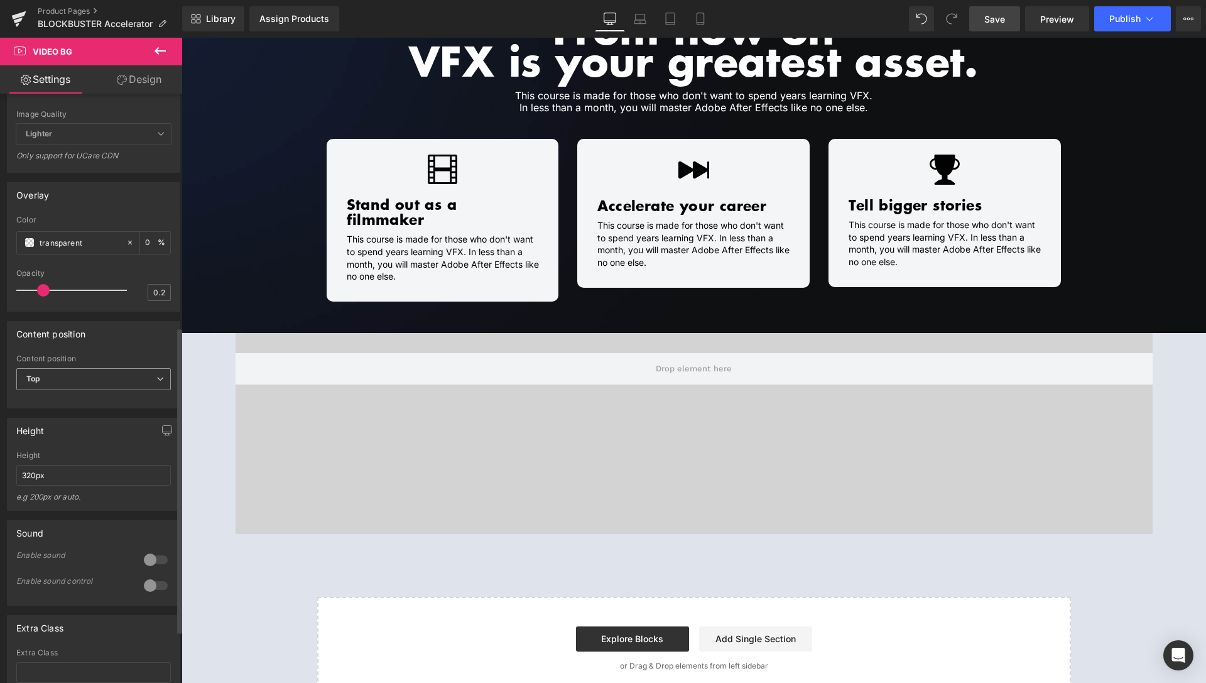
scroll to position [449, 0]
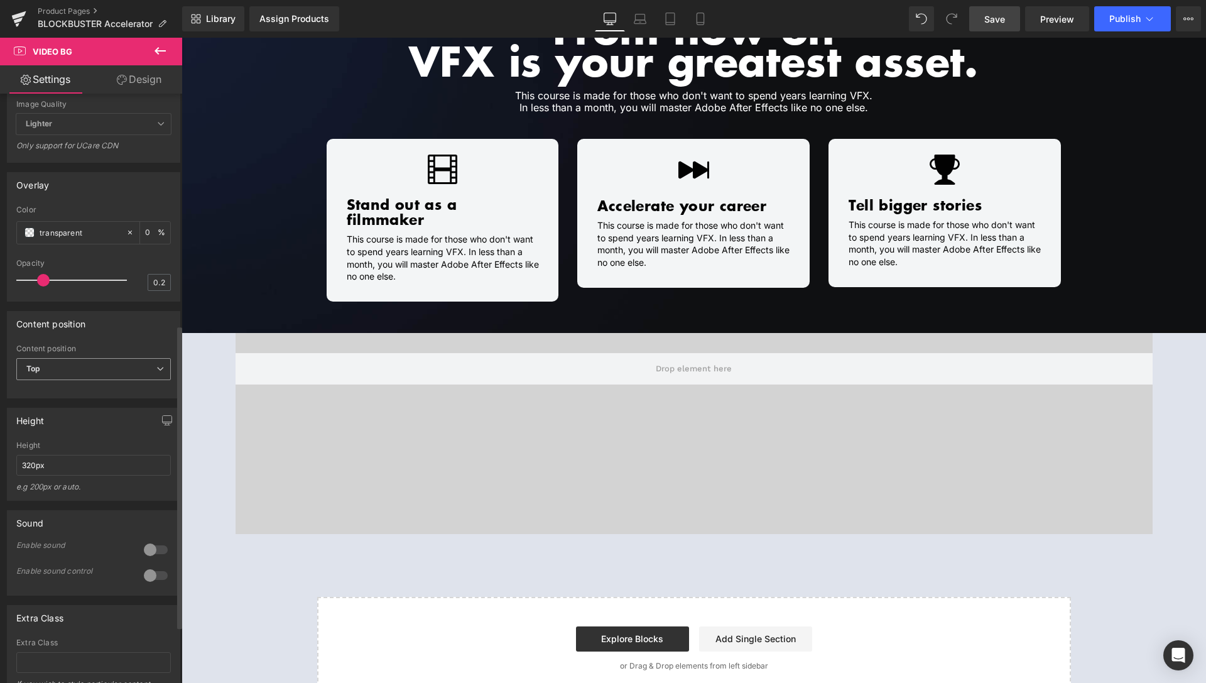
click at [67, 380] on span "Top" at bounding box center [93, 369] width 155 height 22
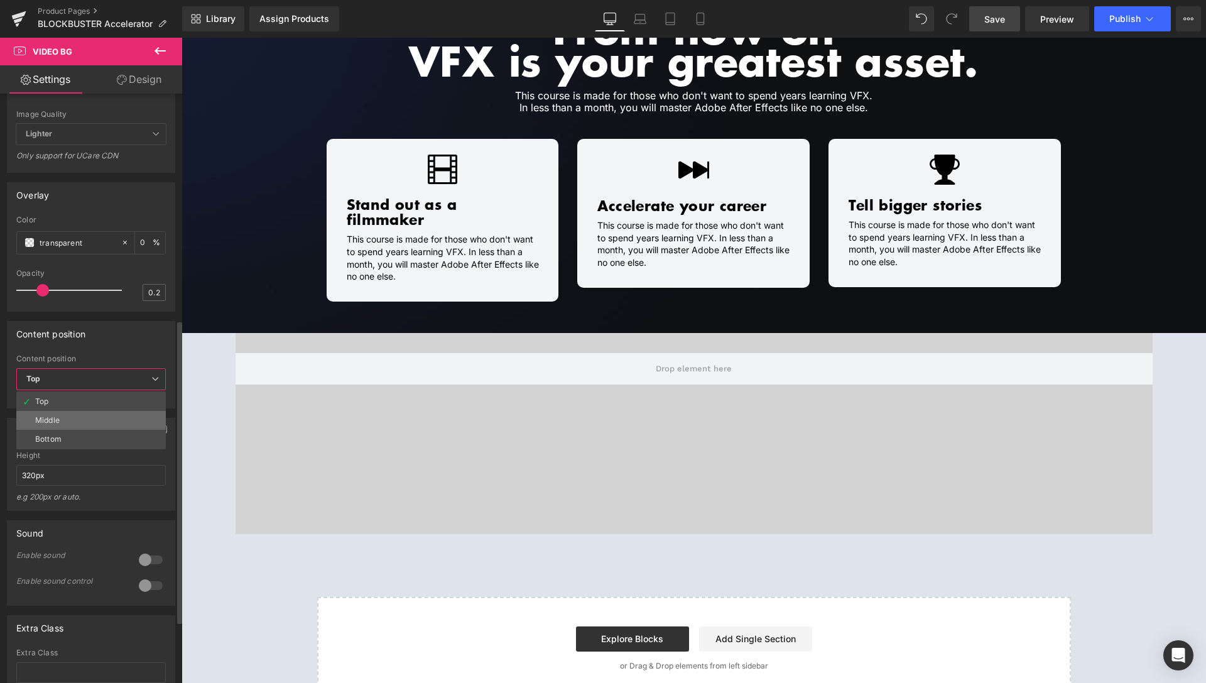
click at [57, 425] on div "Middle" at bounding box center [47, 420] width 25 height 9
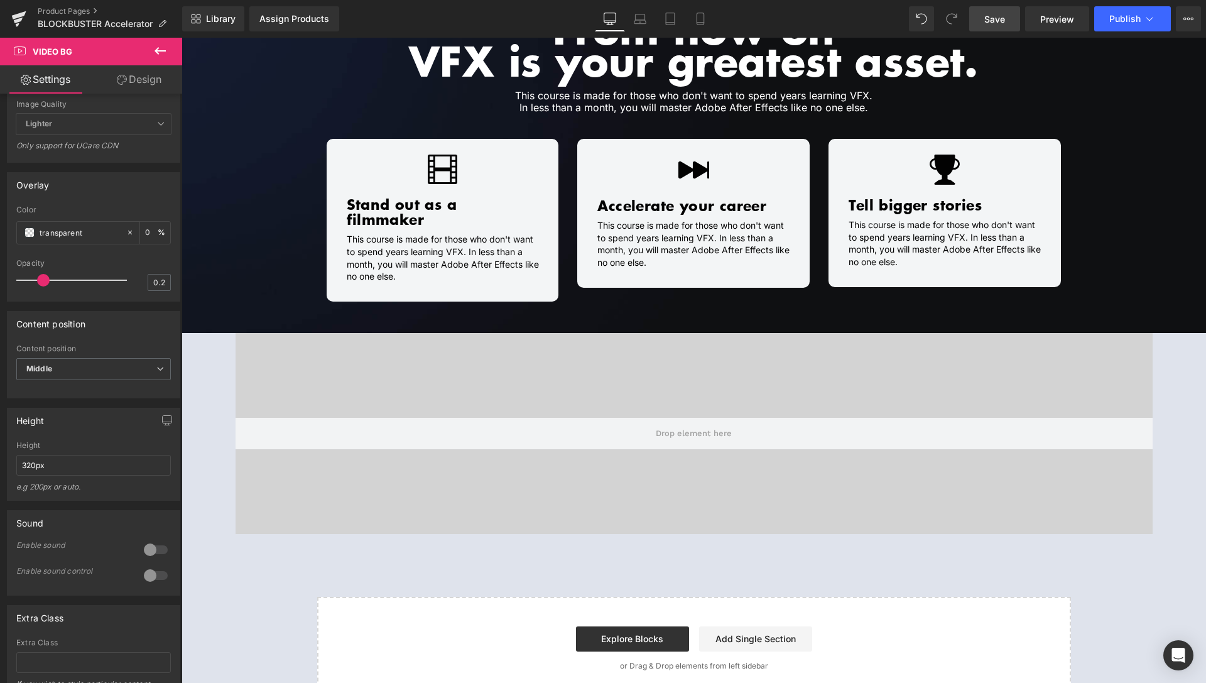
click at [1000, 20] on span "Save" at bounding box center [995, 19] width 21 height 13
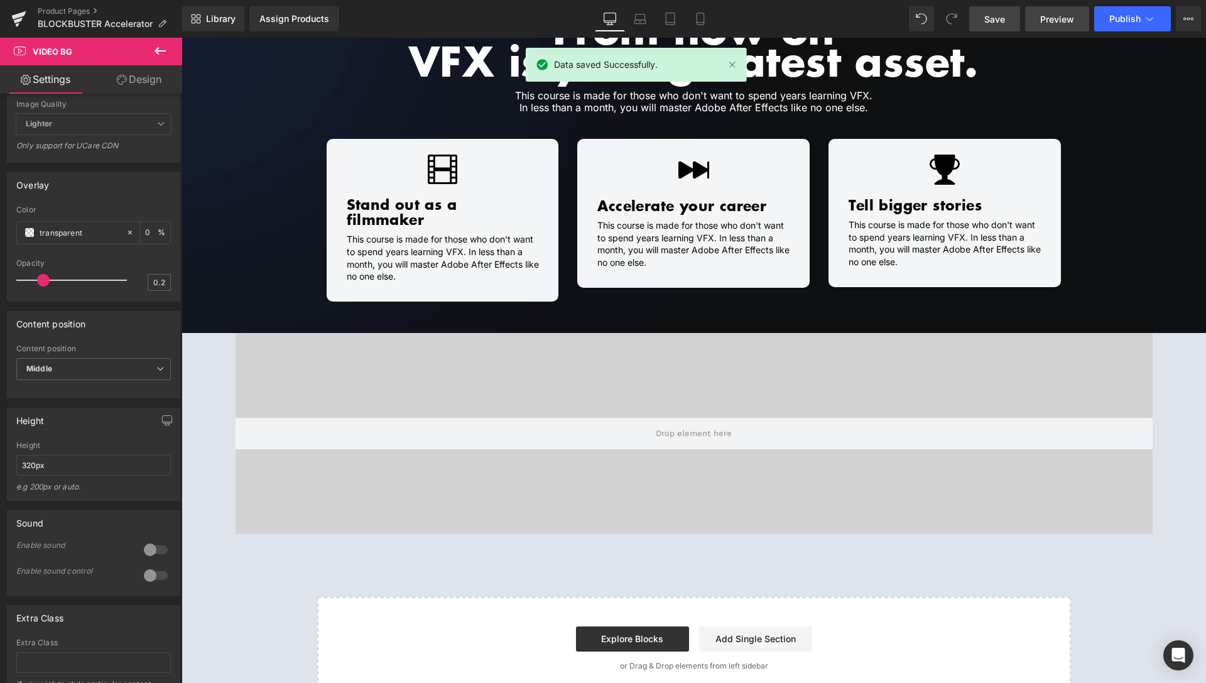
click at [1061, 14] on span "Preview" at bounding box center [1058, 19] width 34 height 13
